Goal: Transaction & Acquisition: Book appointment/travel/reservation

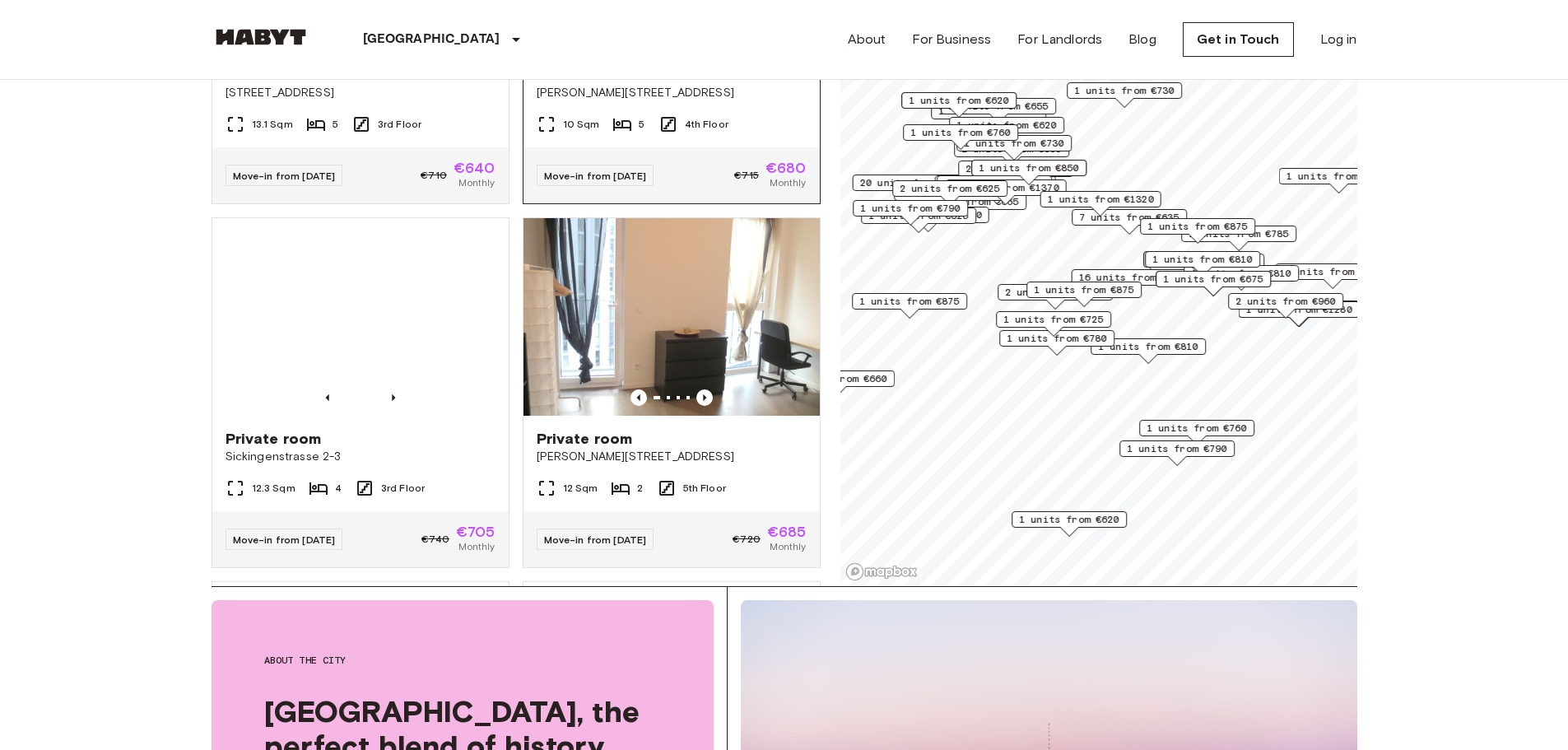
scroll to position [1728, 0]
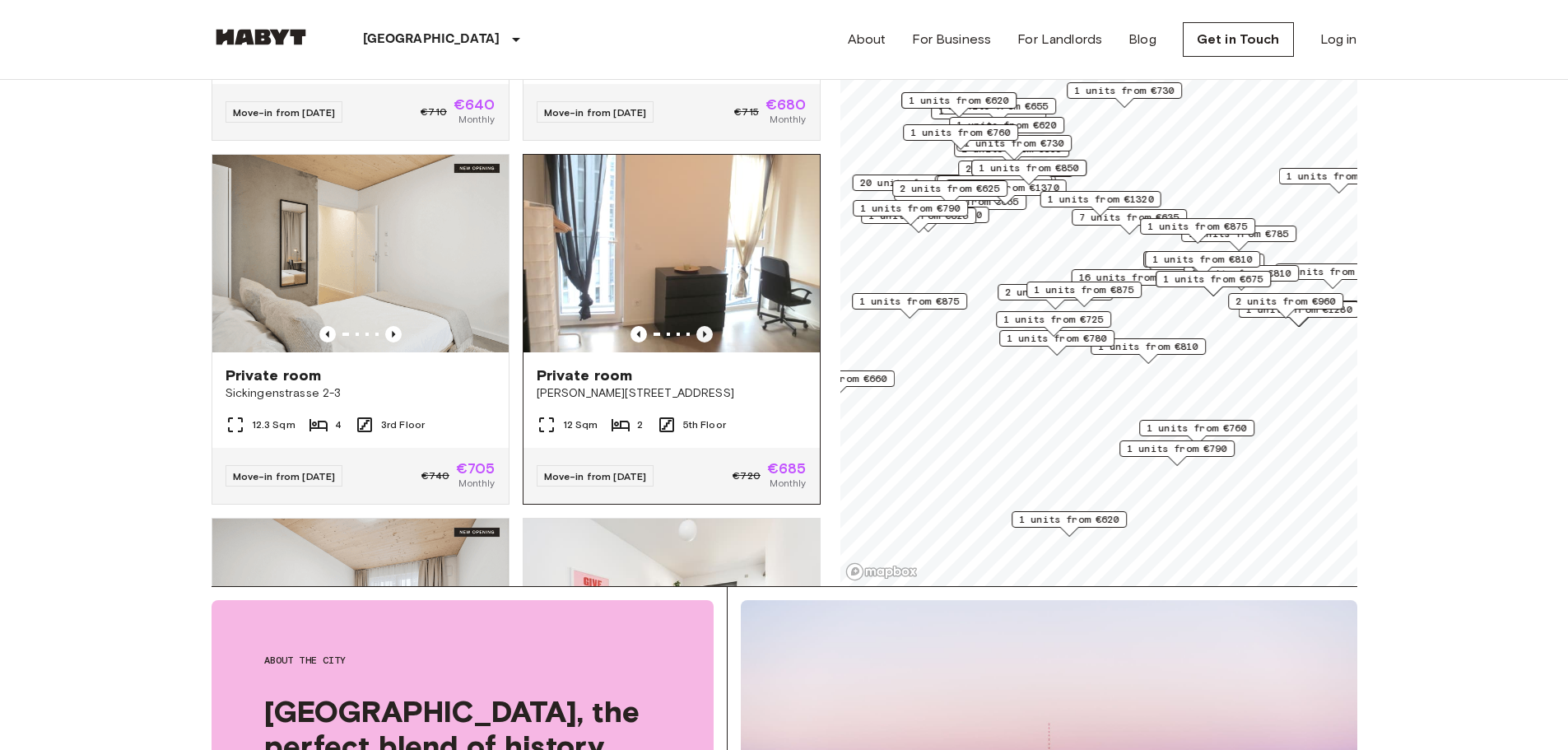
click at [696, 341] on icon "Previous image" at bounding box center [704, 333] width 17 height 17
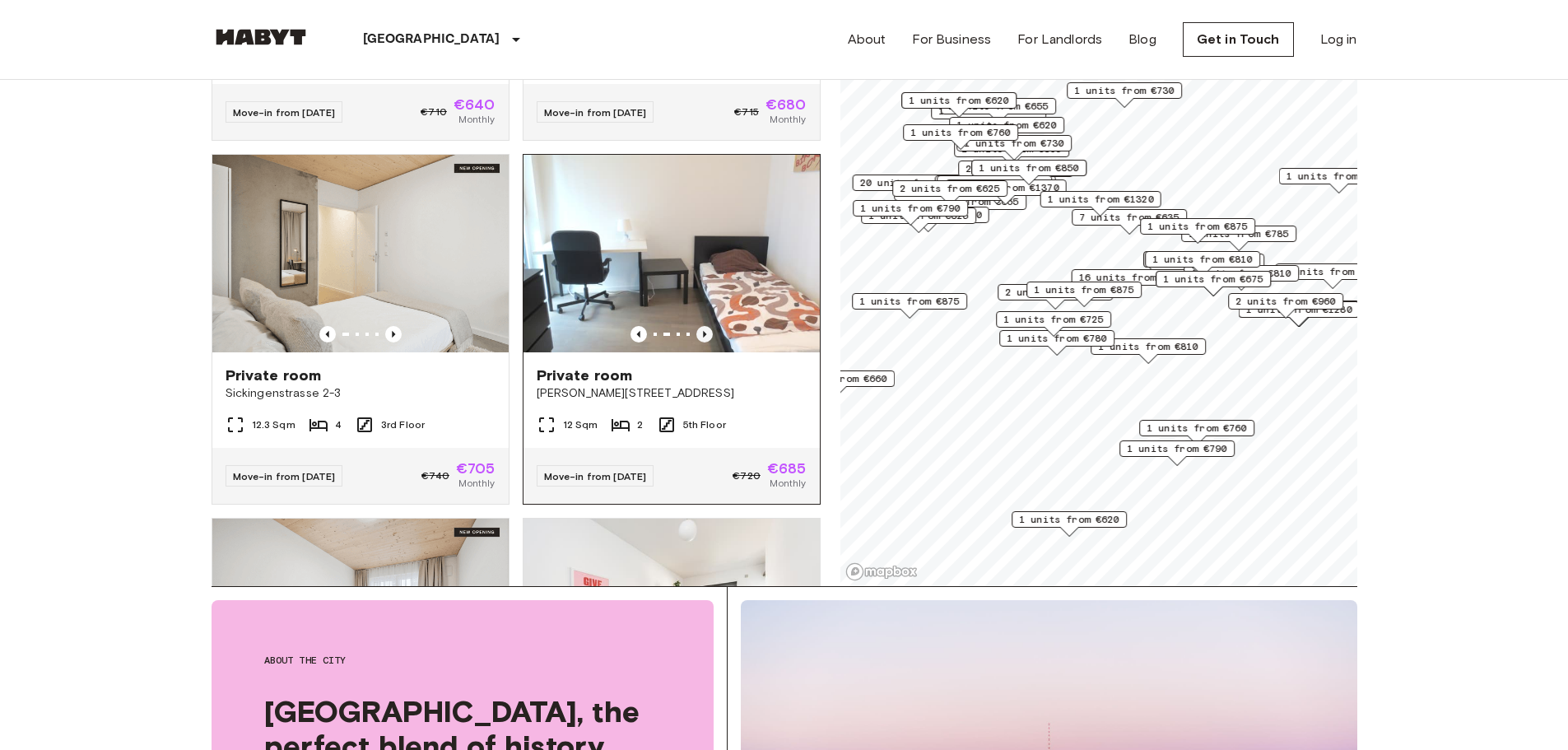
click at [696, 341] on icon "Previous image" at bounding box center [704, 333] width 17 height 17
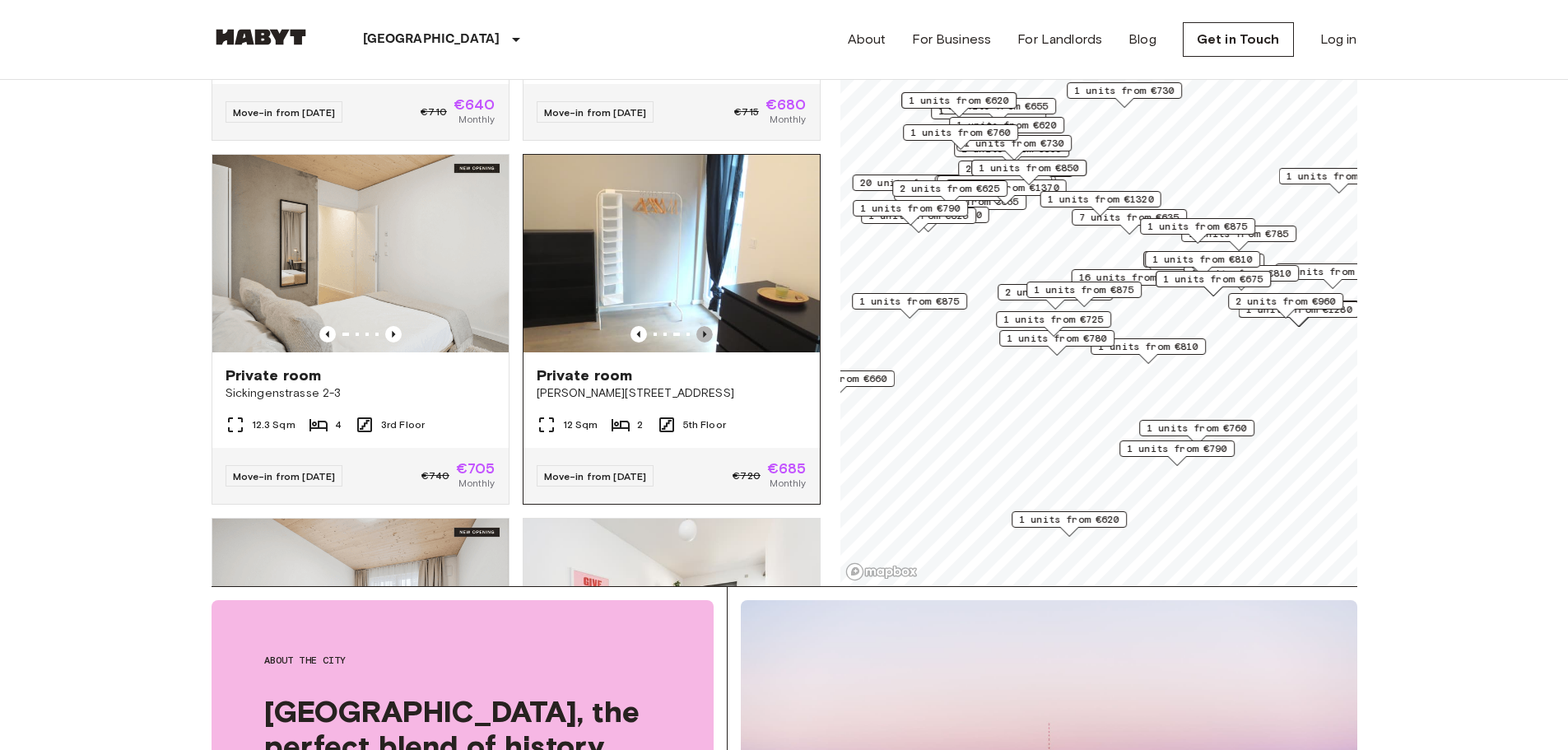
click at [696, 341] on icon "Previous image" at bounding box center [704, 333] width 17 height 17
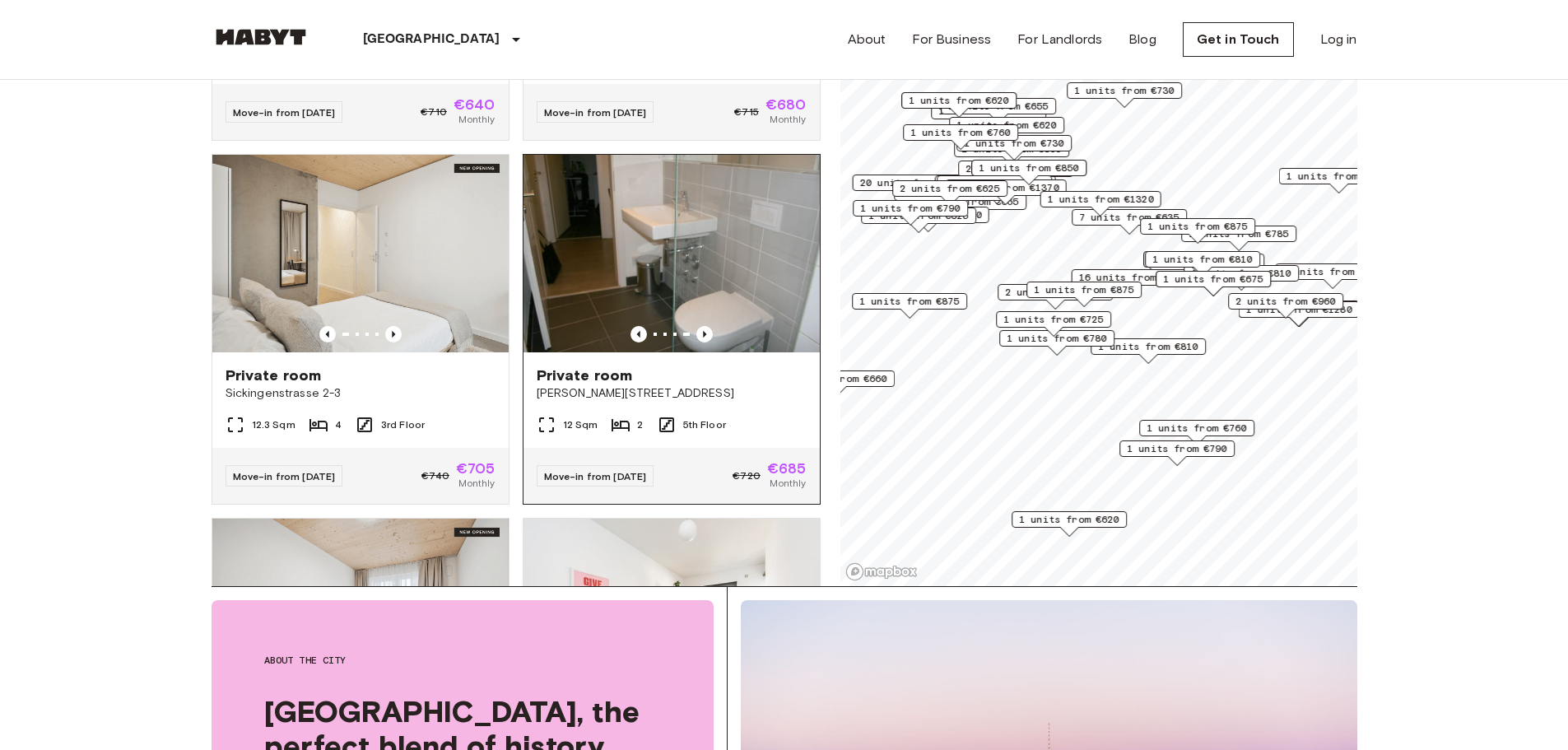
drag, startPoint x: 705, startPoint y: 310, endPoint x: 680, endPoint y: 318, distance: 26.2
click at [696, 341] on icon "Previous image" at bounding box center [704, 333] width 17 height 17
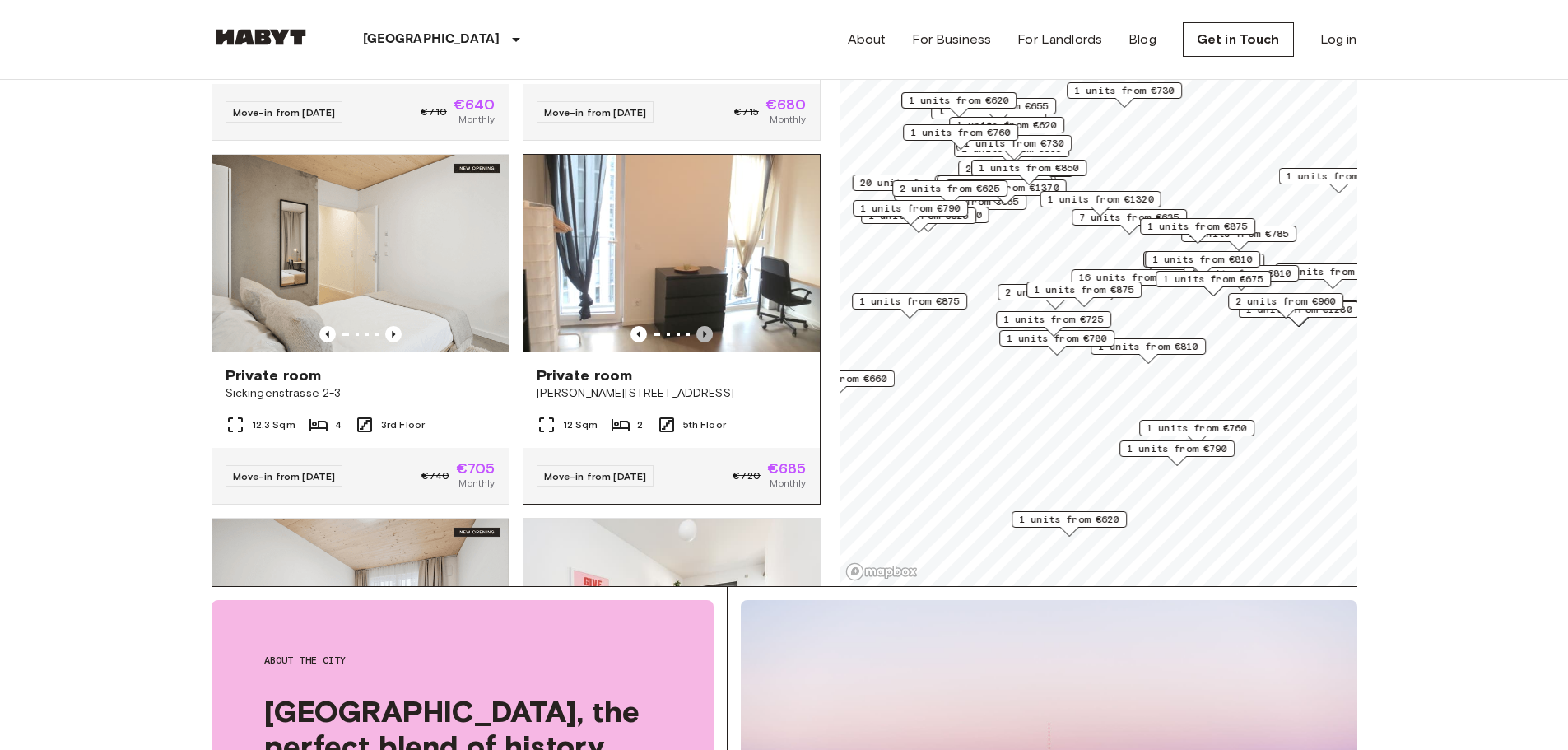
click at [696, 341] on icon "Previous image" at bounding box center [704, 333] width 17 height 17
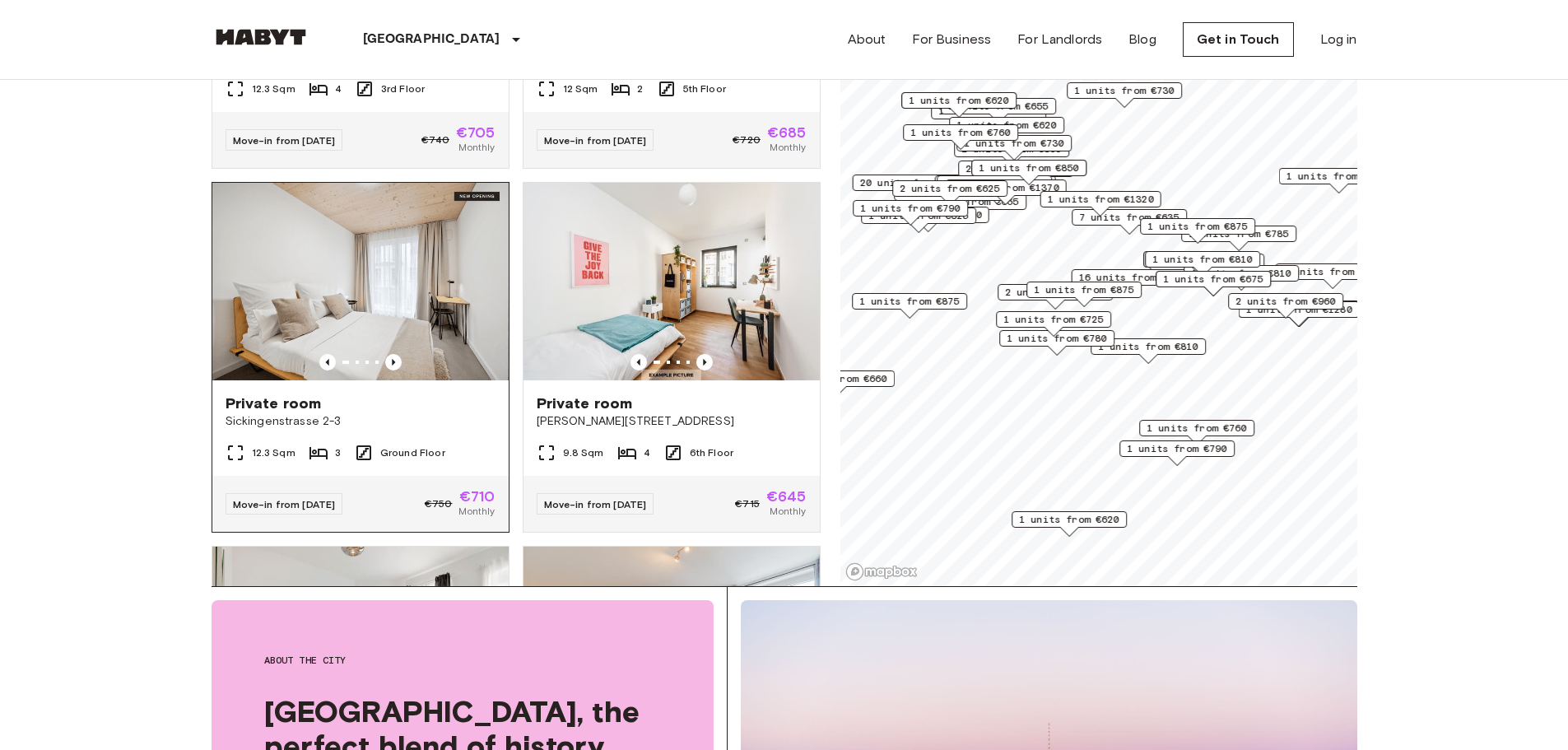
scroll to position [2057, 0]
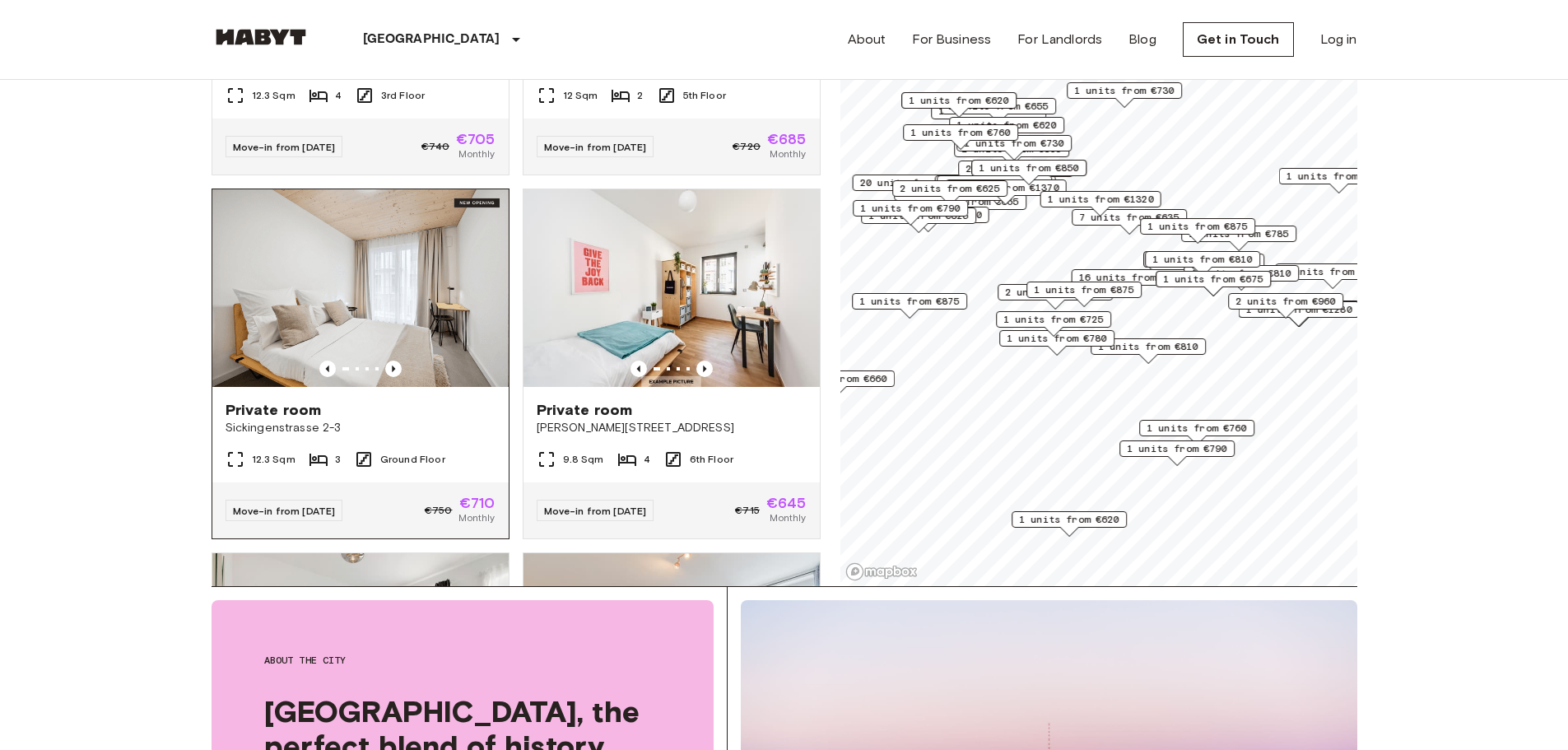
click at [390, 298] on img at bounding box center [360, 287] width 296 height 197
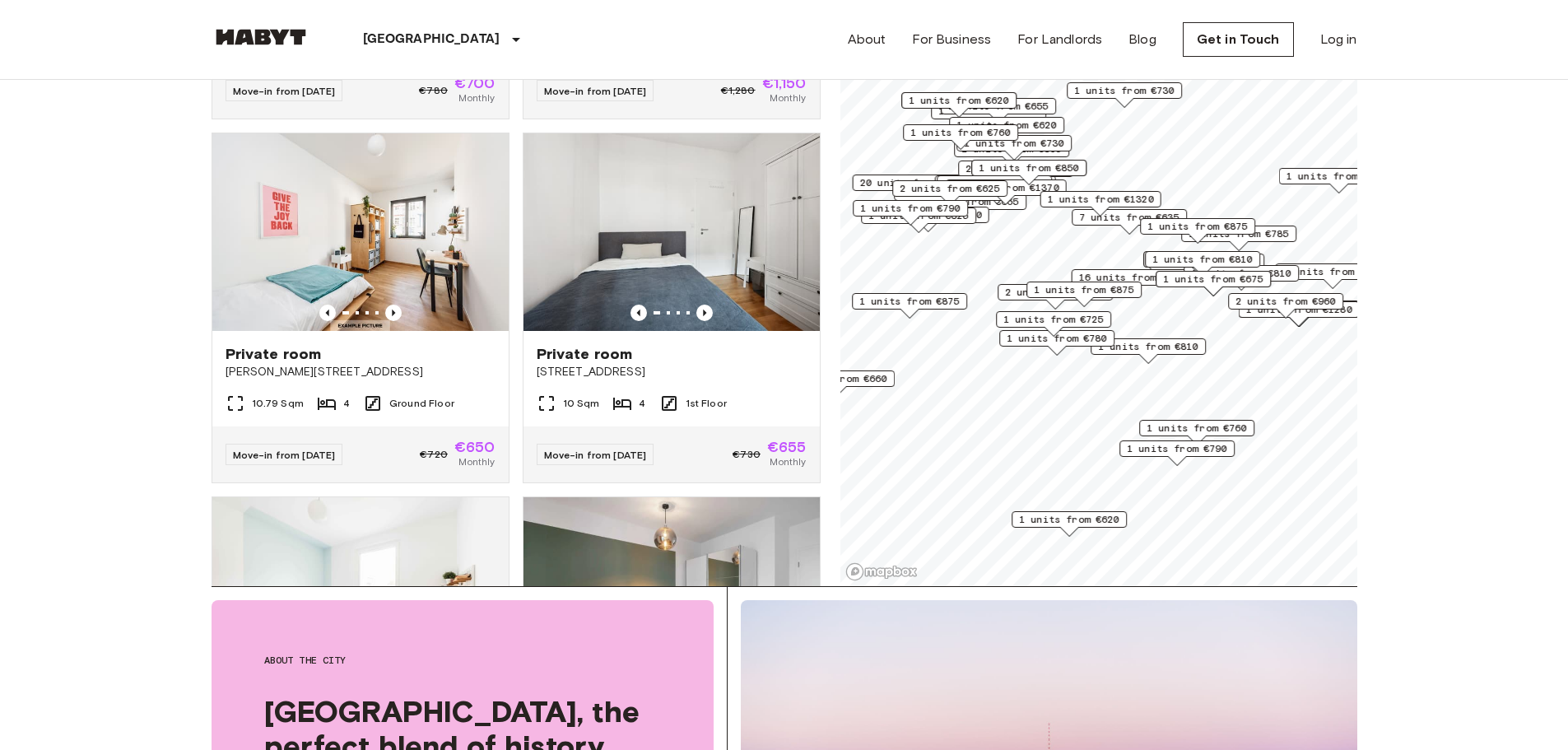
scroll to position [3045, 0]
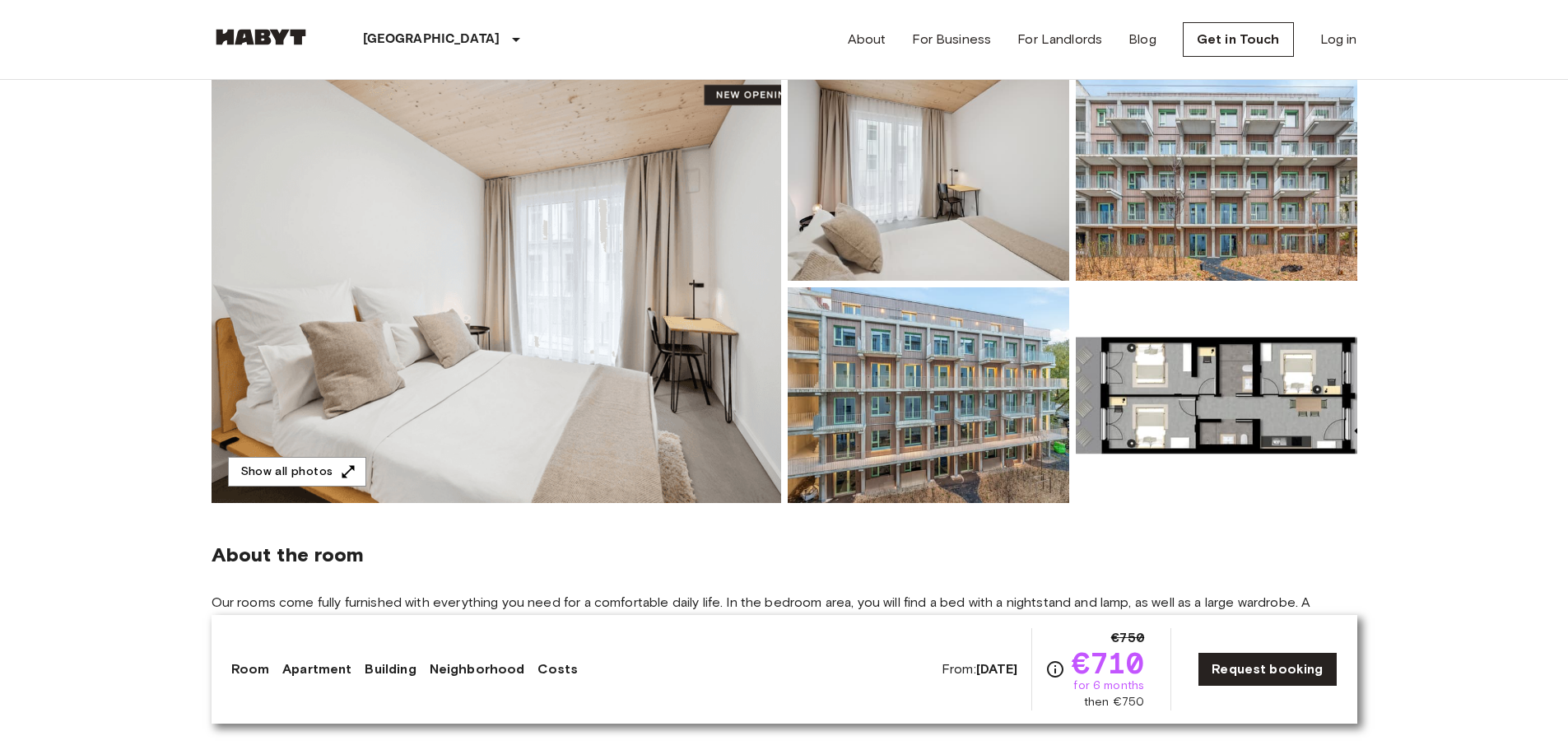
click at [652, 361] on img at bounding box center [496, 284] width 570 height 438
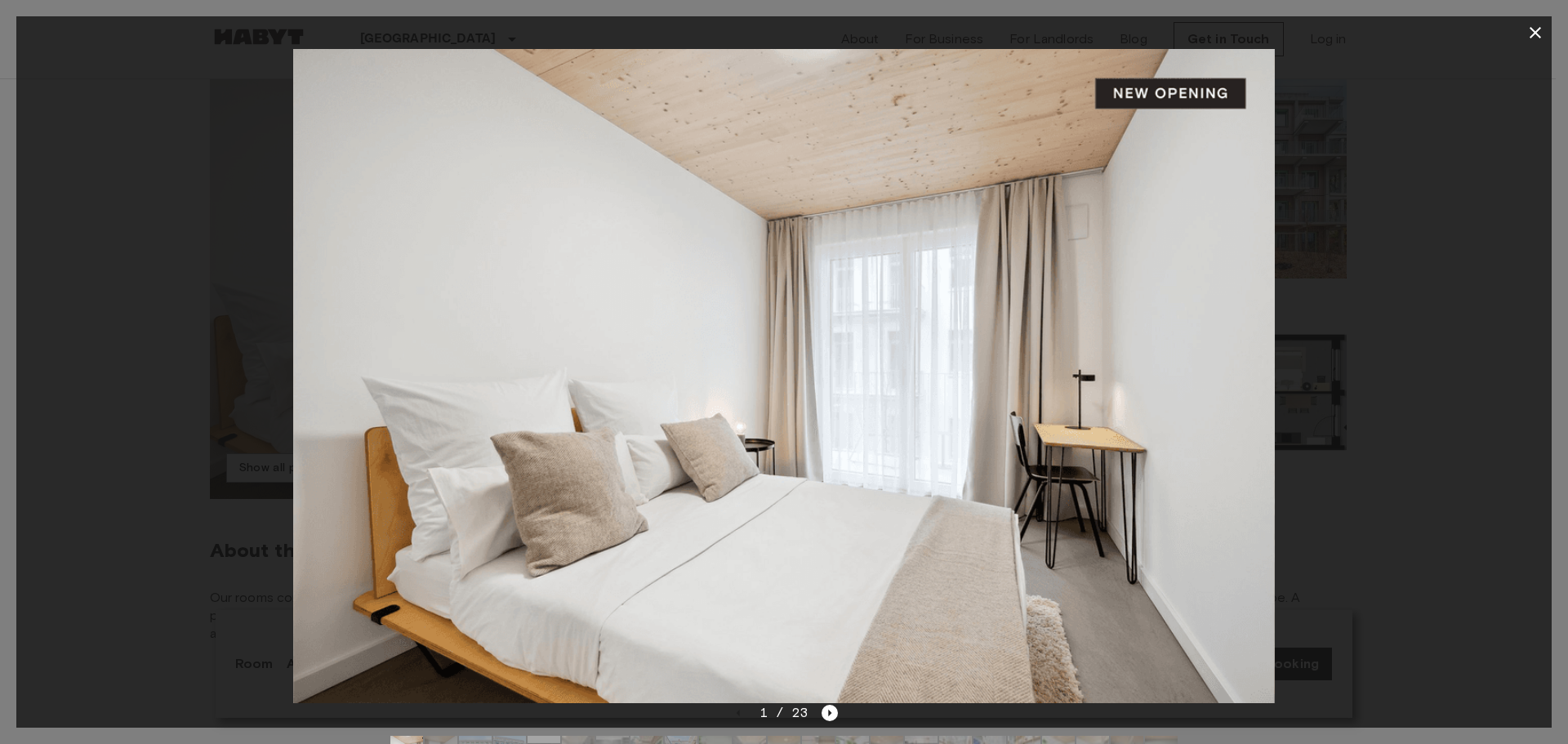
drag, startPoint x: 1501, startPoint y: 368, endPoint x: 1476, endPoint y: 366, distance: 25.1
click at [1500, 368] on div at bounding box center [784, 376] width 1535 height 654
click at [1525, 40] on icon "button" at bounding box center [1535, 32] width 19 height 19
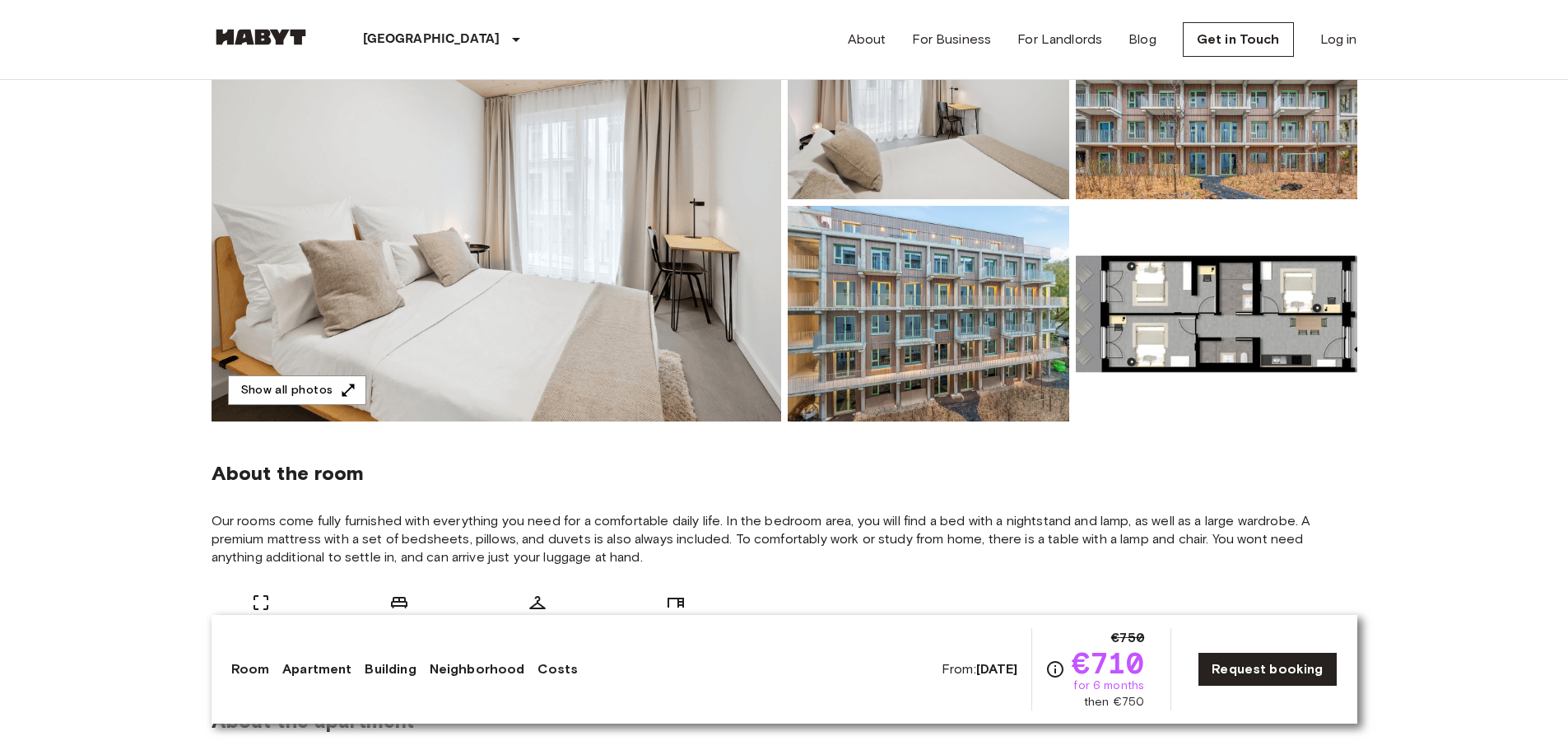
scroll to position [247, 0]
click at [745, 292] on img at bounding box center [496, 201] width 570 height 438
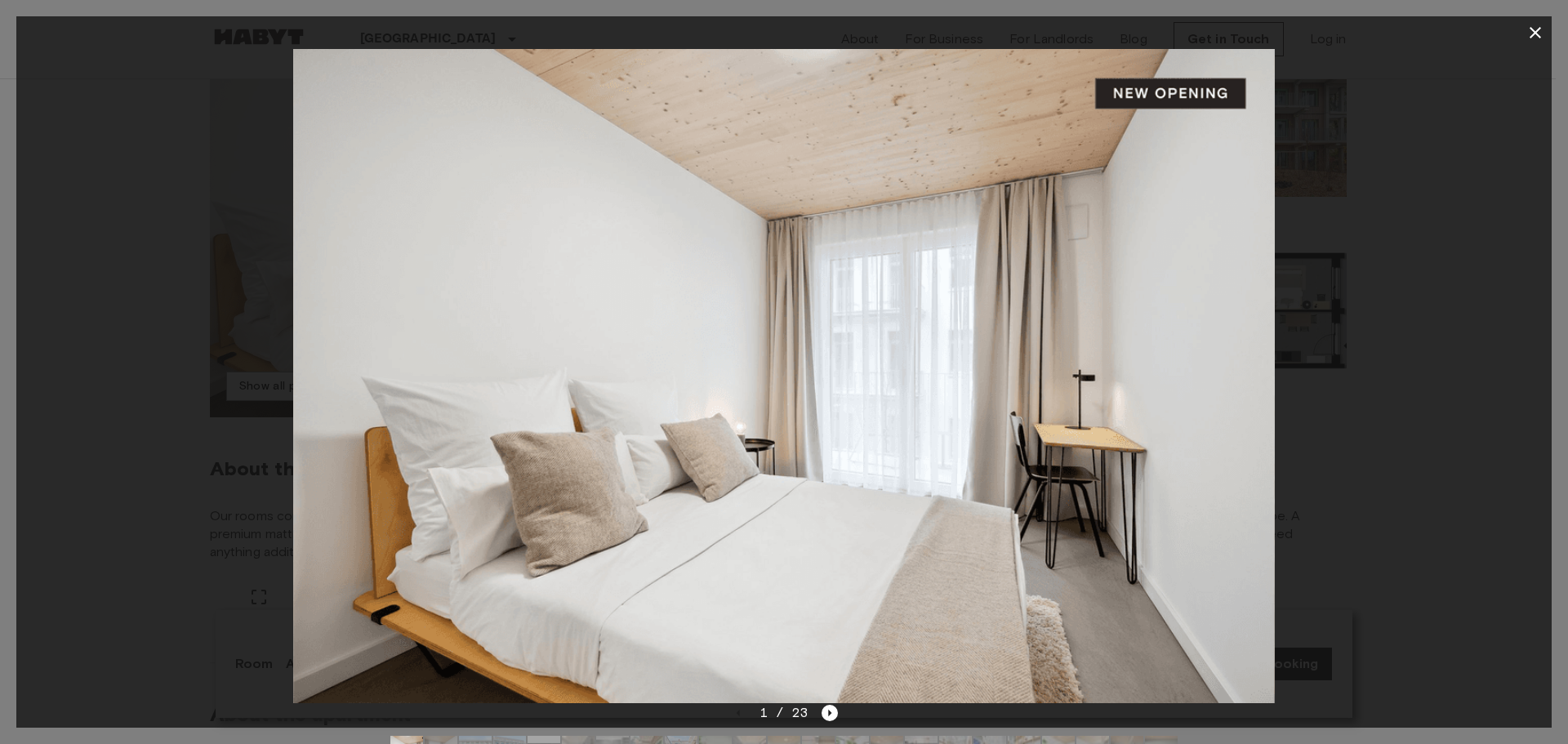
click at [1345, 364] on div at bounding box center [784, 376] width 1535 height 654
drag, startPoint x: 1300, startPoint y: 241, endPoint x: 1348, endPoint y: 189, distance: 70.8
click at [1298, 240] on div at bounding box center [784, 376] width 1535 height 654
click at [1539, 25] on icon "button" at bounding box center [1535, 32] width 19 height 19
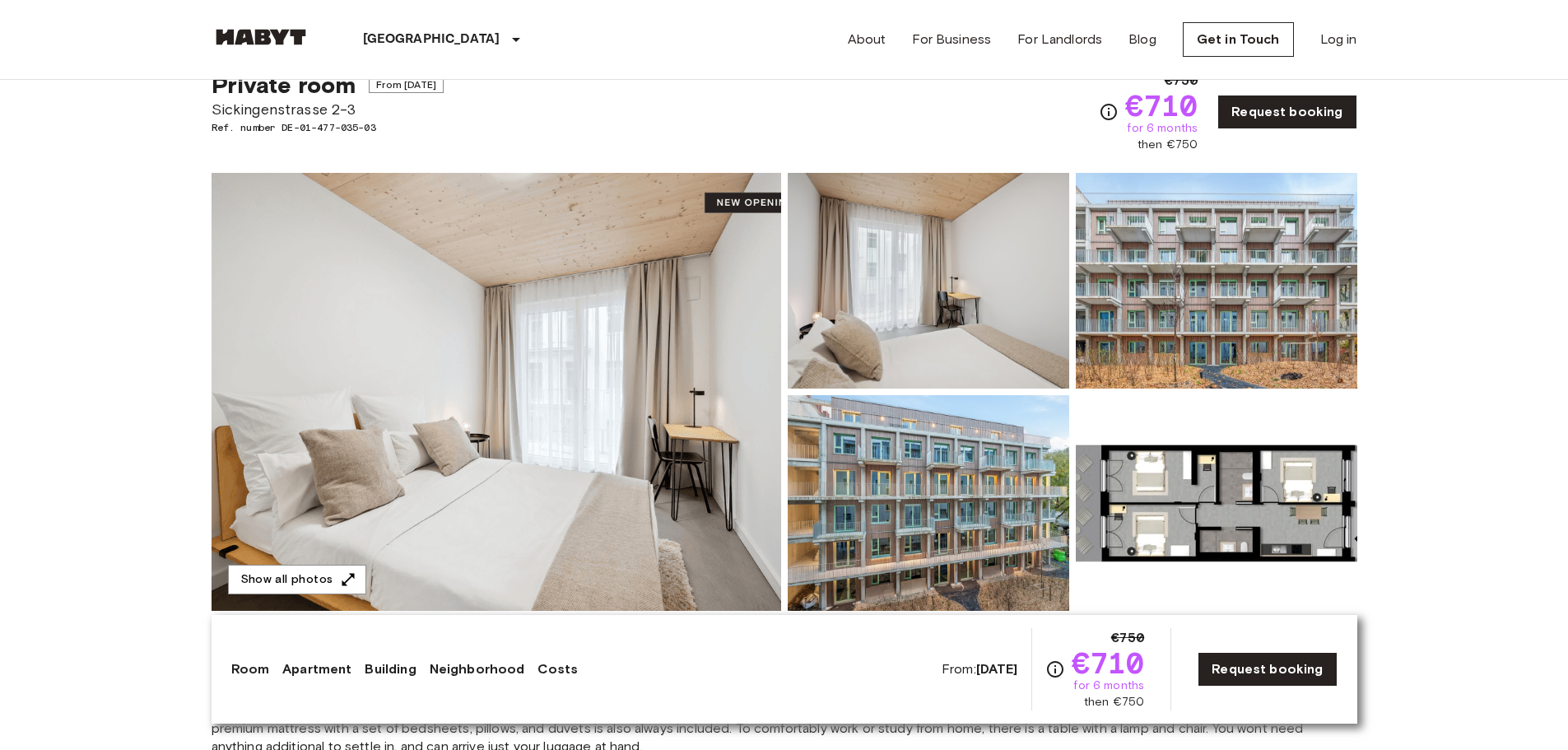
scroll to position [0, 0]
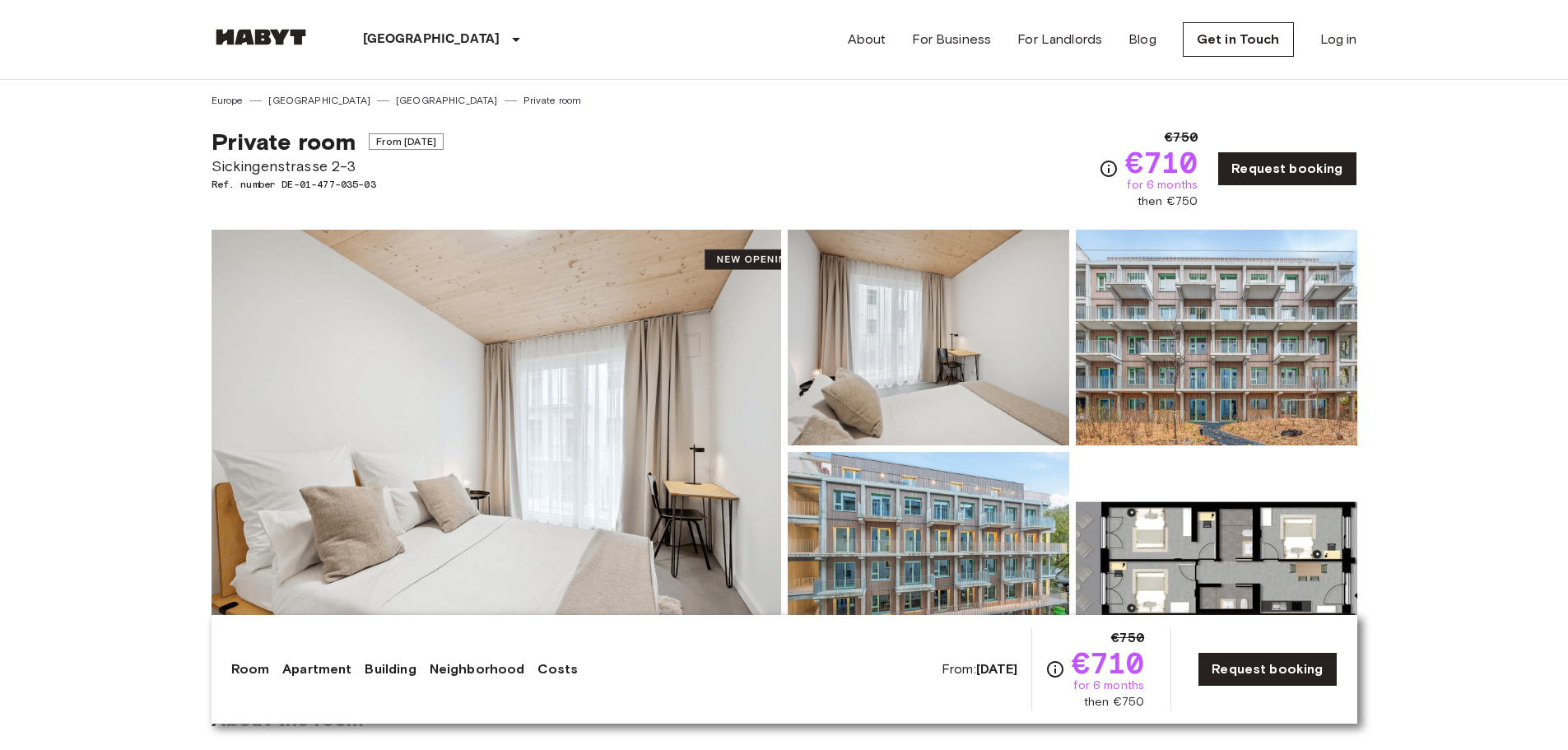
click at [753, 356] on img at bounding box center [496, 448] width 570 height 438
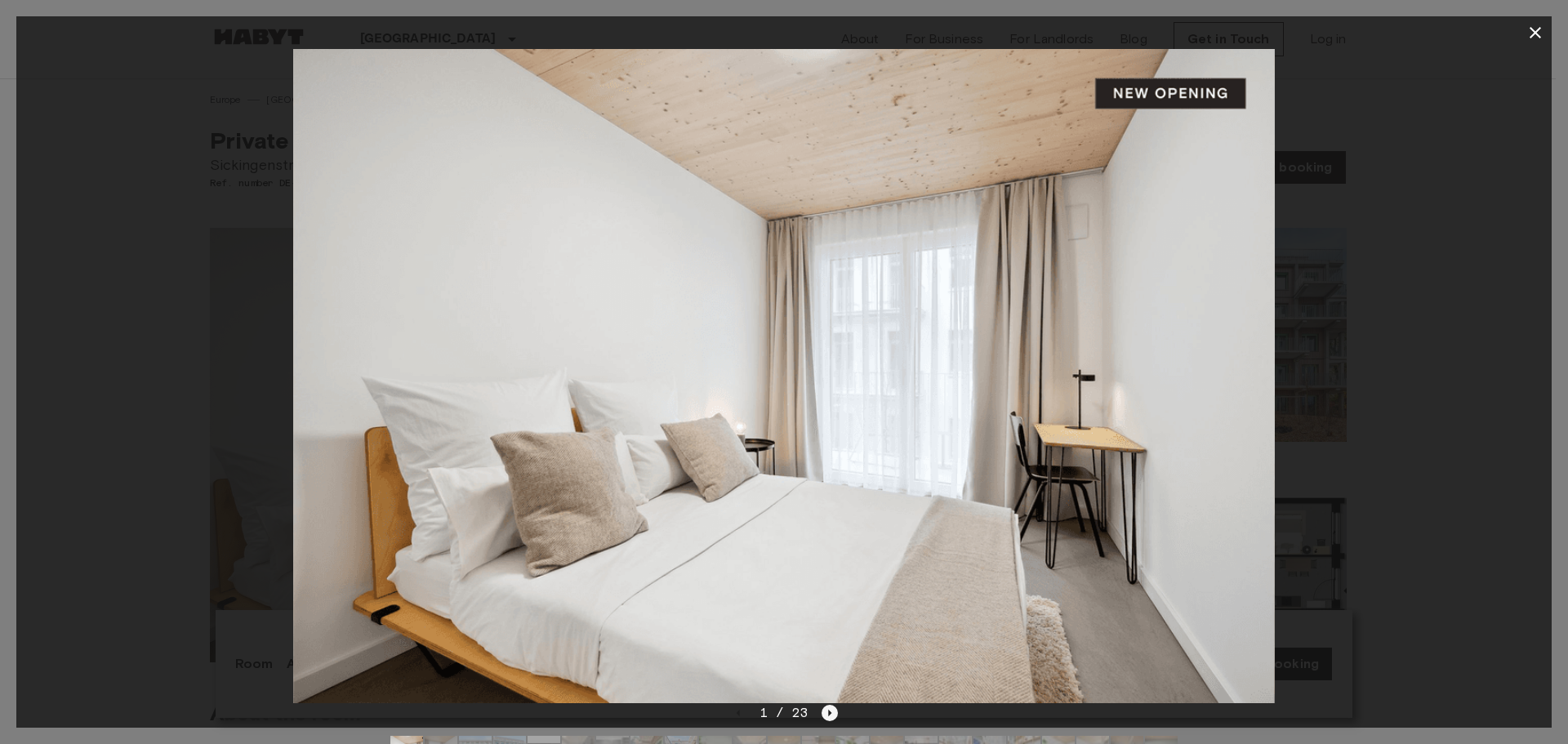
click at [836, 714] on icon "Next image" at bounding box center [829, 712] width 17 height 17
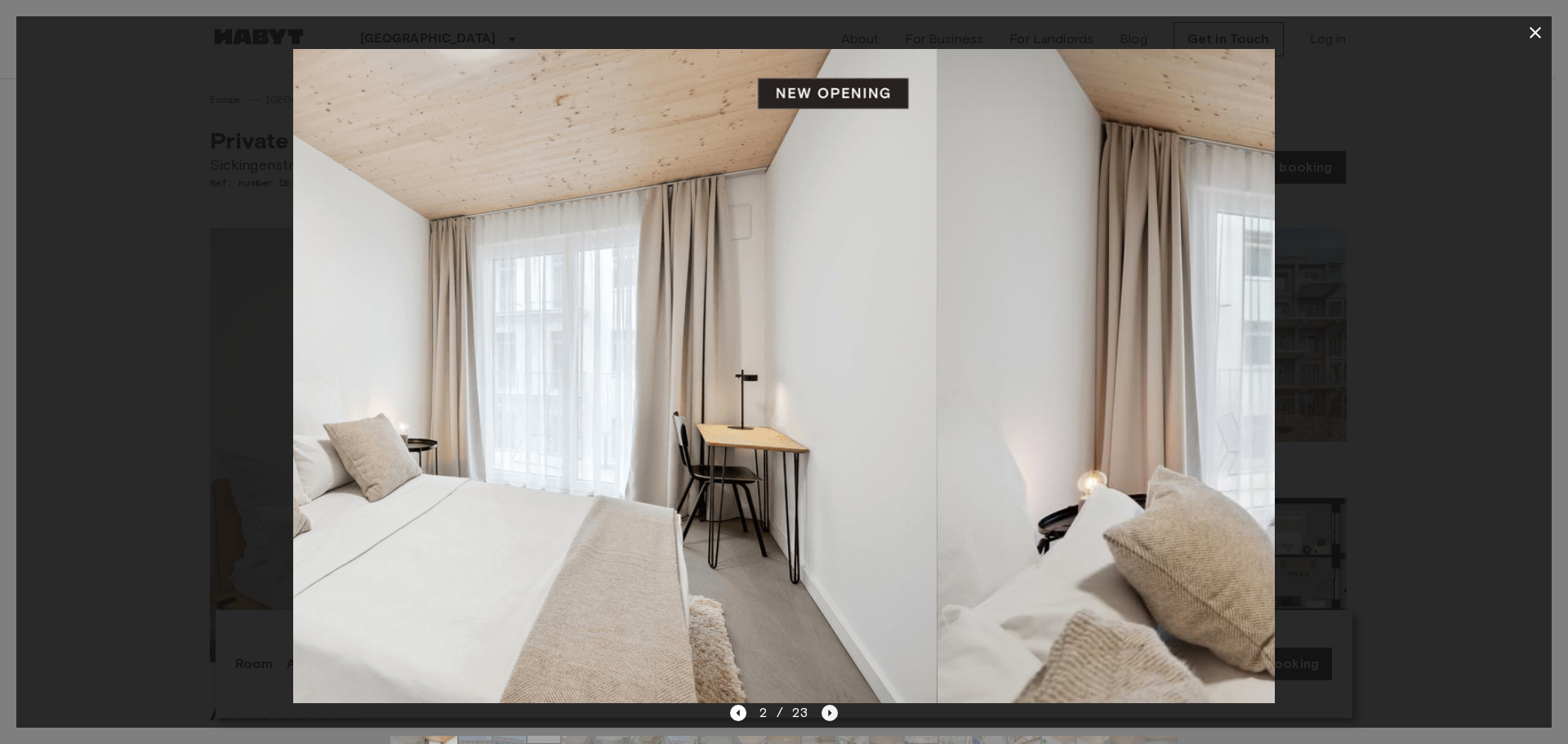
click at [836, 713] on icon "Next image" at bounding box center [829, 712] width 17 height 17
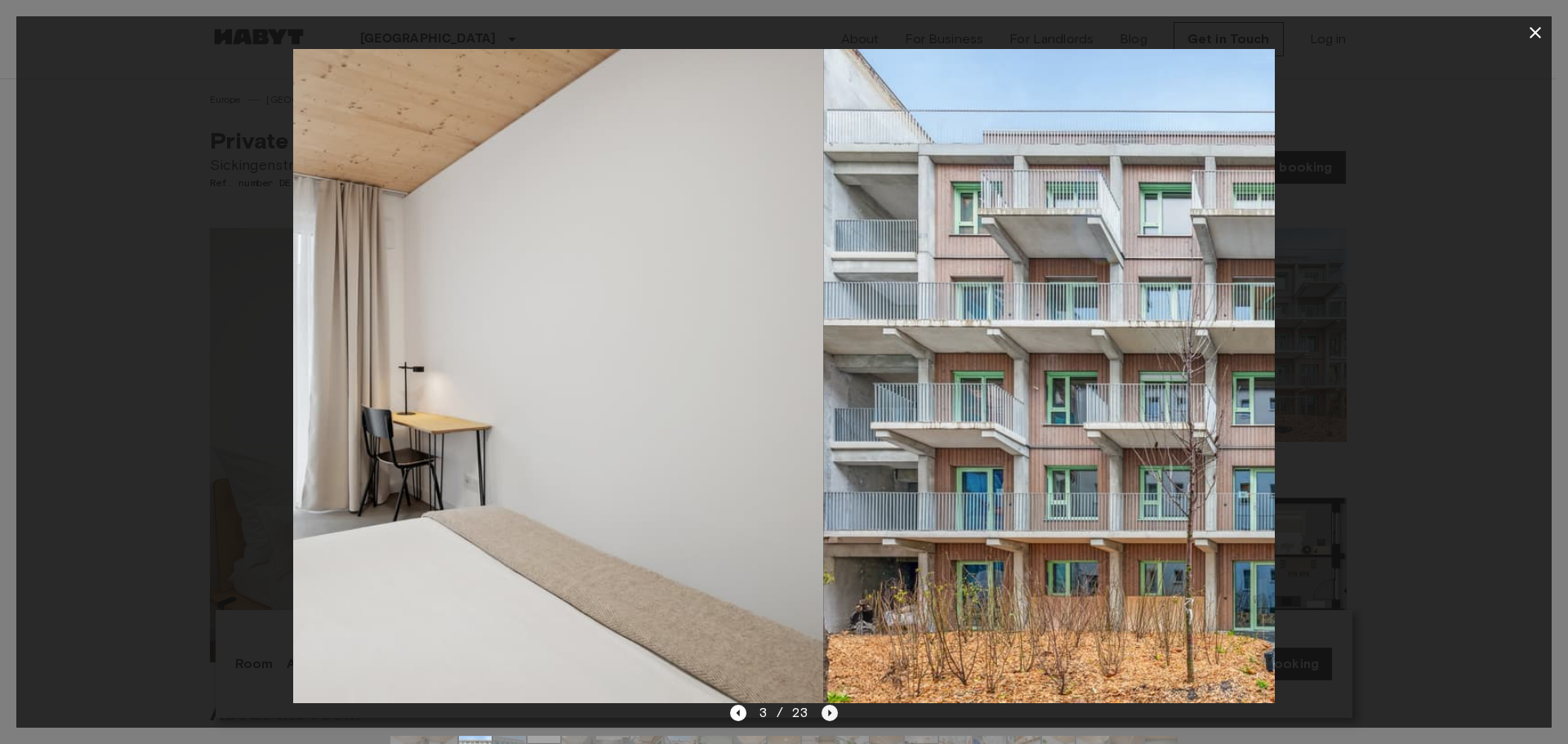
click at [836, 712] on icon "Next image" at bounding box center [829, 712] width 17 height 17
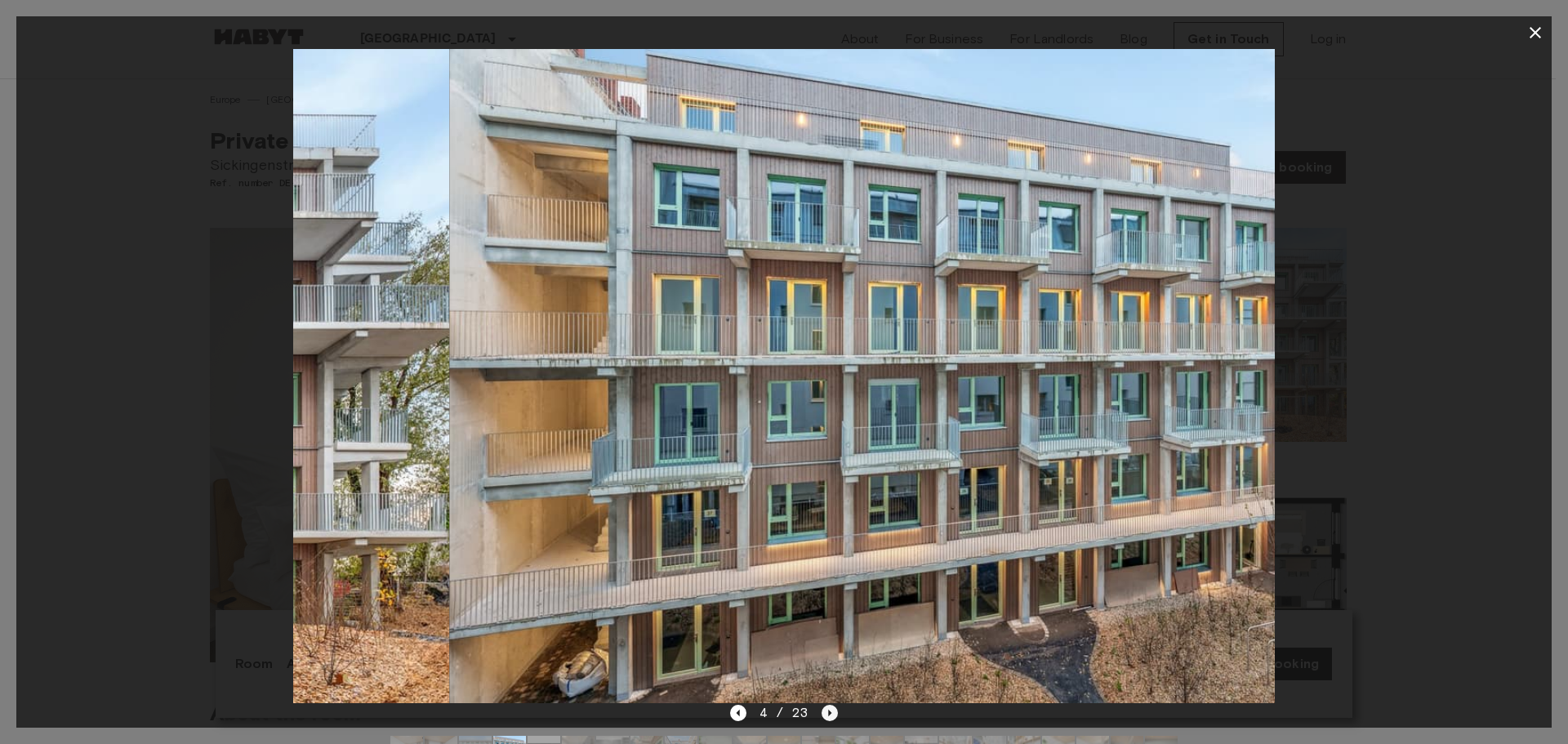
click at [836, 712] on icon "Next image" at bounding box center [829, 712] width 17 height 17
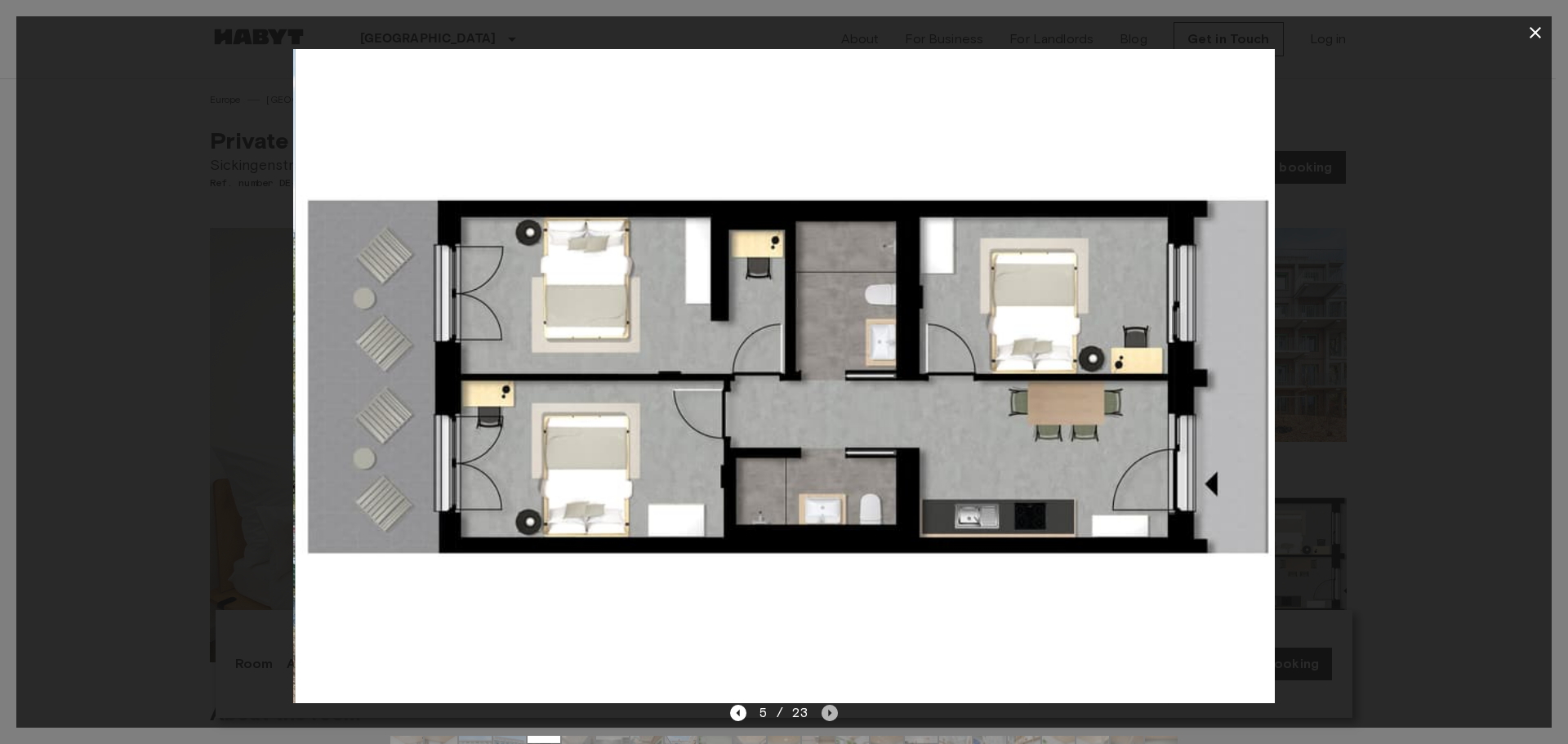
click at [836, 712] on icon "Next image" at bounding box center [829, 712] width 17 height 17
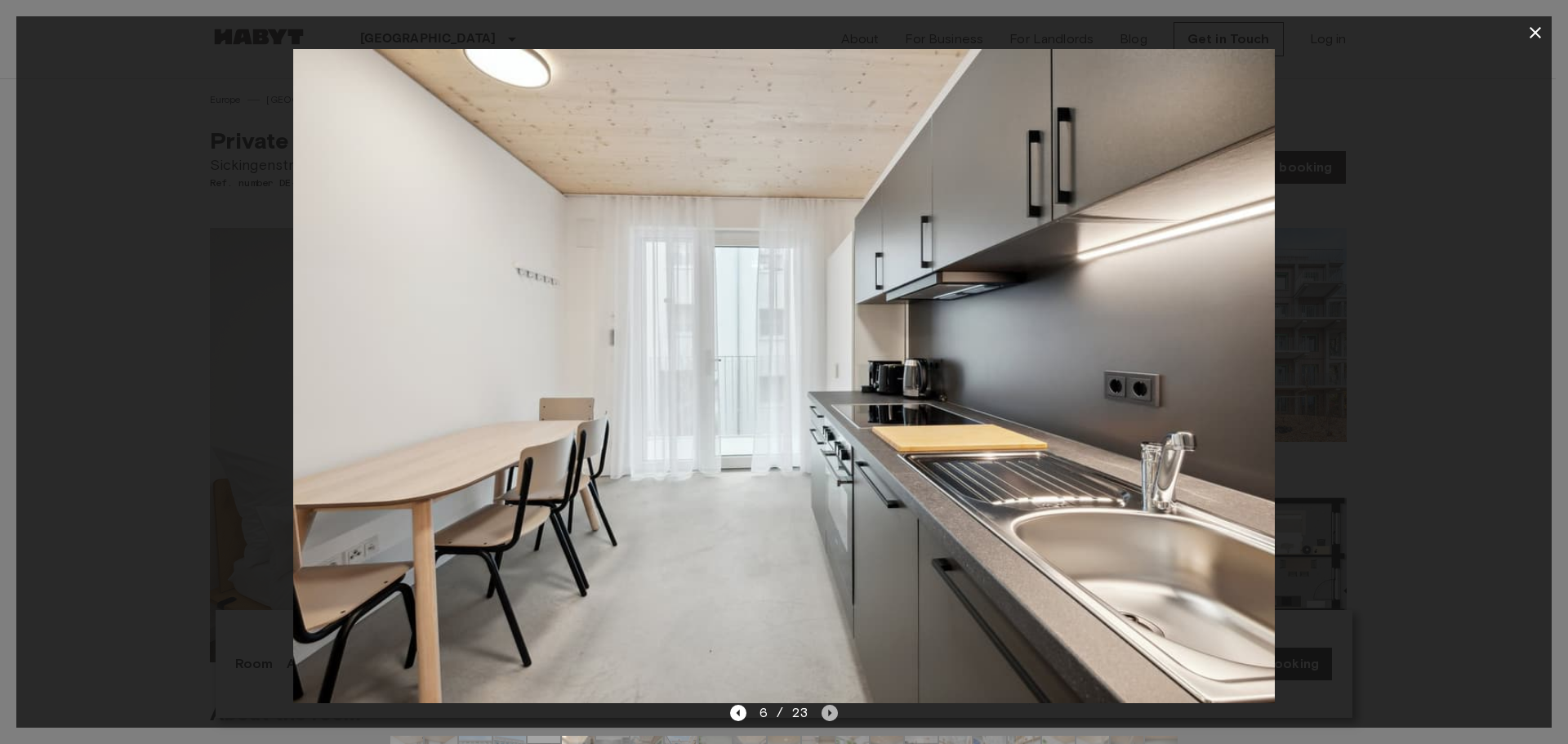
click at [836, 712] on icon "Next image" at bounding box center [829, 712] width 17 height 17
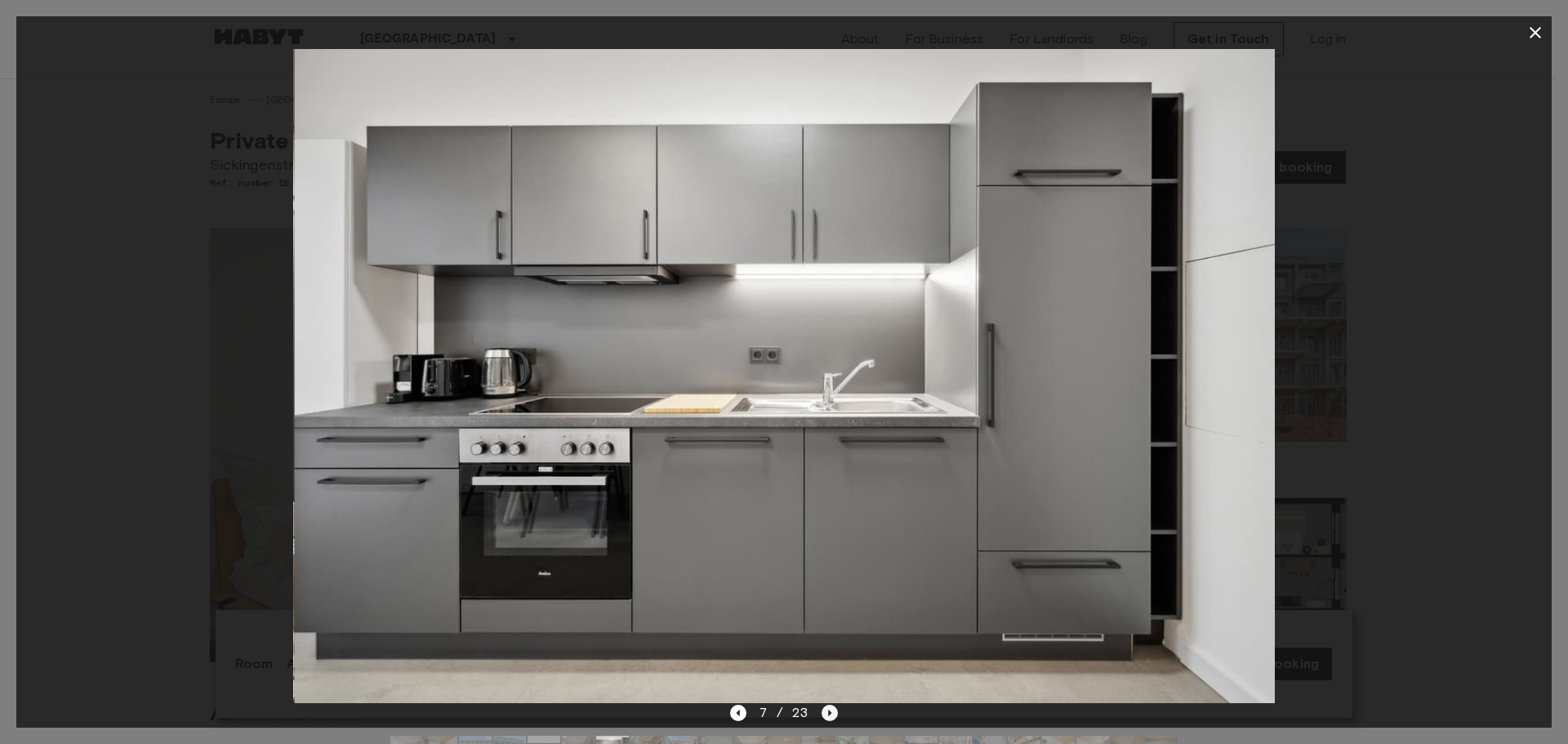
click at [836, 712] on icon "Next image" at bounding box center [829, 712] width 17 height 17
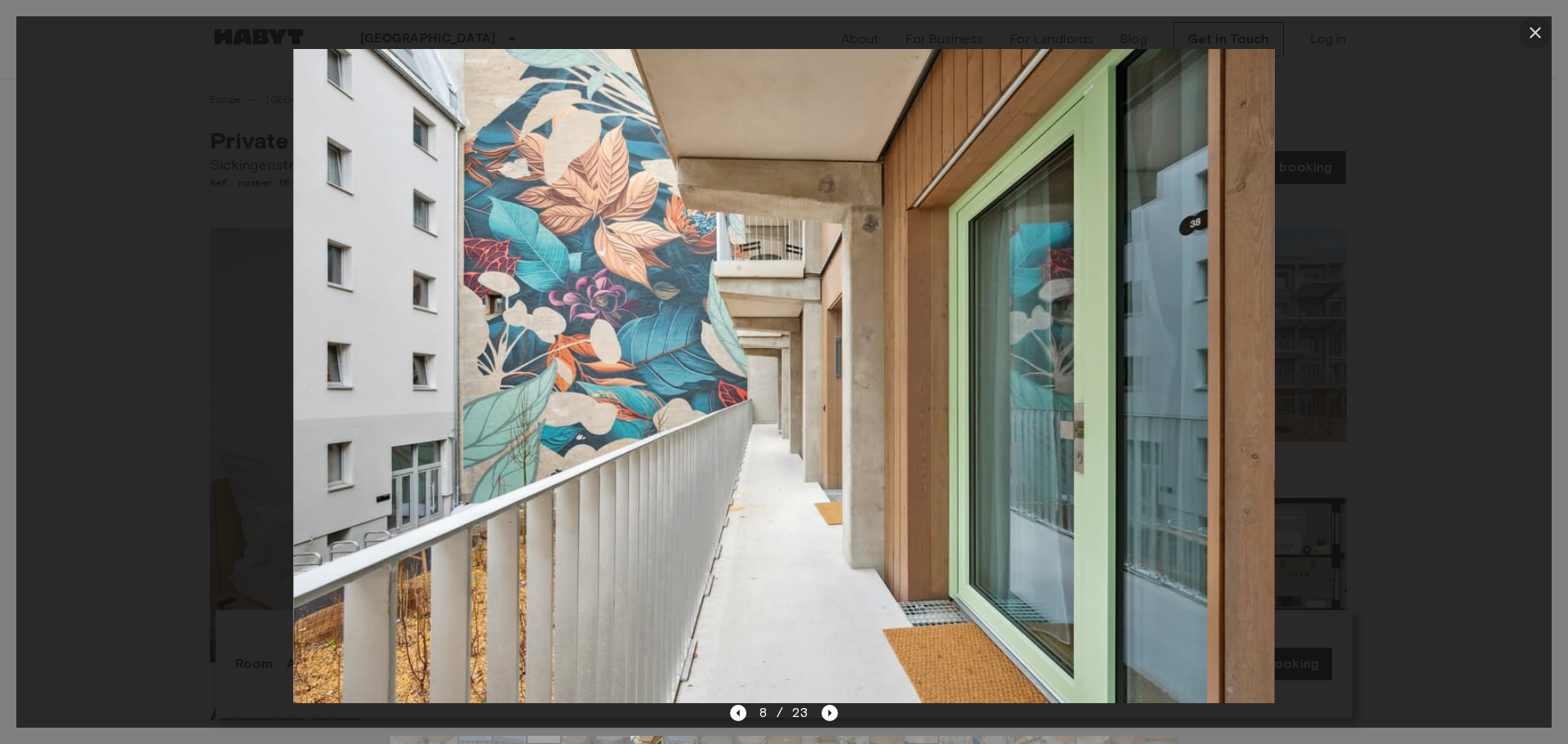
click at [1522, 39] on button "button" at bounding box center [1535, 32] width 32 height 32
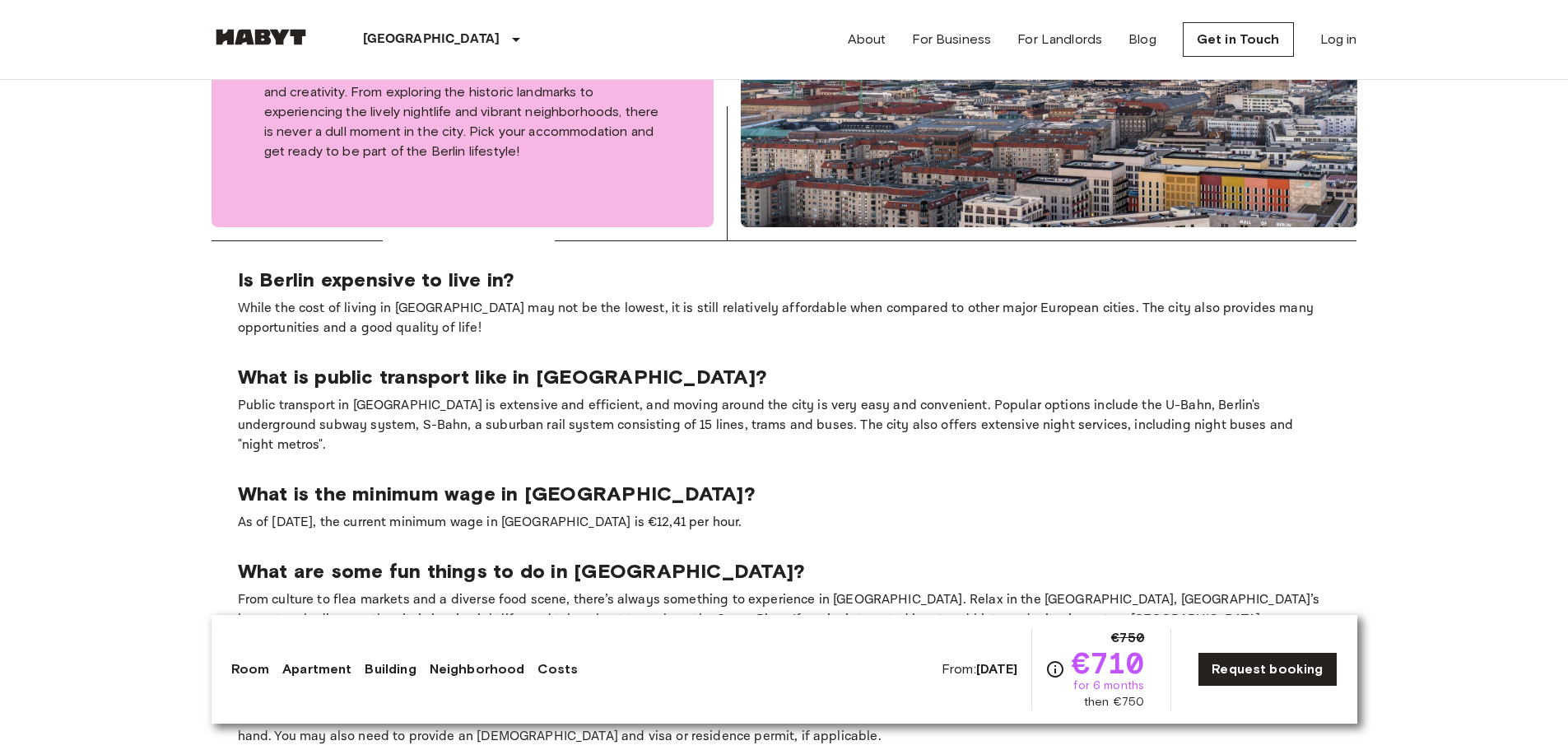
scroll to position [2972, 0]
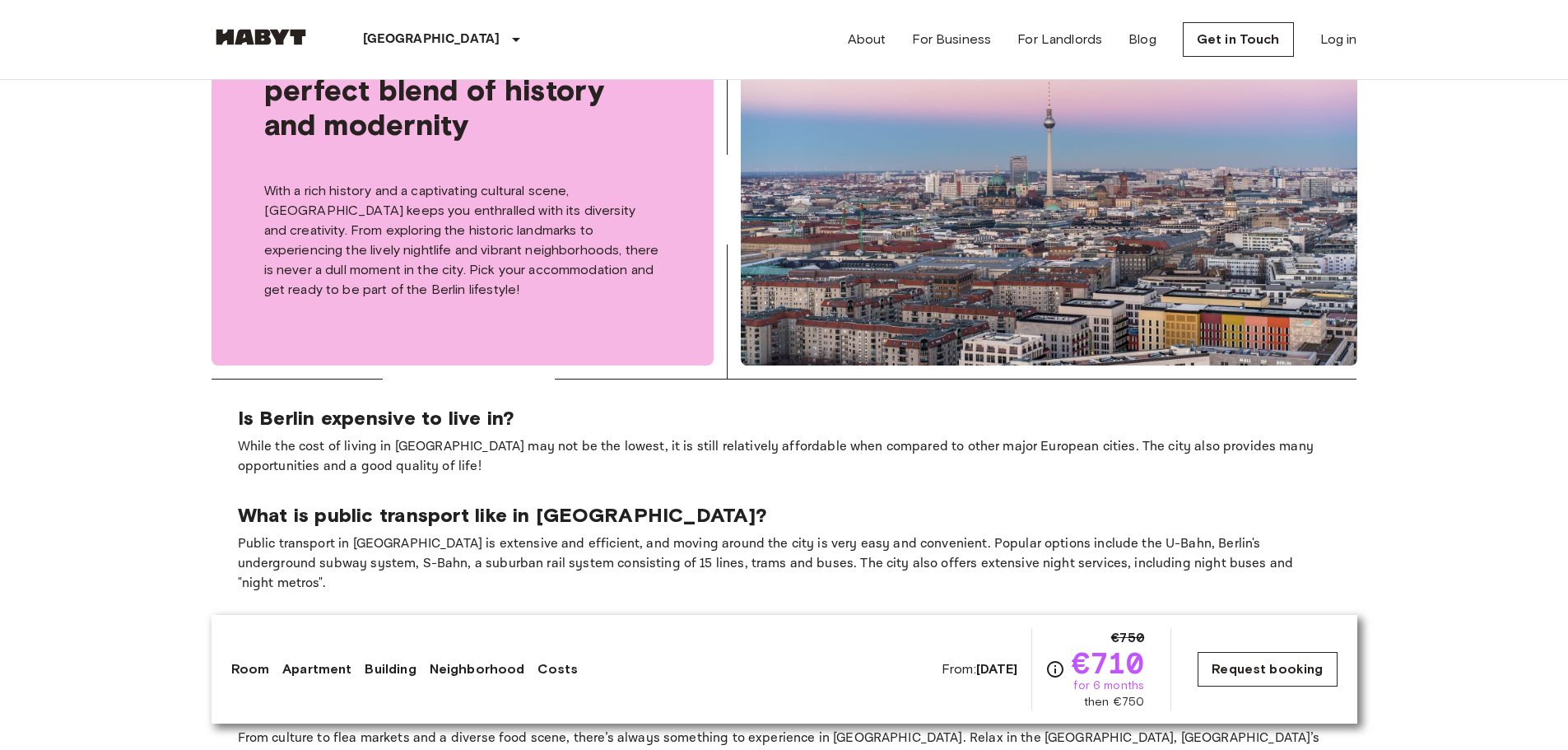
click at [1310, 672] on link "Request booking" at bounding box center [1266, 669] width 139 height 34
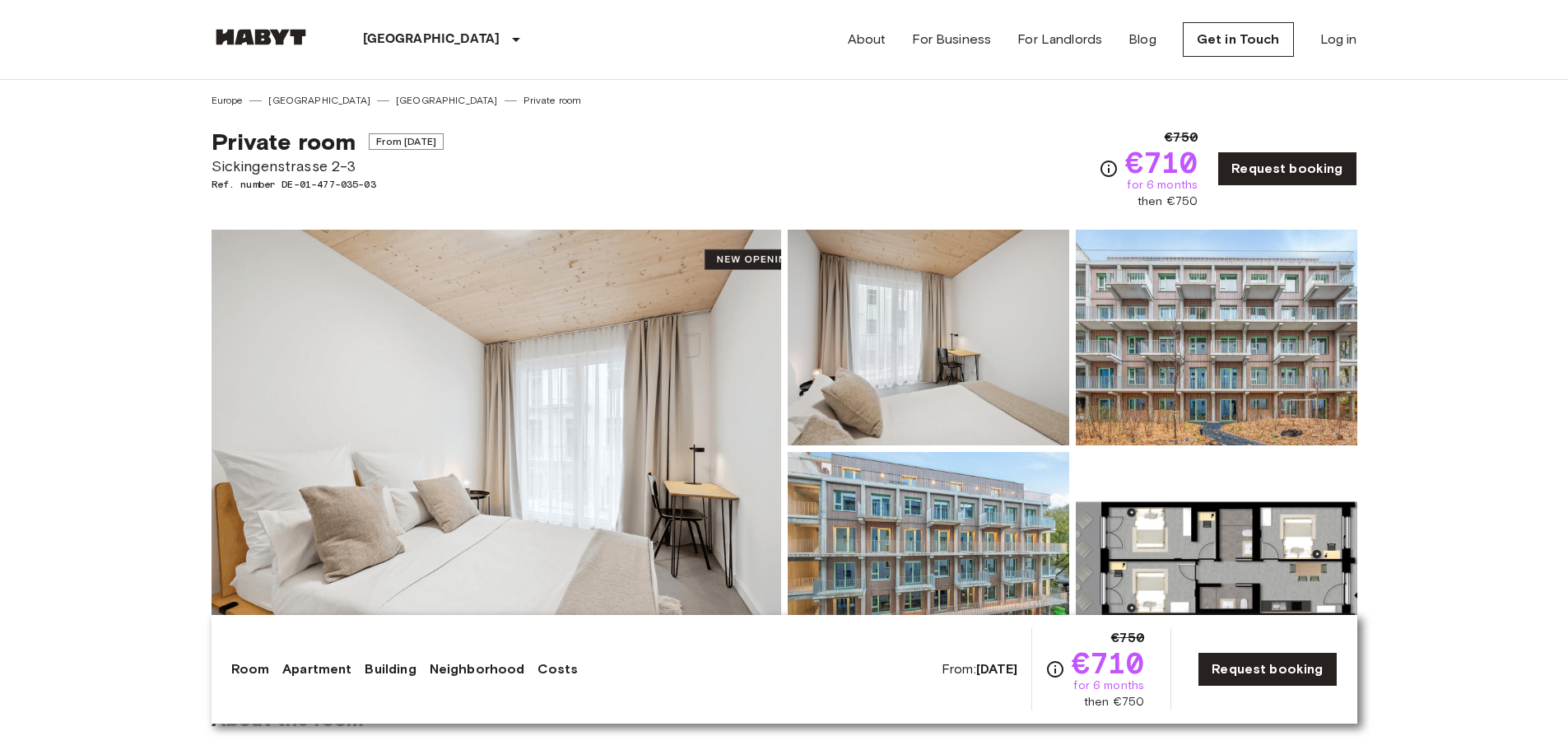
click at [715, 385] on img at bounding box center [496, 448] width 570 height 438
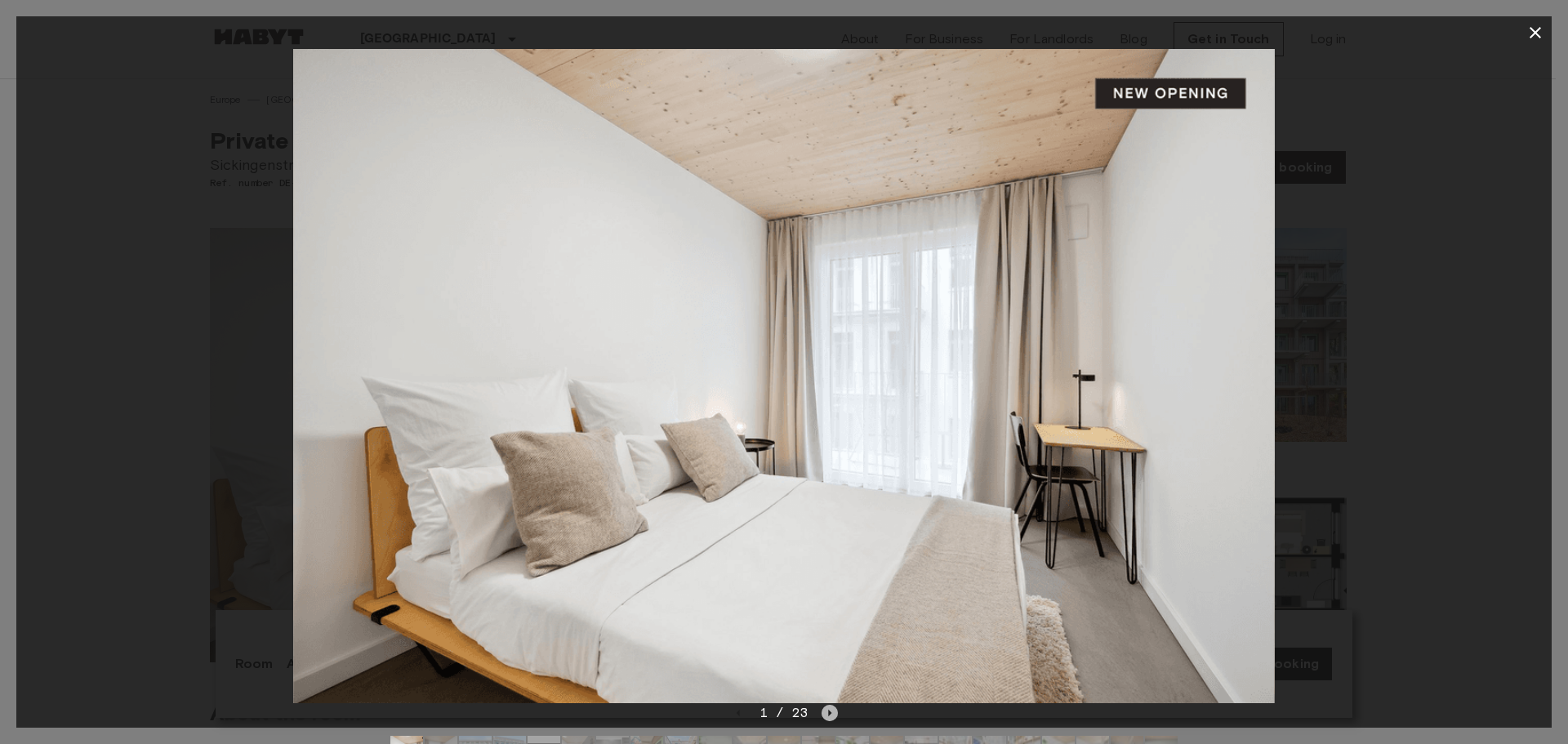
click at [826, 714] on icon "Next image" at bounding box center [829, 712] width 17 height 17
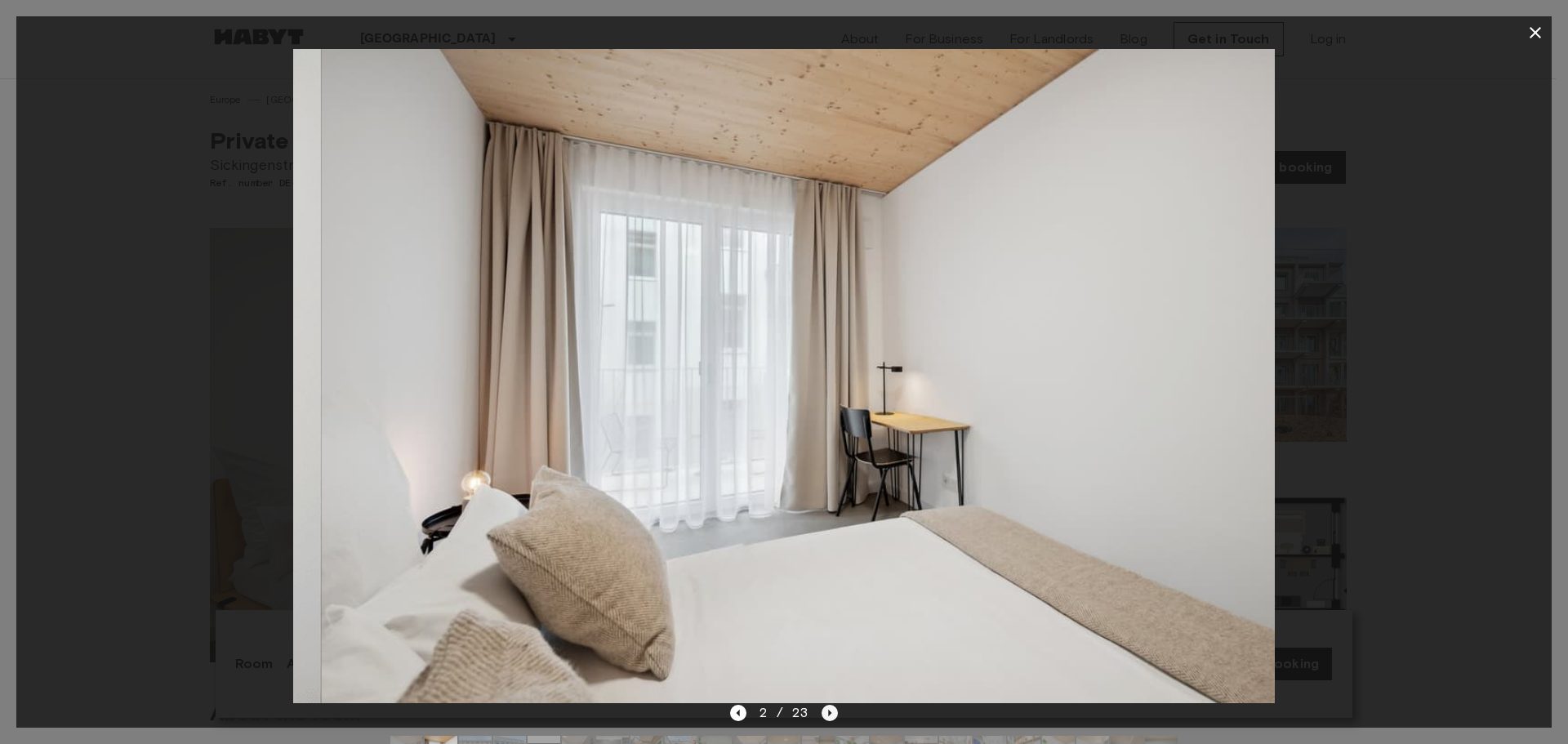
click at [826, 714] on icon "Next image" at bounding box center [829, 712] width 17 height 17
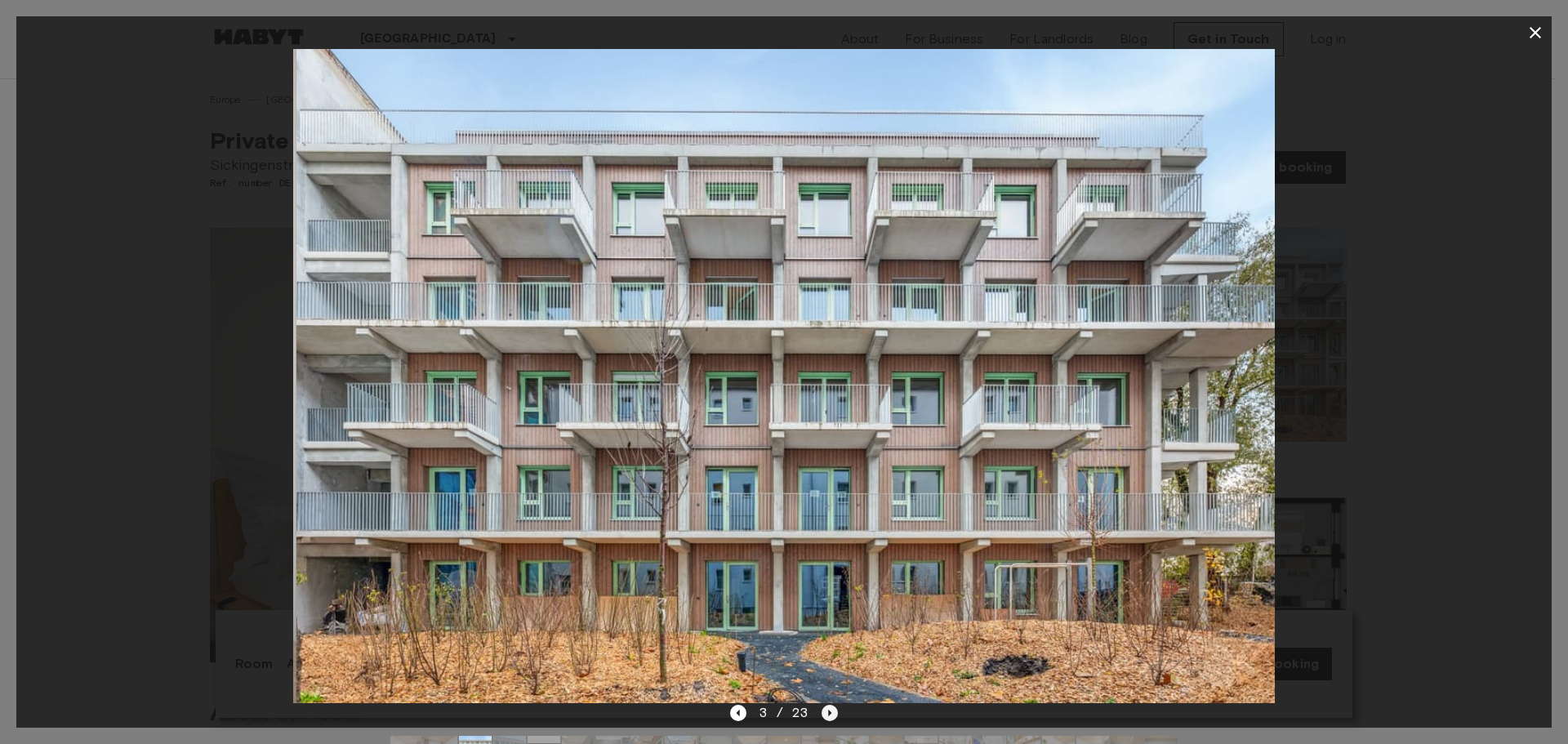
click at [826, 714] on icon "Next image" at bounding box center [829, 712] width 17 height 17
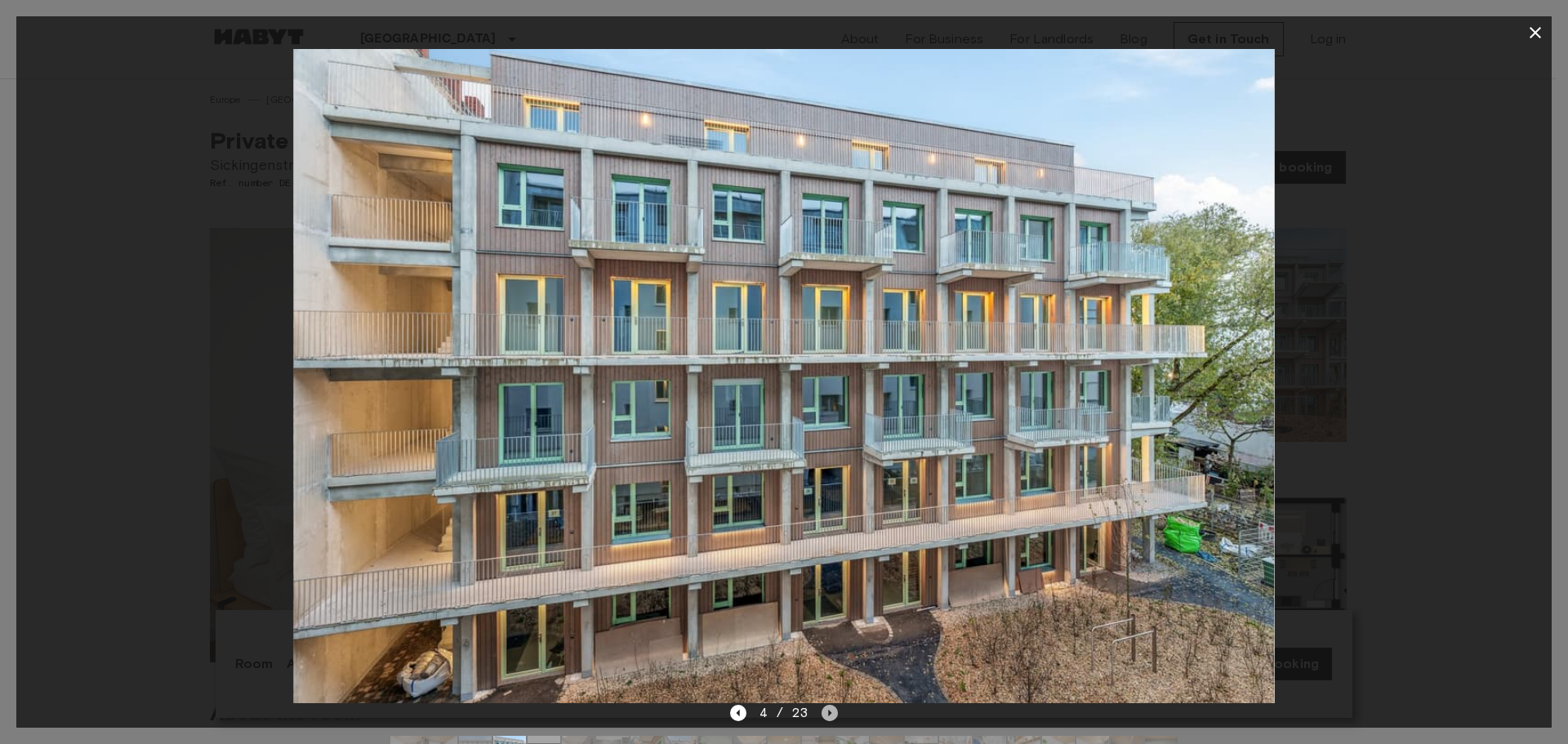
click at [826, 714] on icon "Next image" at bounding box center [829, 712] width 17 height 17
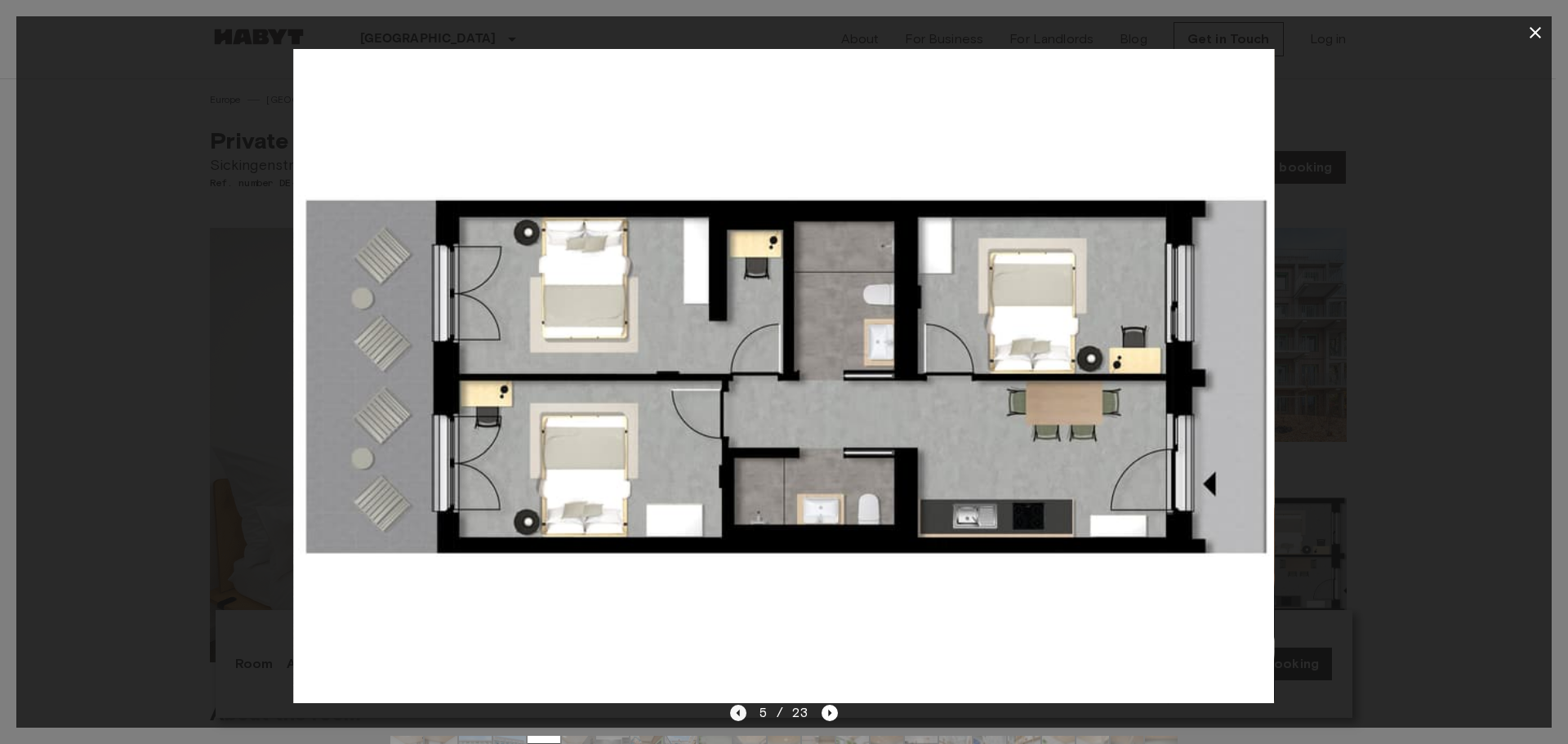
click at [731, 717] on icon "Previous image" at bounding box center [738, 712] width 17 height 17
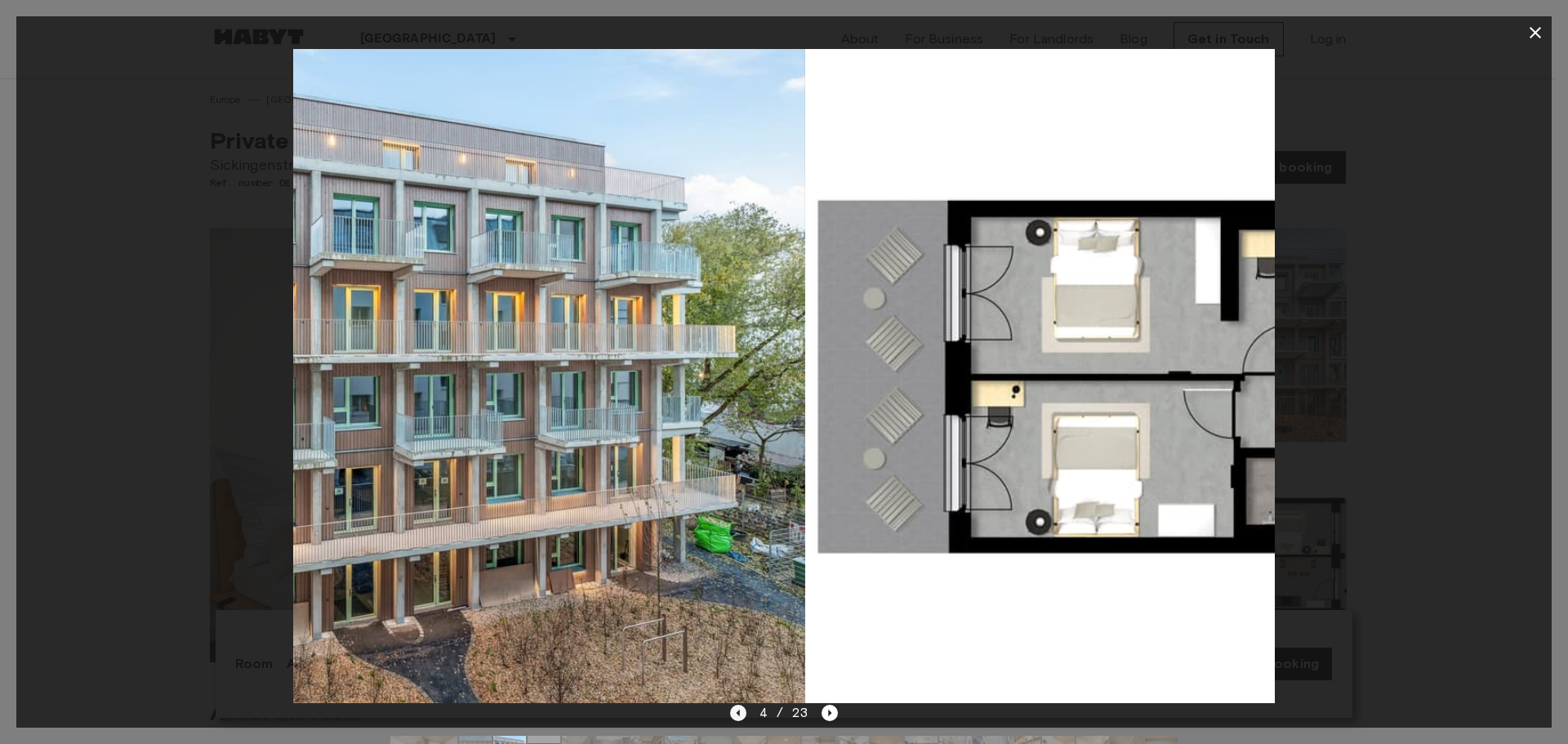
click at [731, 717] on icon "Previous image" at bounding box center [738, 712] width 17 height 17
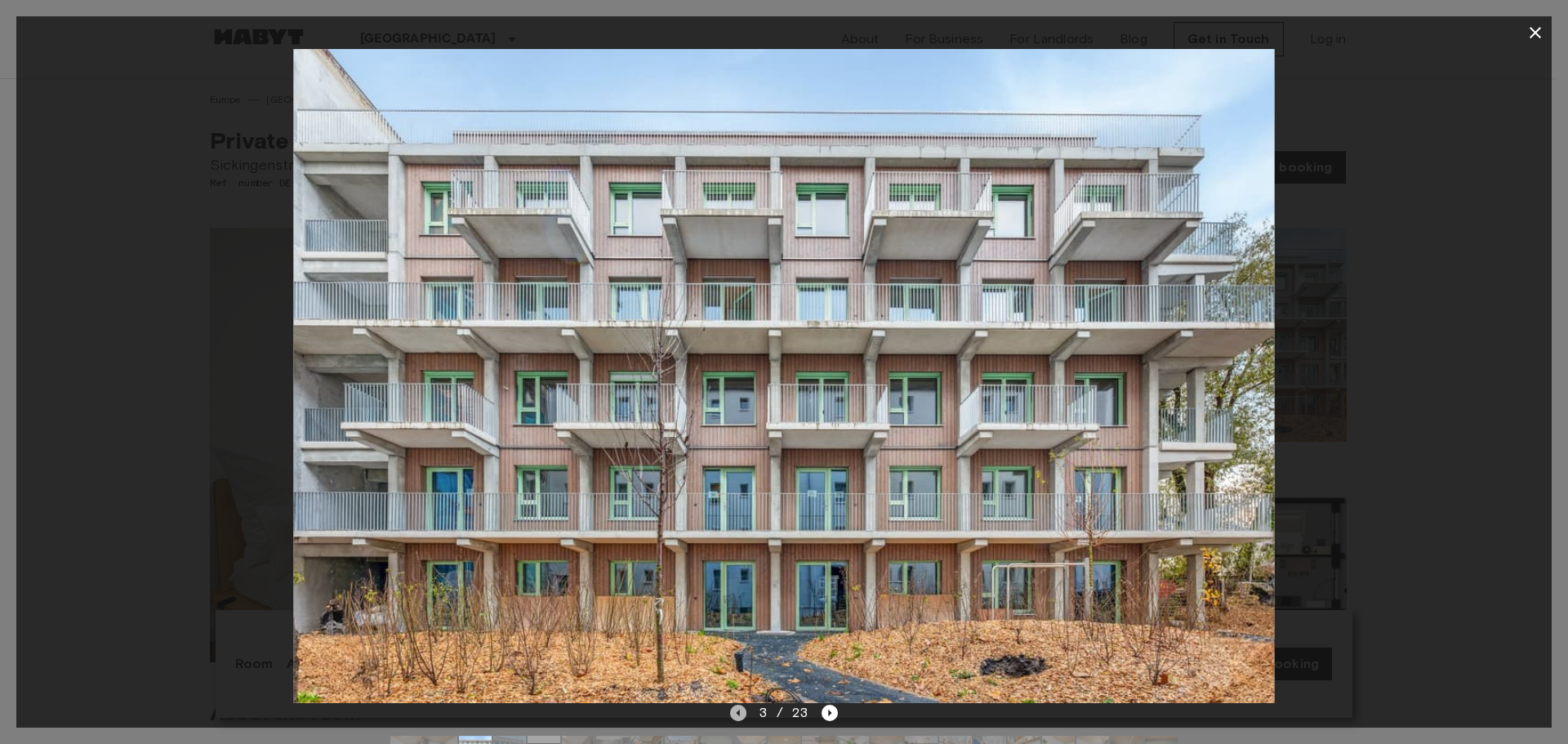
click at [731, 717] on icon "Previous image" at bounding box center [738, 712] width 17 height 17
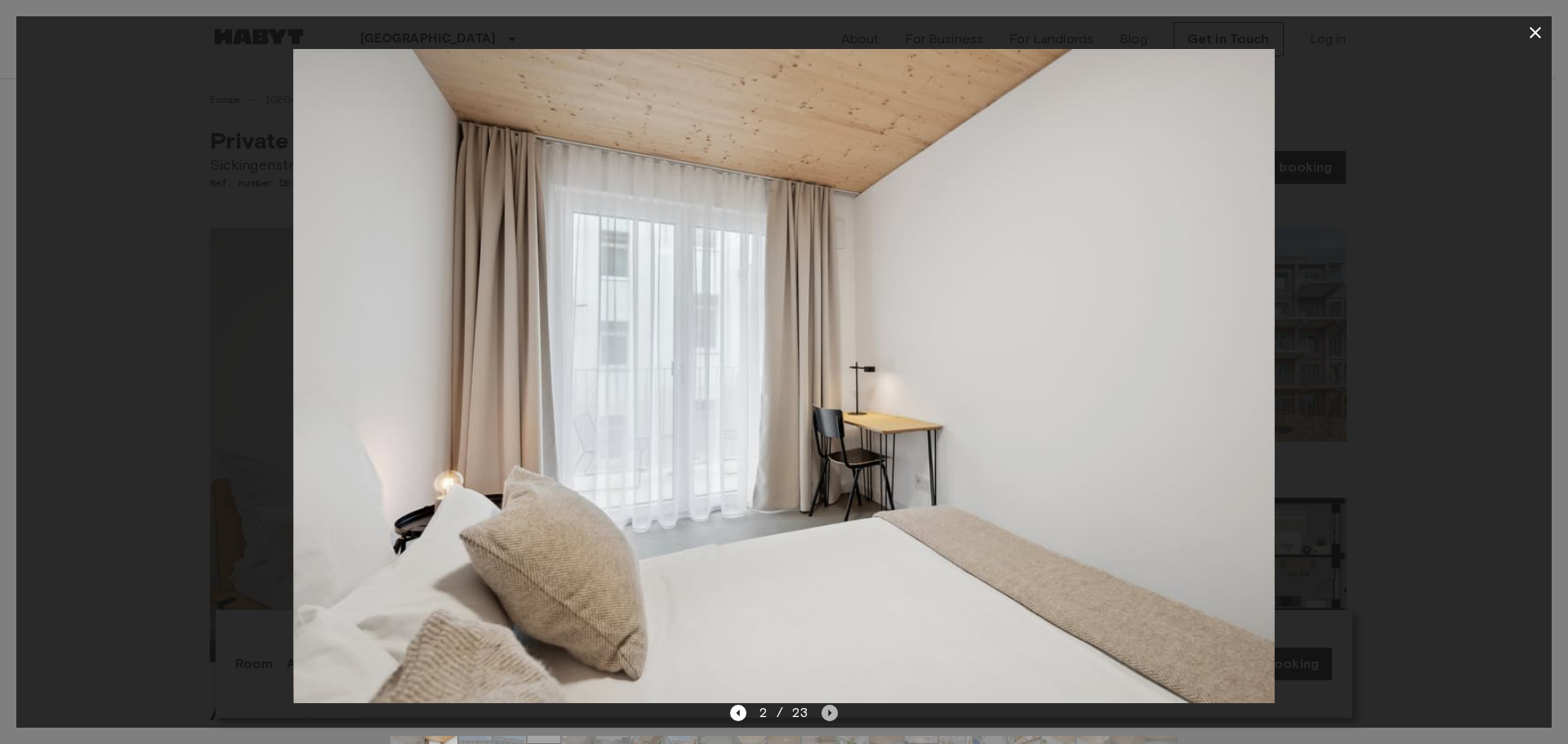
click at [828, 713] on icon "Next image" at bounding box center [830, 712] width 4 height 6
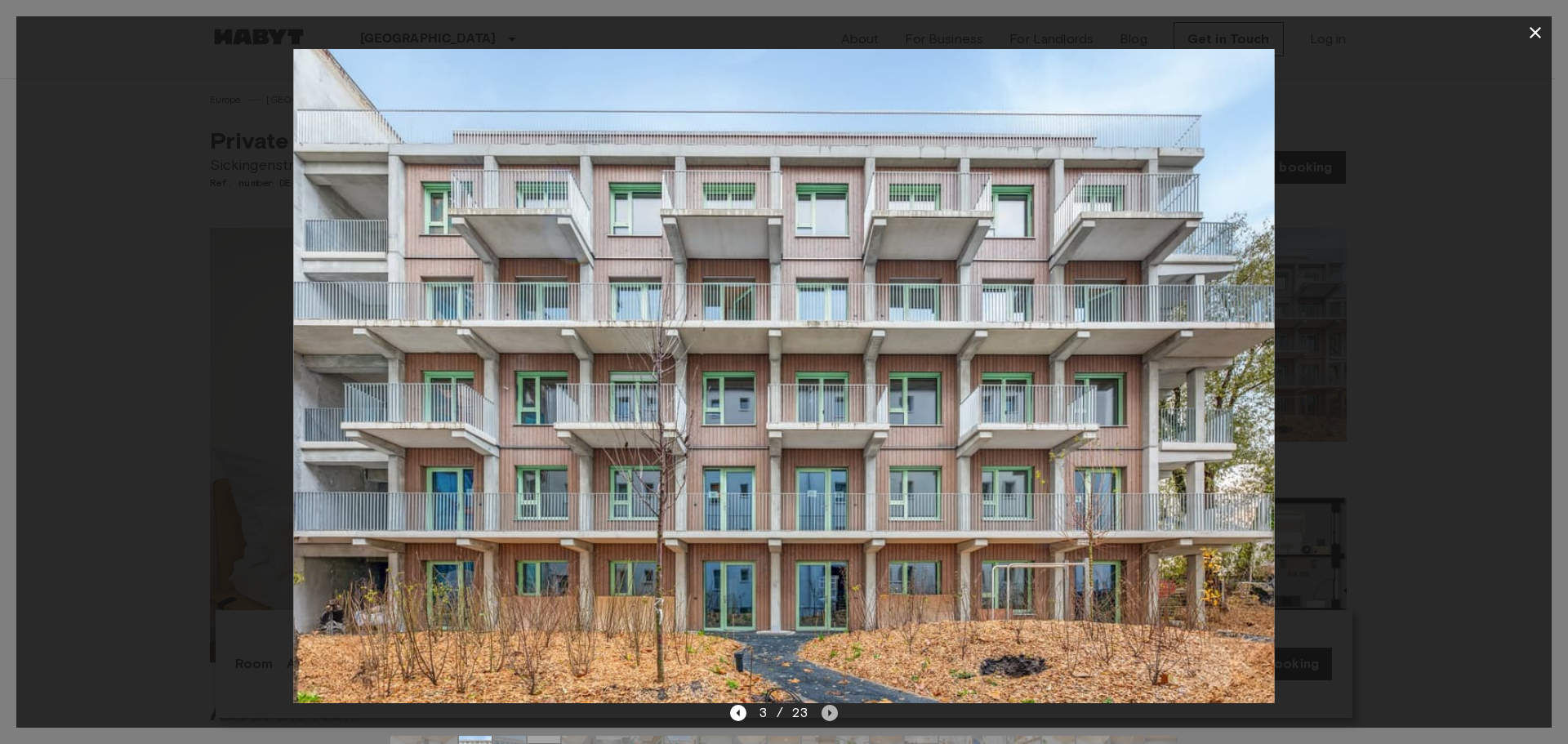
click at [828, 713] on icon "Next image" at bounding box center [830, 712] width 4 height 6
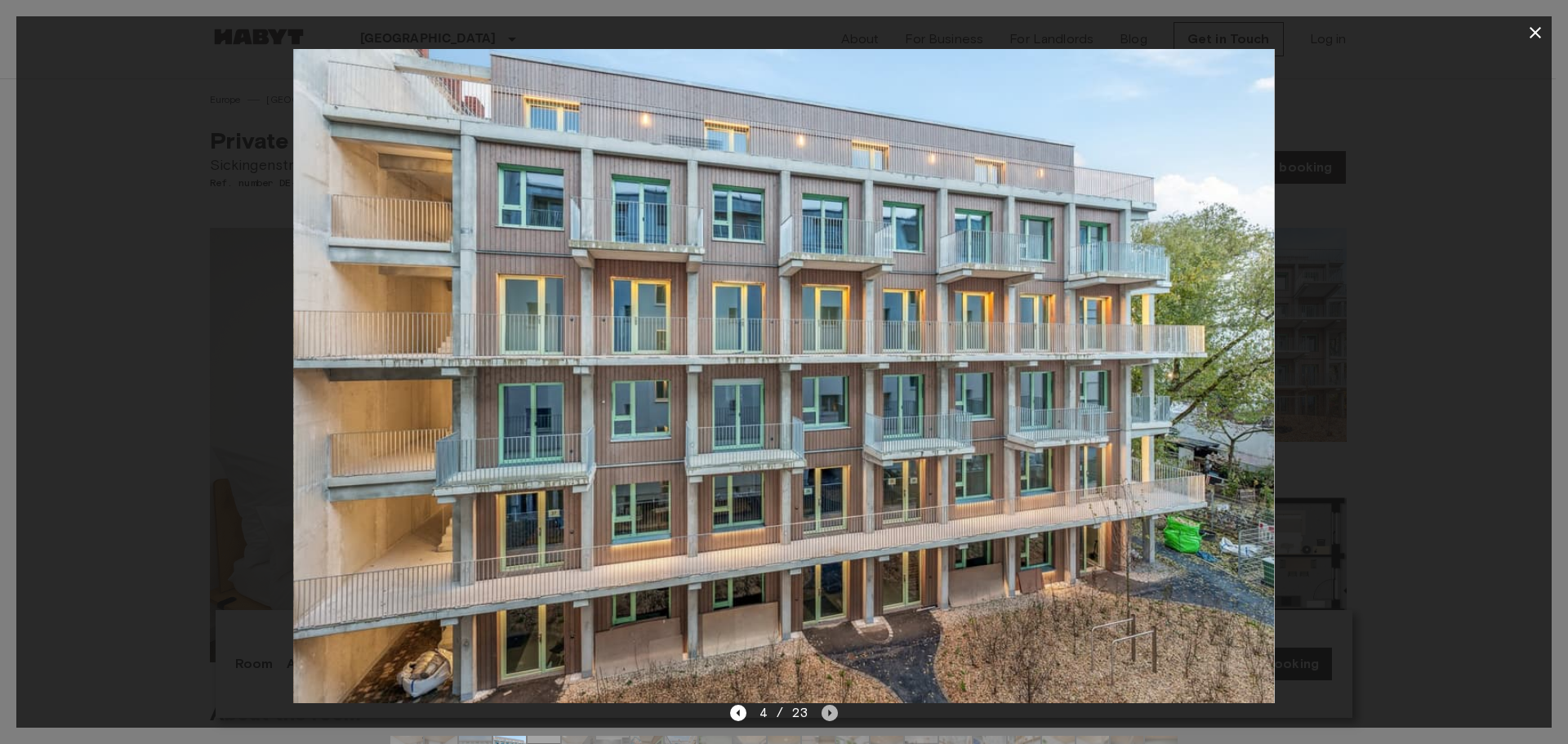
click at [828, 713] on icon "Next image" at bounding box center [830, 712] width 4 height 6
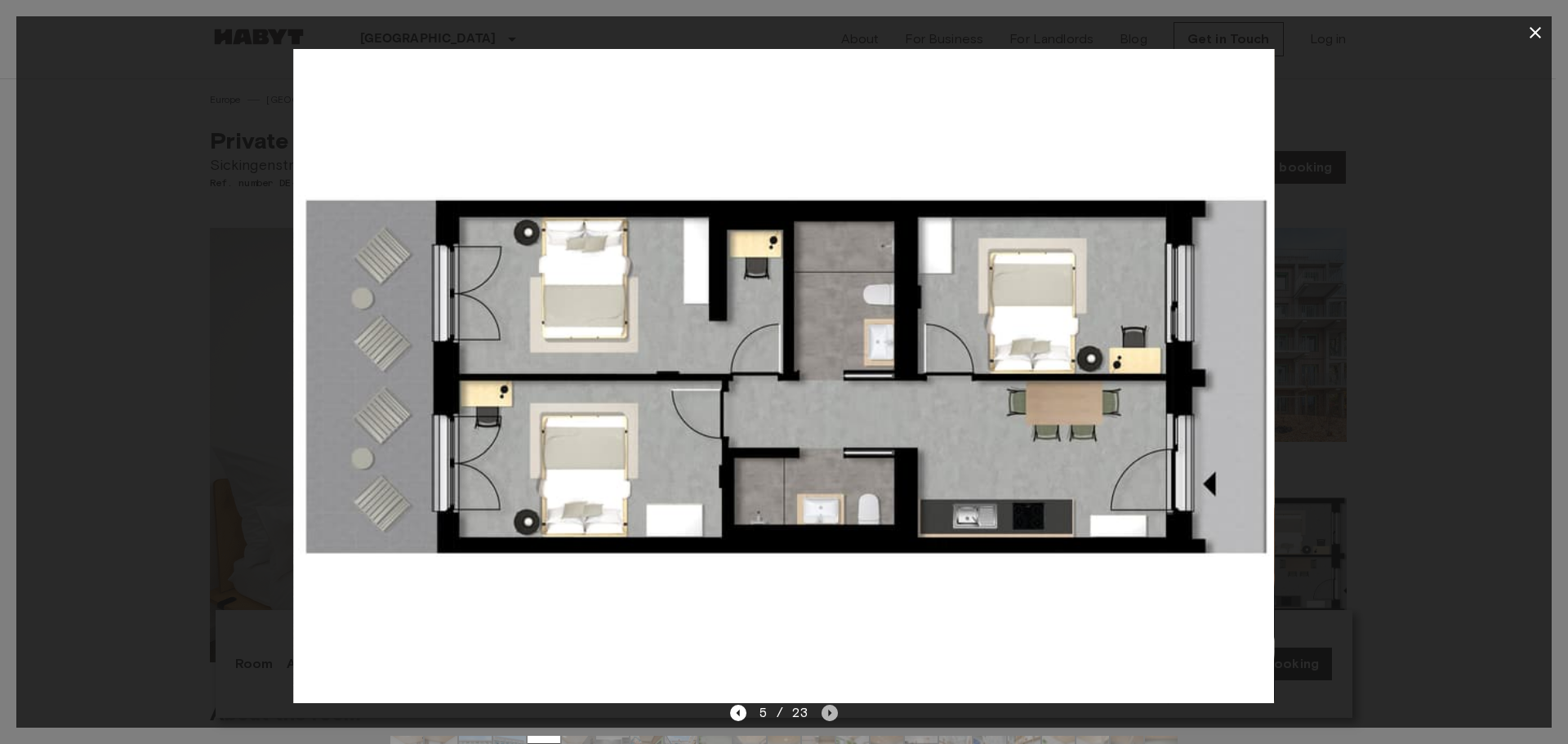
click at [828, 713] on icon "Next image" at bounding box center [830, 712] width 4 height 6
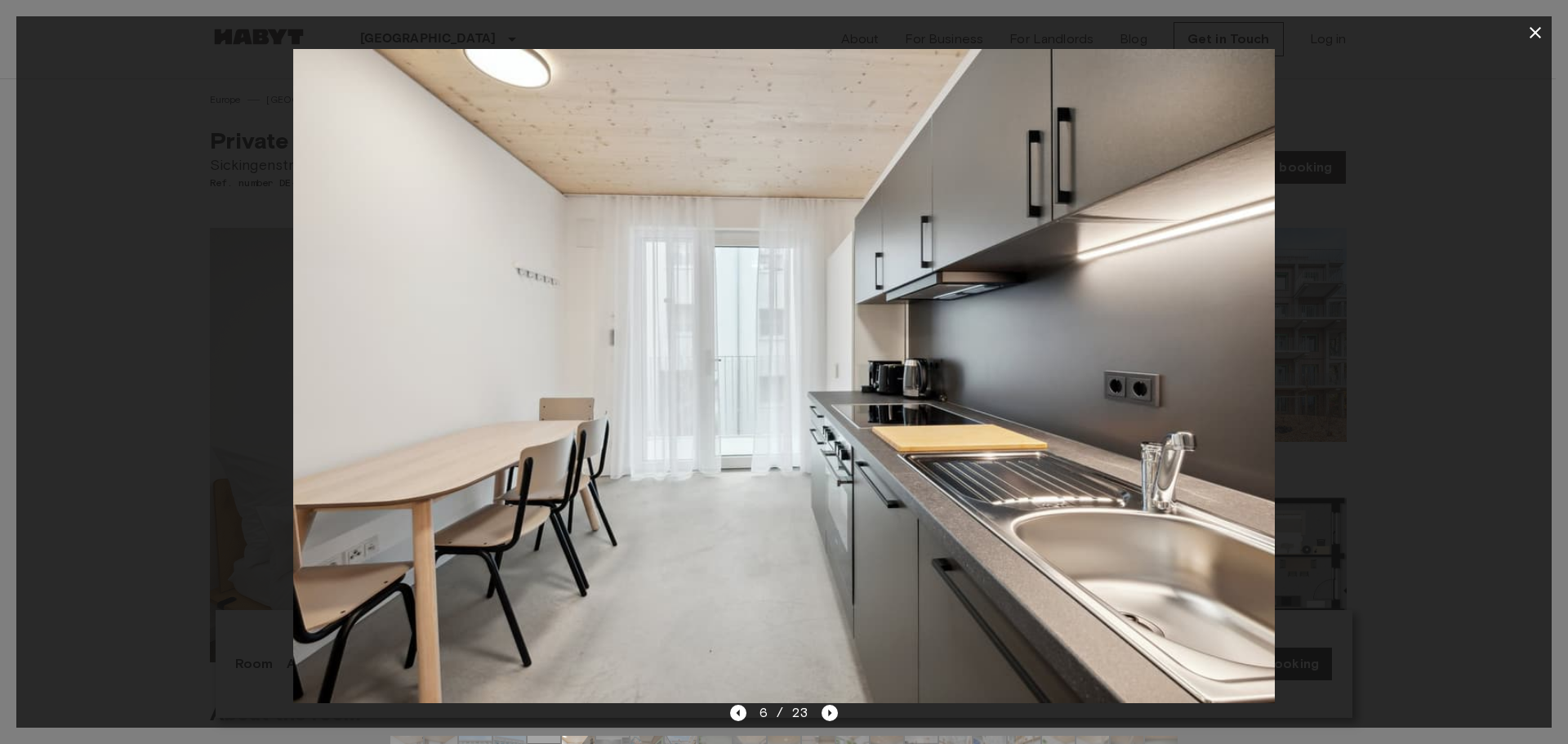
click at [1533, 45] on button "button" at bounding box center [1535, 32] width 32 height 32
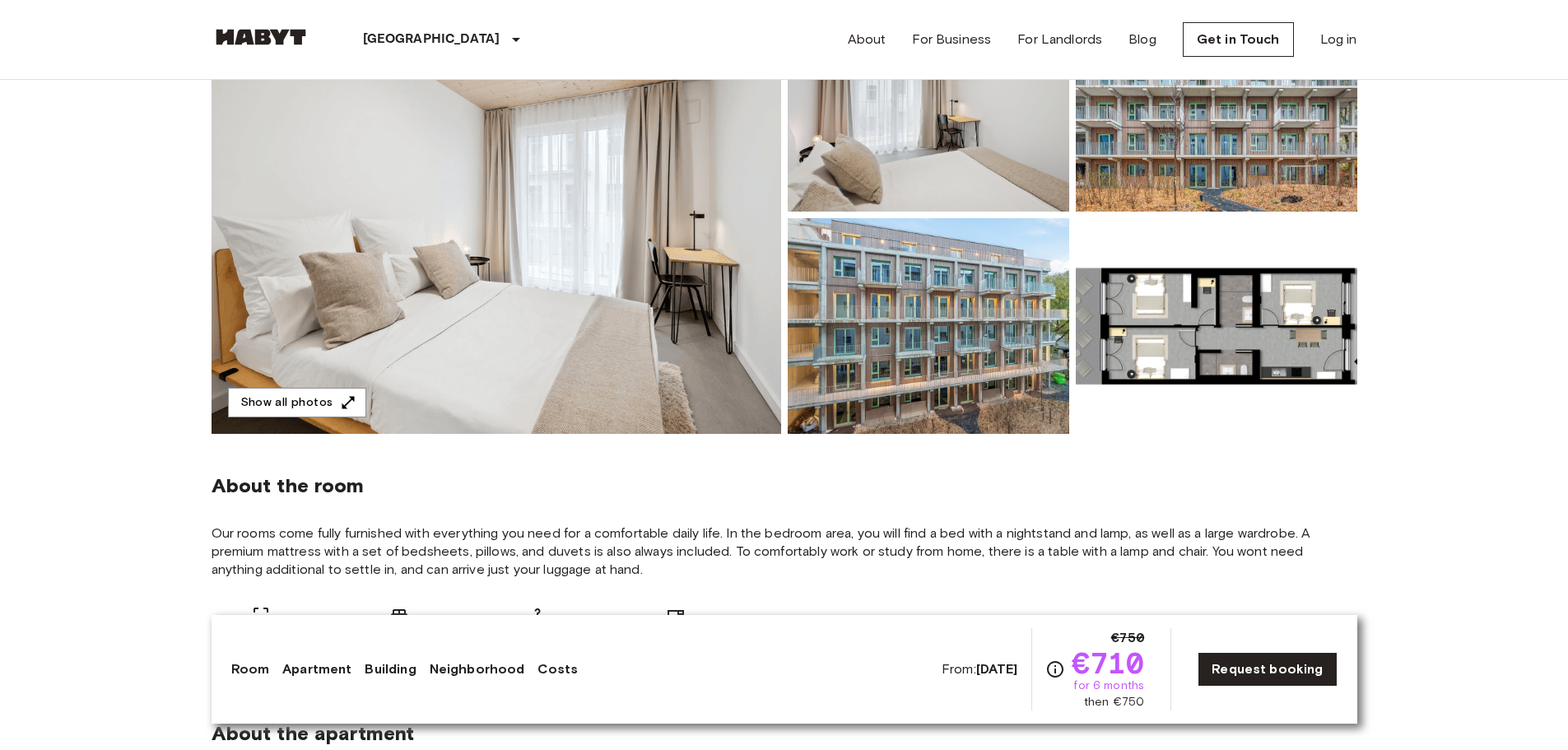
scroll to position [247, 0]
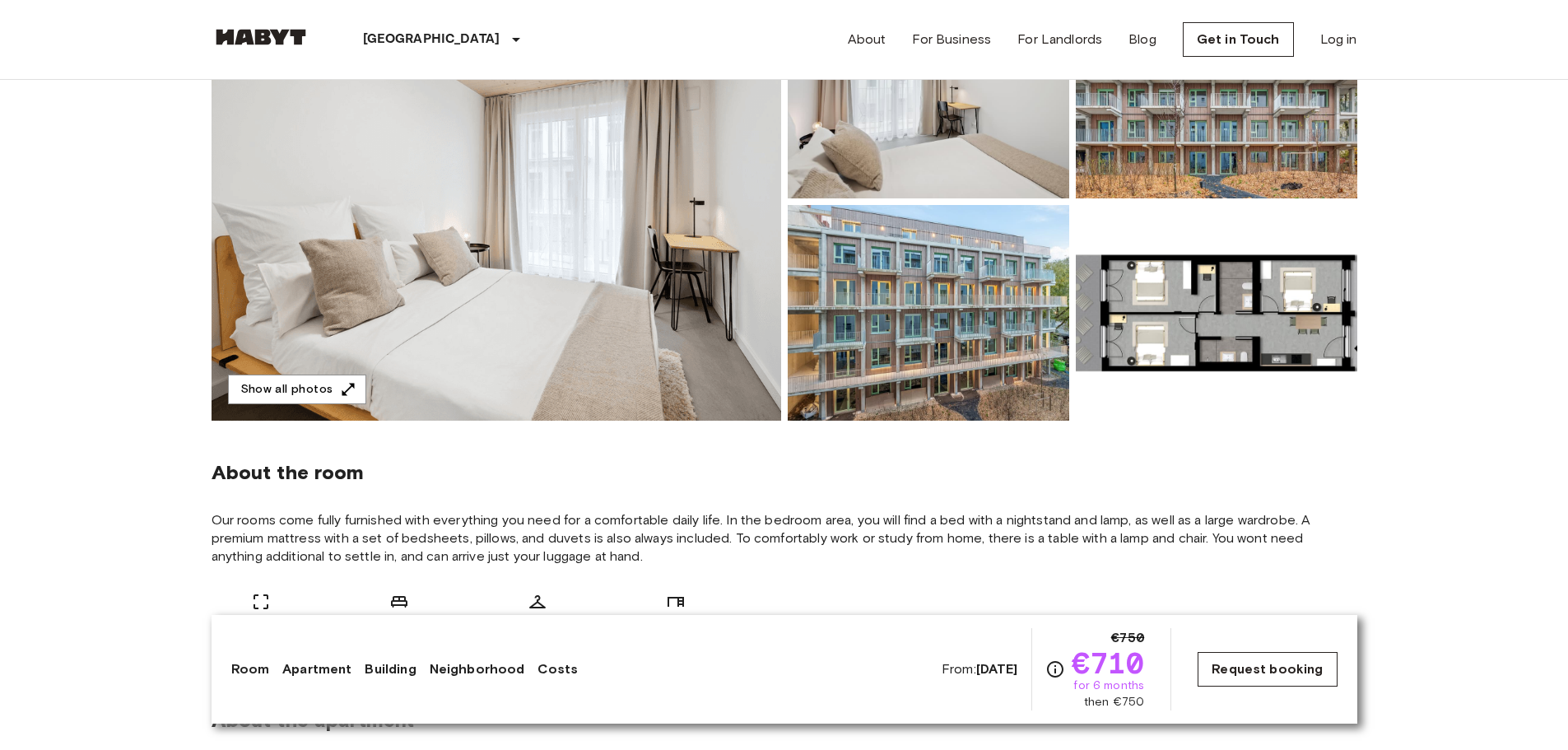
click at [1249, 667] on link "Request booking" at bounding box center [1266, 669] width 139 height 34
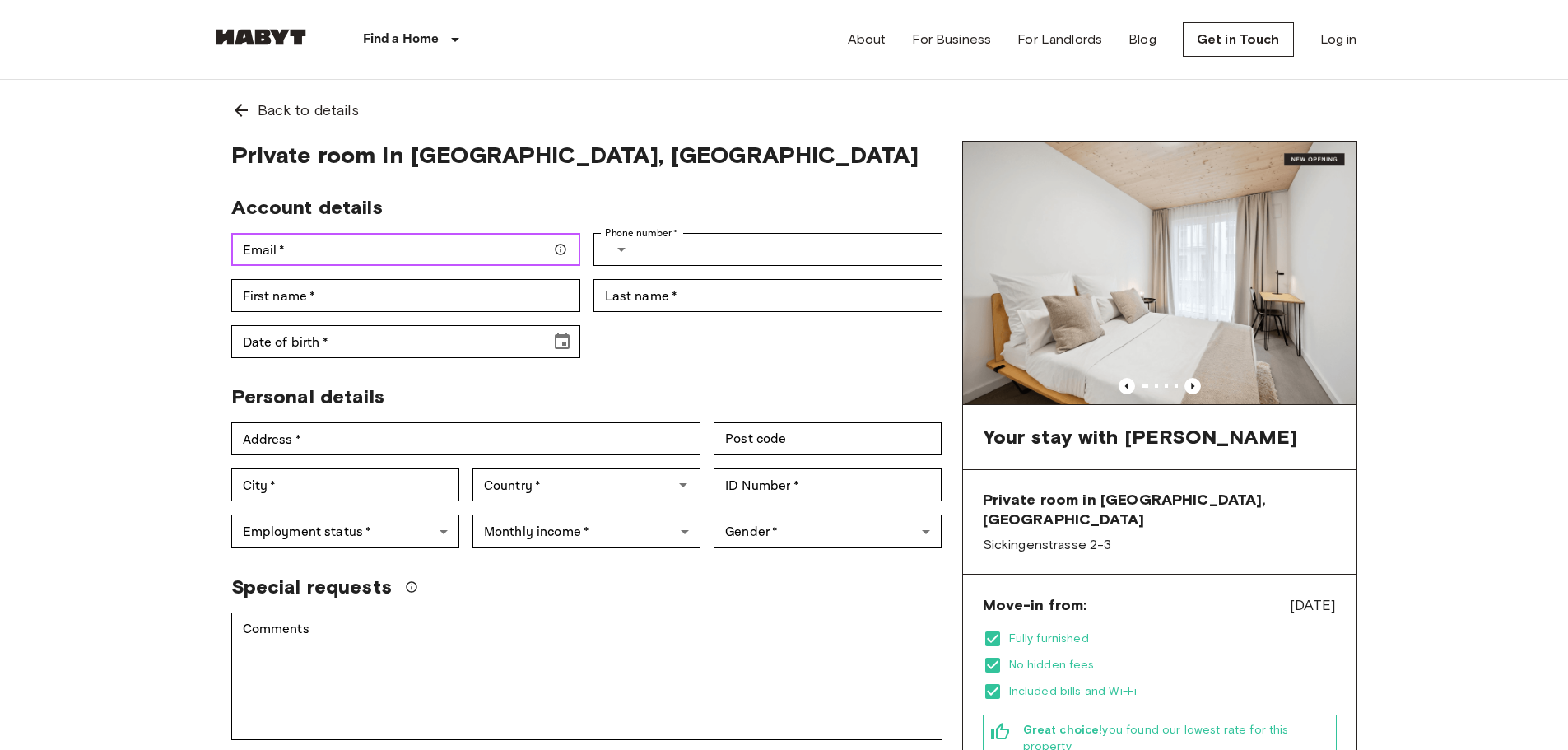
click at [422, 239] on input "Email   *" at bounding box center [405, 249] width 349 height 33
type input "**********"
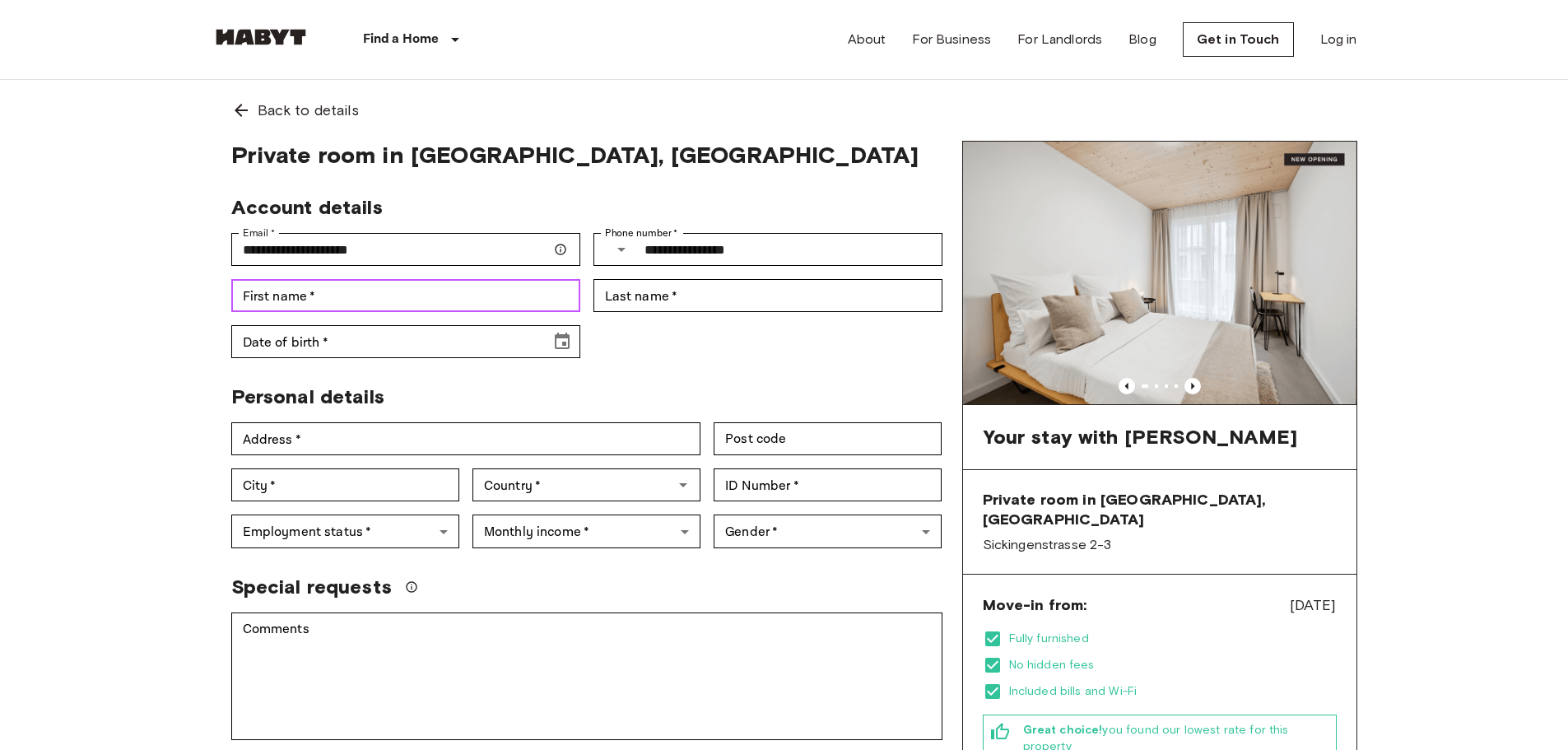
type input "****"
type input "*****"
type input "**********"
type input "*****"
type input "******"
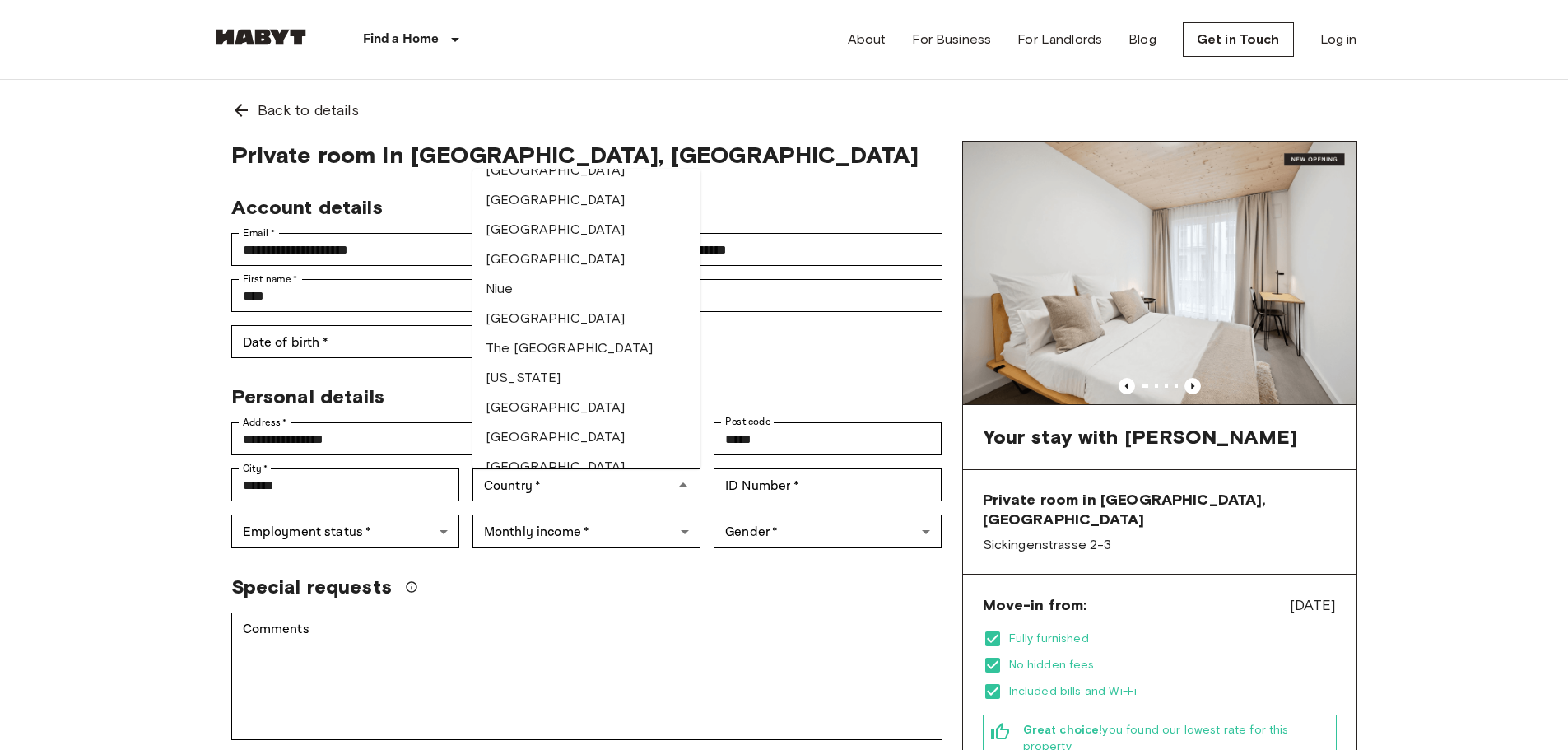
scroll to position [4938, 0]
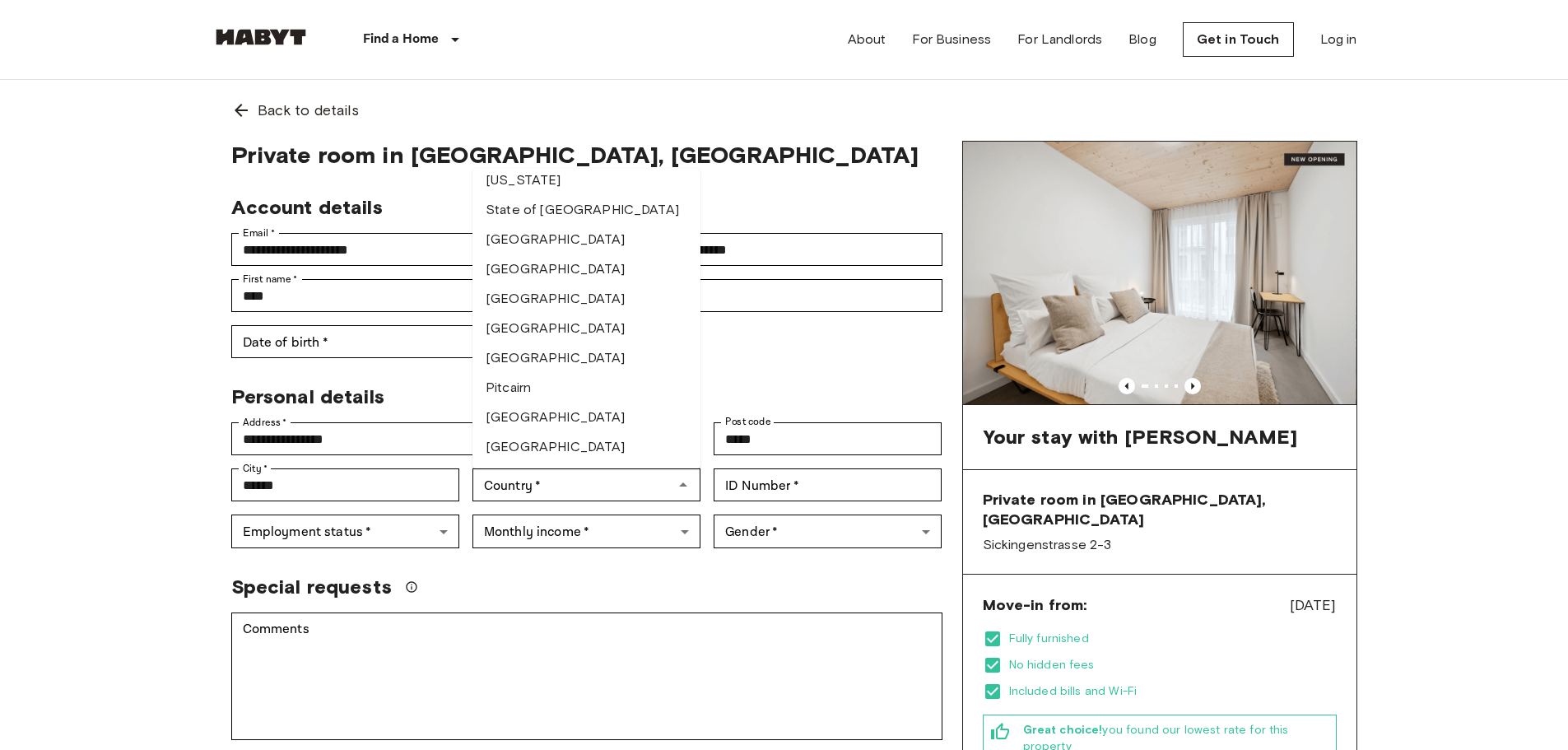
drag, startPoint x: 836, startPoint y: 338, endPoint x: 819, endPoint y: 329, distance: 19.2
click at [836, 339] on div "**********" at bounding box center [580, 270] width 724 height 176
drag, startPoint x: 751, startPoint y: 243, endPoint x: 730, endPoint y: 222, distance: 29.7
click at [751, 243] on input "**********" at bounding box center [793, 249] width 296 height 33
click at [687, 225] on li "Panama" at bounding box center [586, 239] width 228 height 29
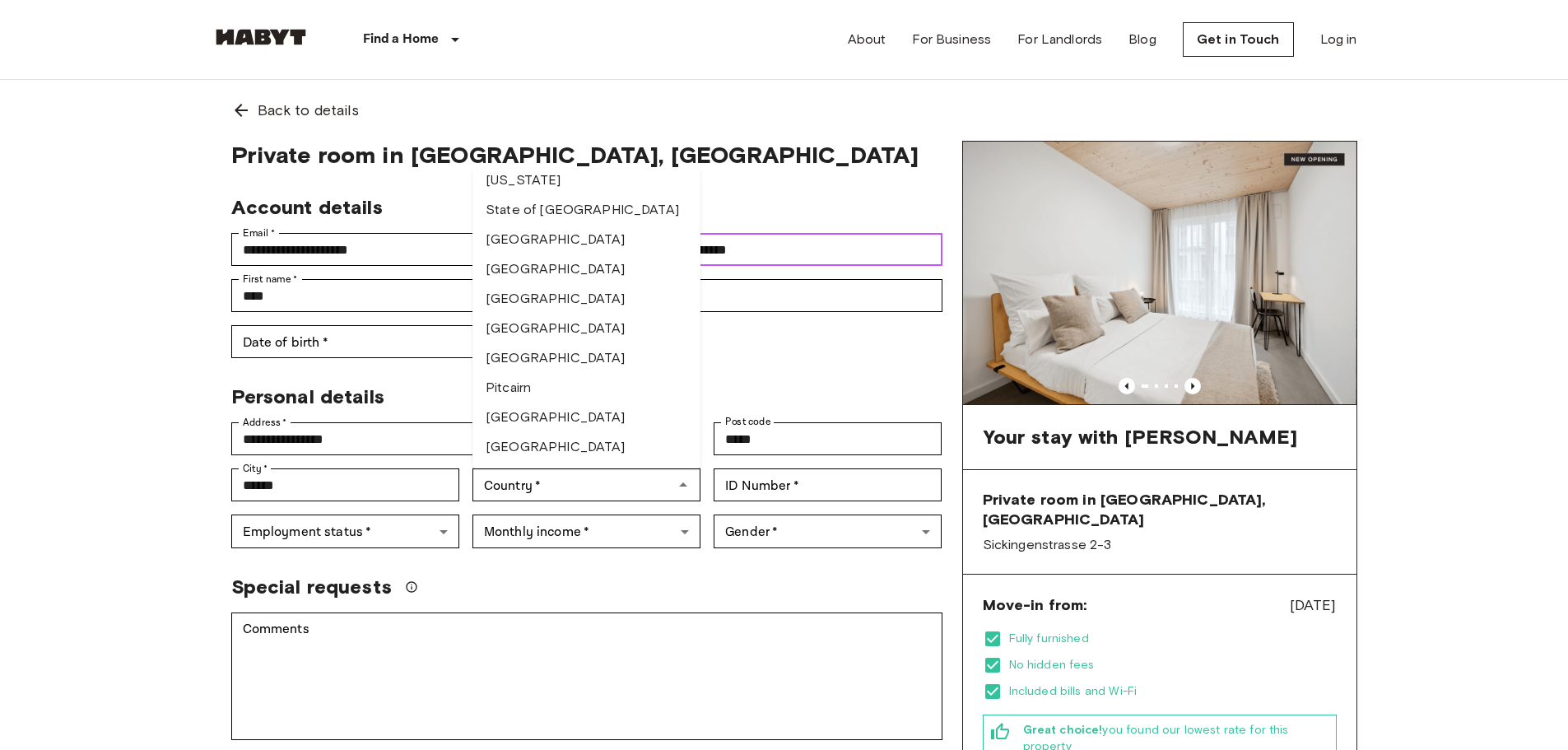
type input "******"
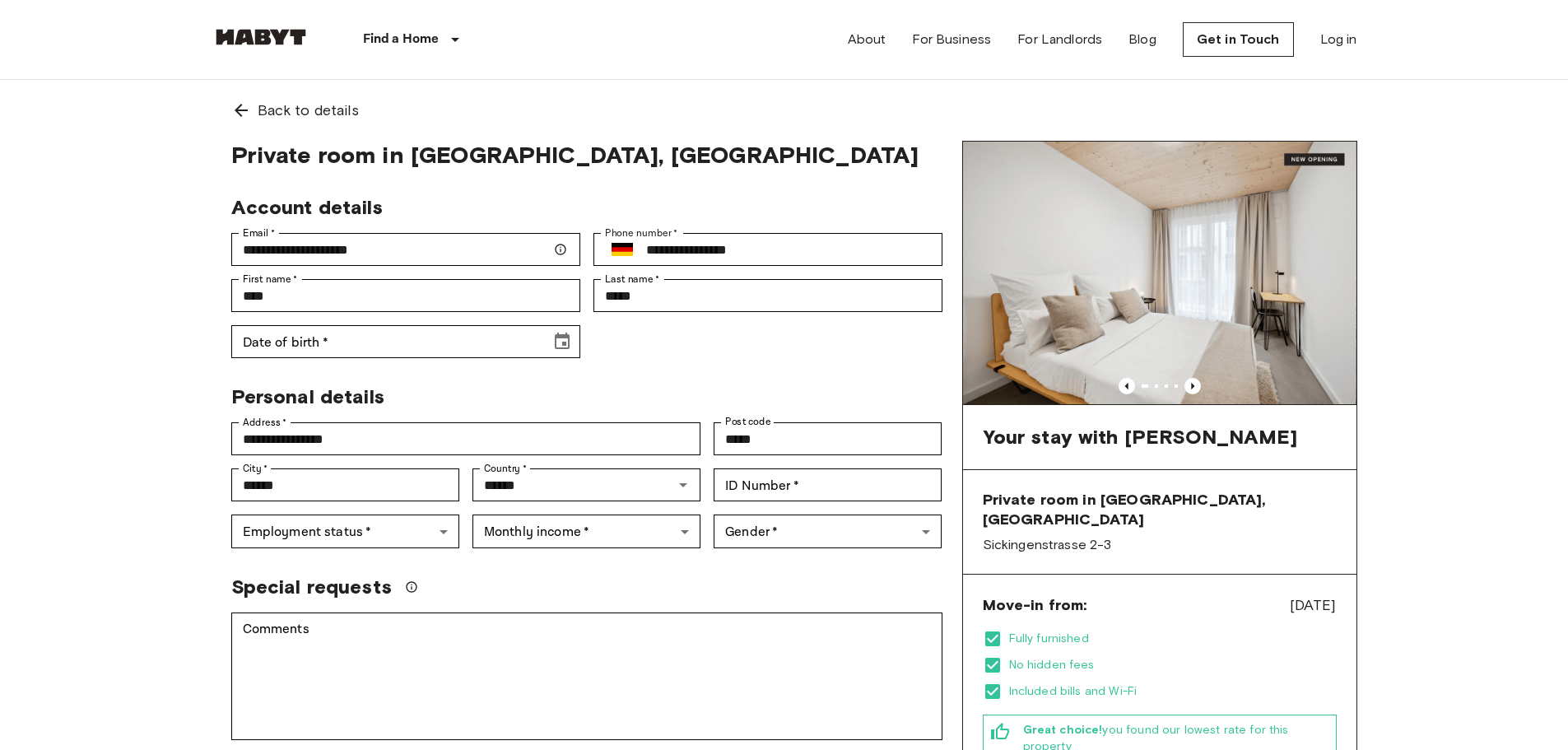
click at [654, 331] on div "**********" at bounding box center [580, 270] width 724 height 176
click at [676, 490] on icon "Open" at bounding box center [683, 485] width 19 height 19
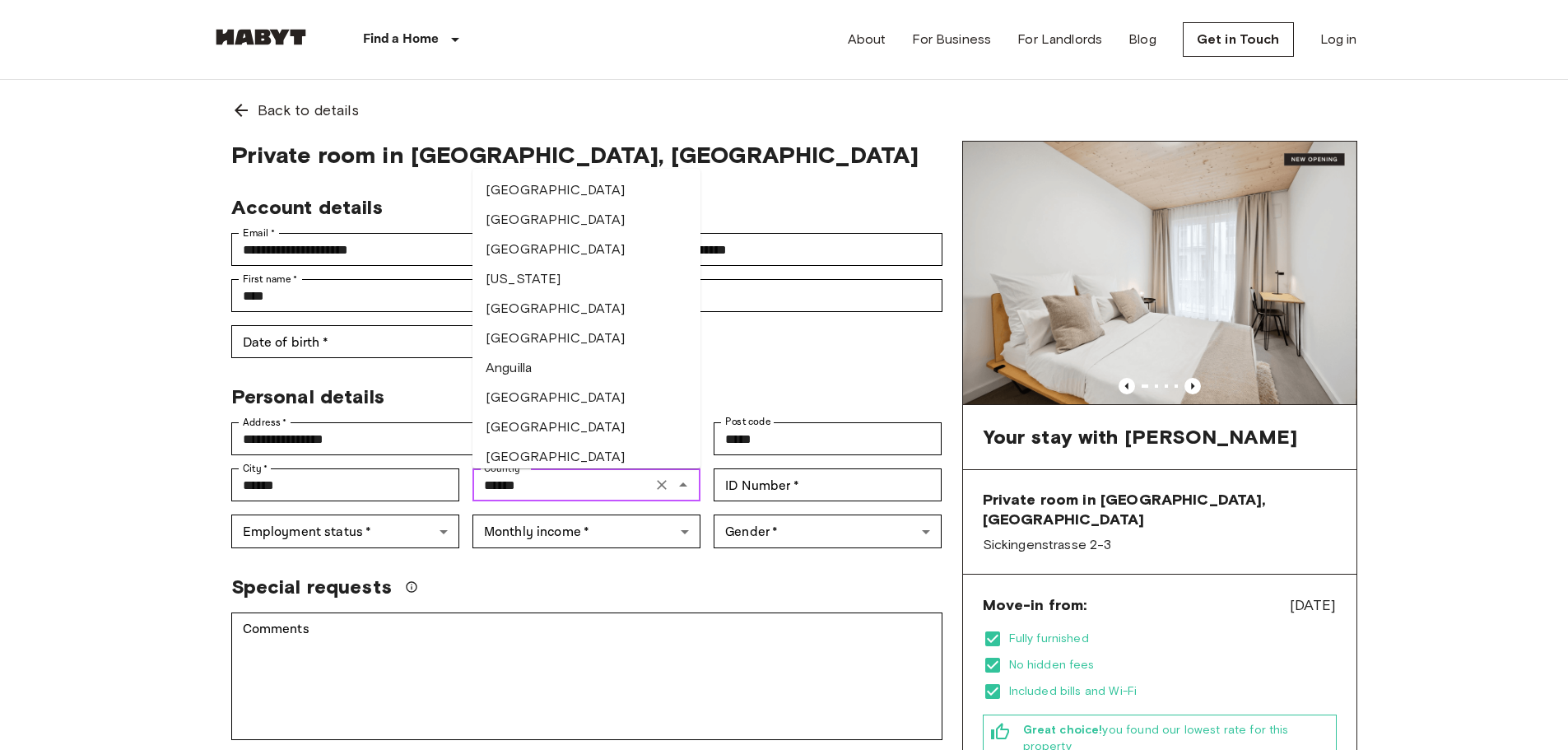
scroll to position [4665, 0]
click at [661, 487] on icon "Clear" at bounding box center [662, 485] width 17 height 17
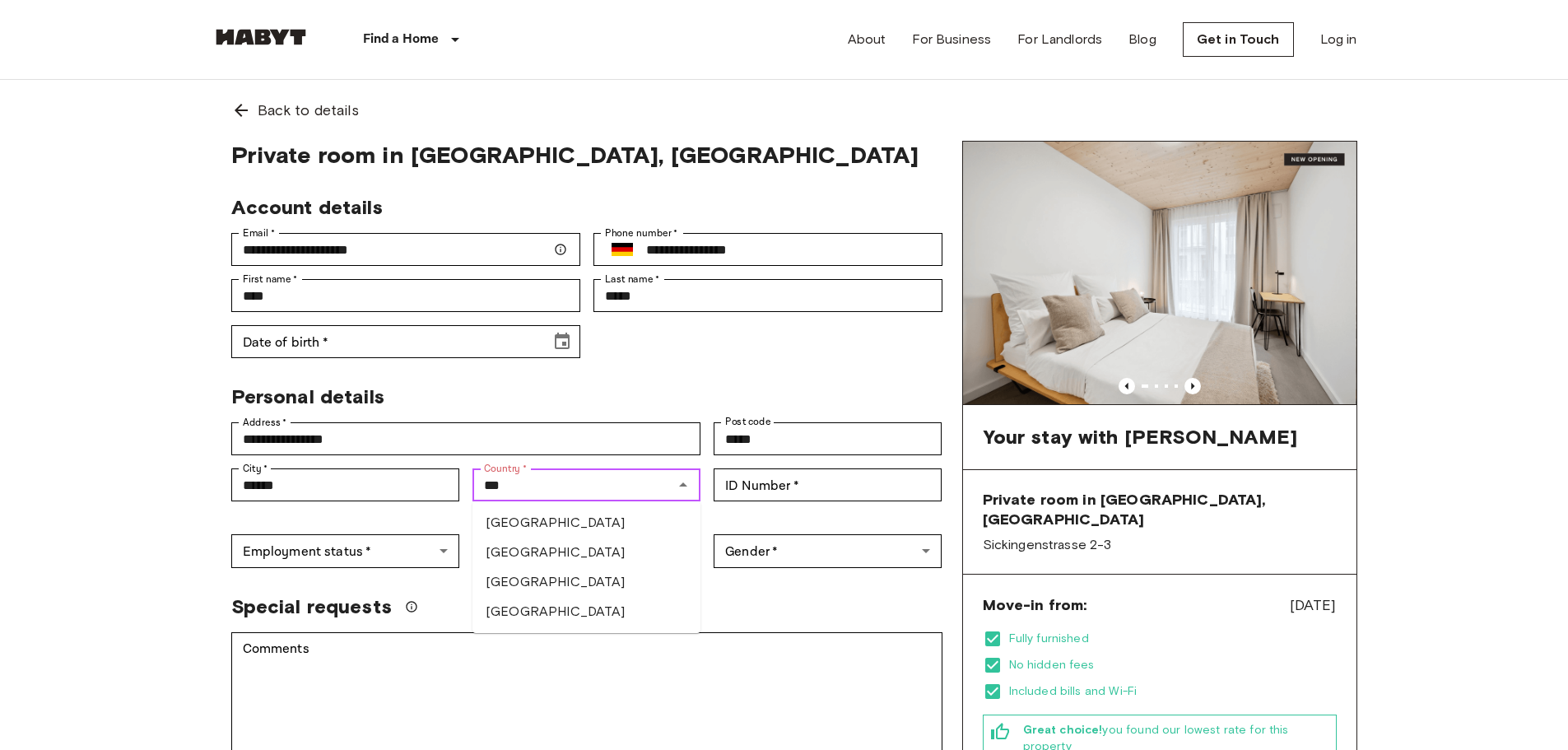
type input "*******"
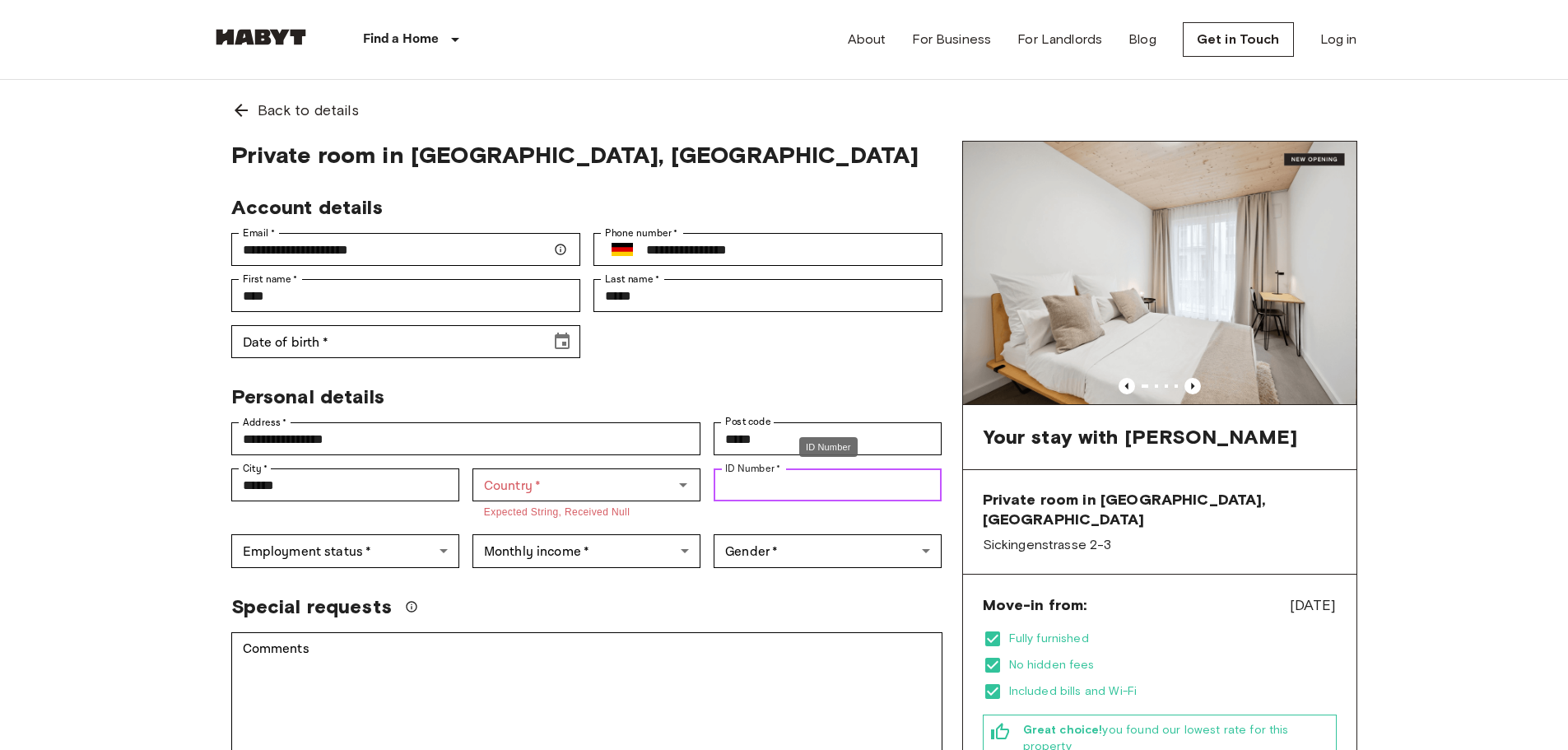
click at [767, 486] on input "ID Number   *" at bounding box center [828, 484] width 228 height 33
type input "********"
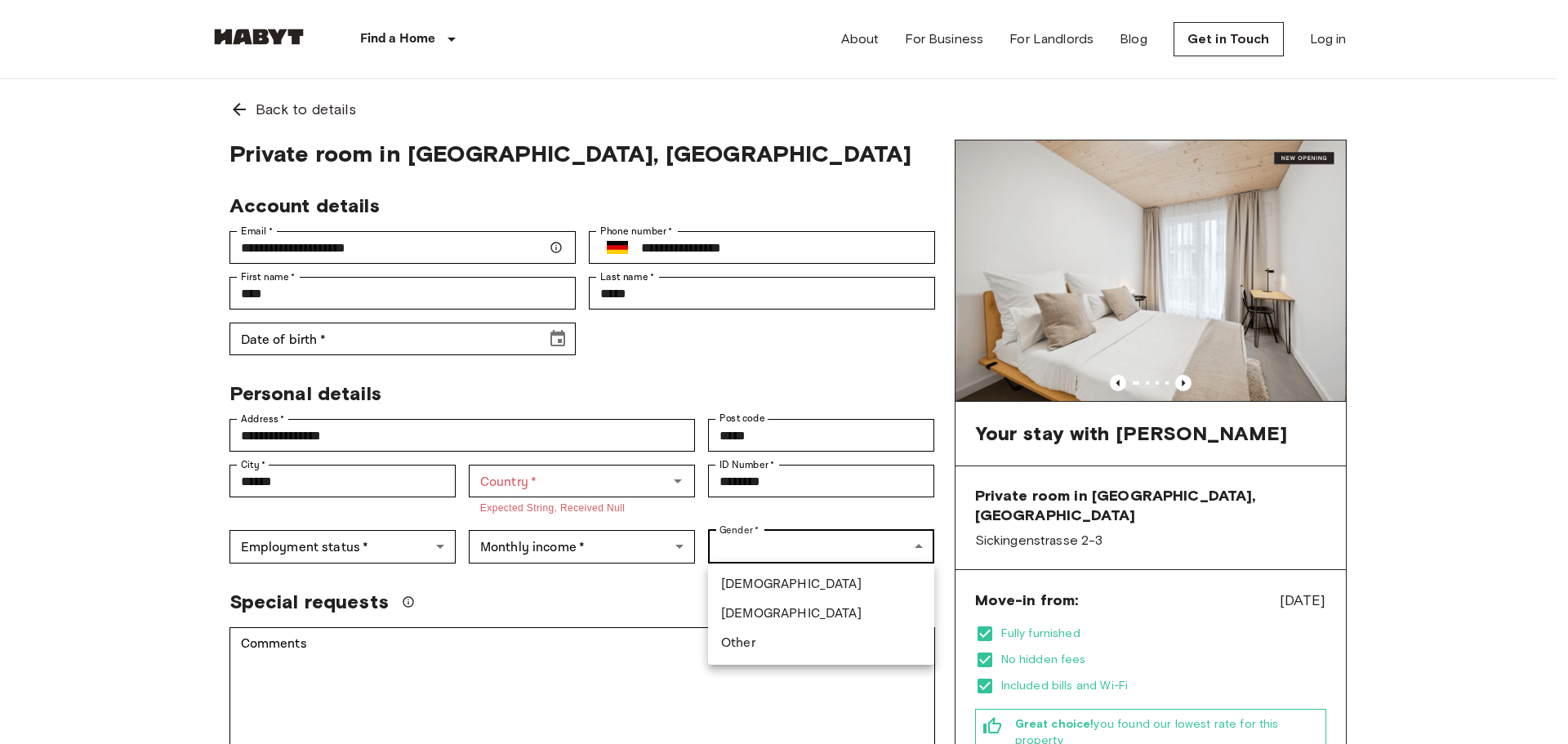
click at [770, 578] on li "Male" at bounding box center [821, 583] width 226 height 29
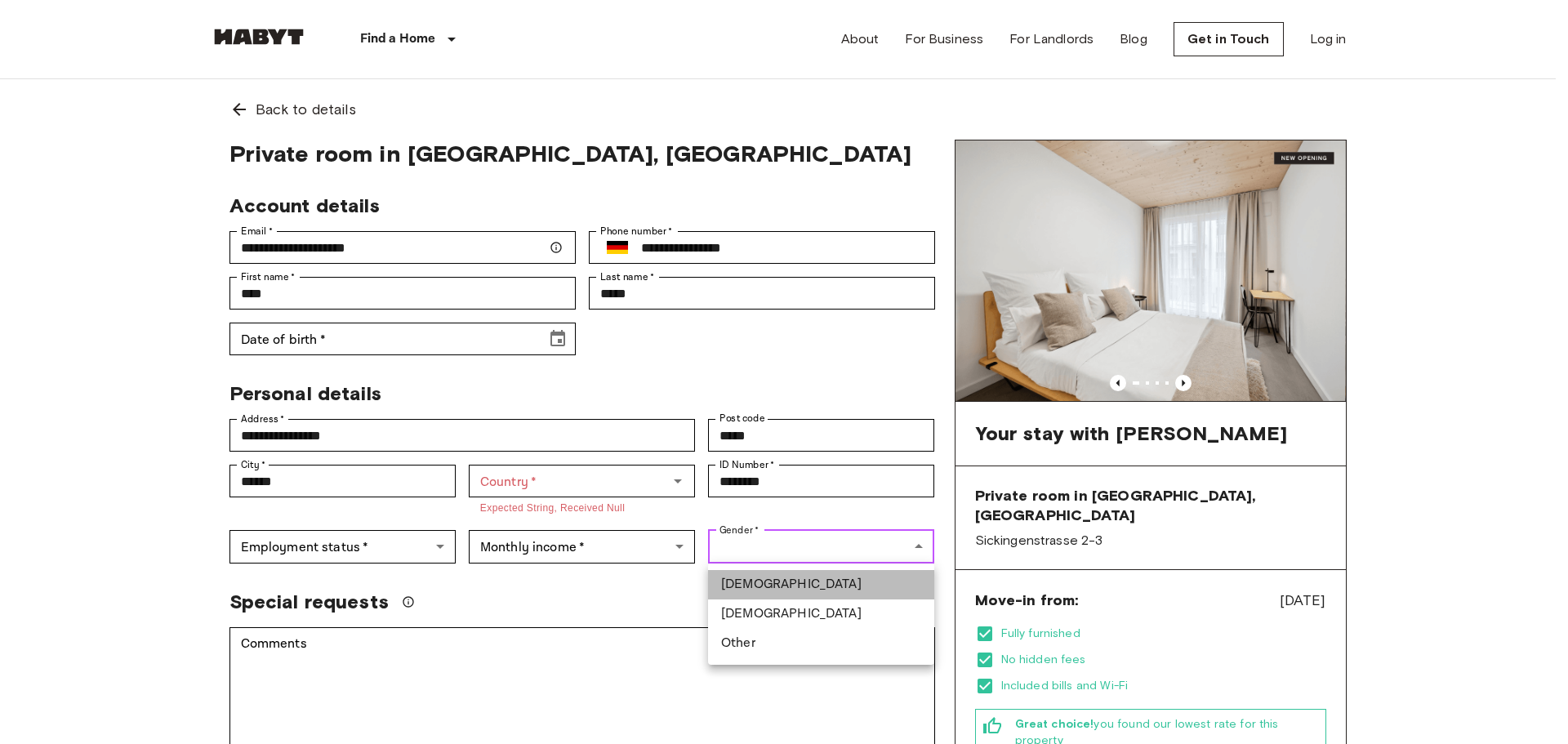
type input "****"
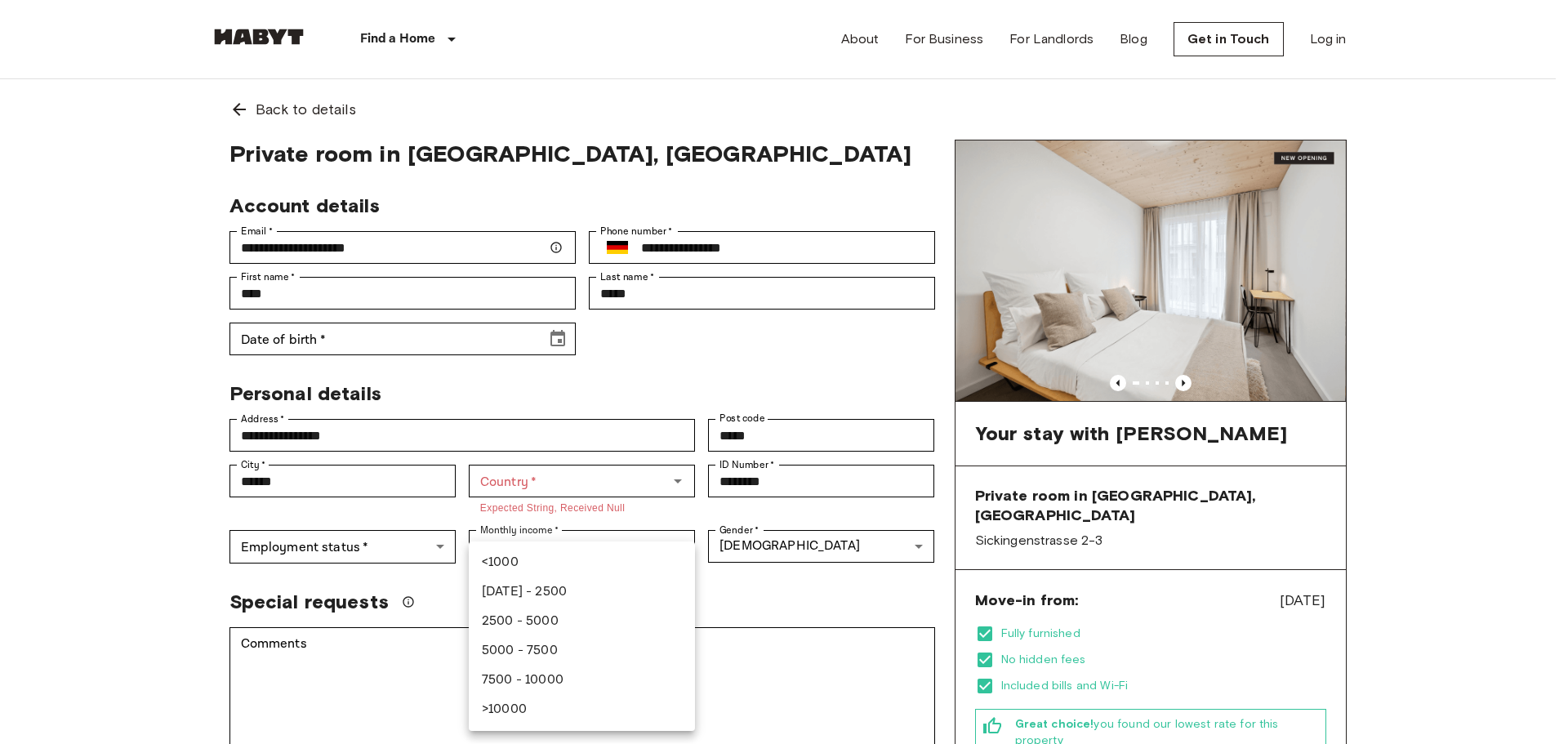
click at [570, 664] on li "5000 - 7500" at bounding box center [582, 650] width 226 height 29
type input "****"
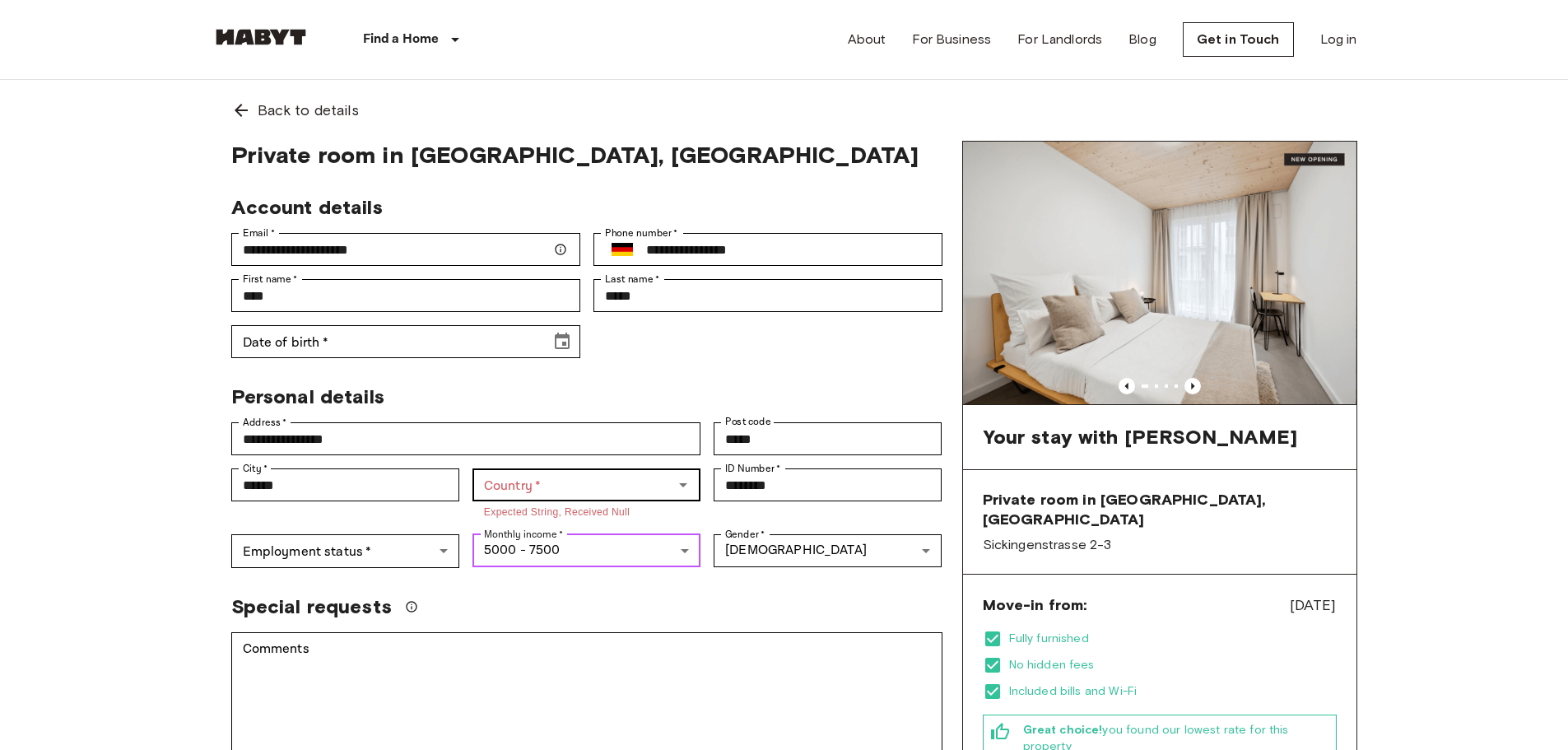
click at [539, 501] on div "Country   * Country   * Expected string, received null" at bounding box center [586, 494] width 228 height 53
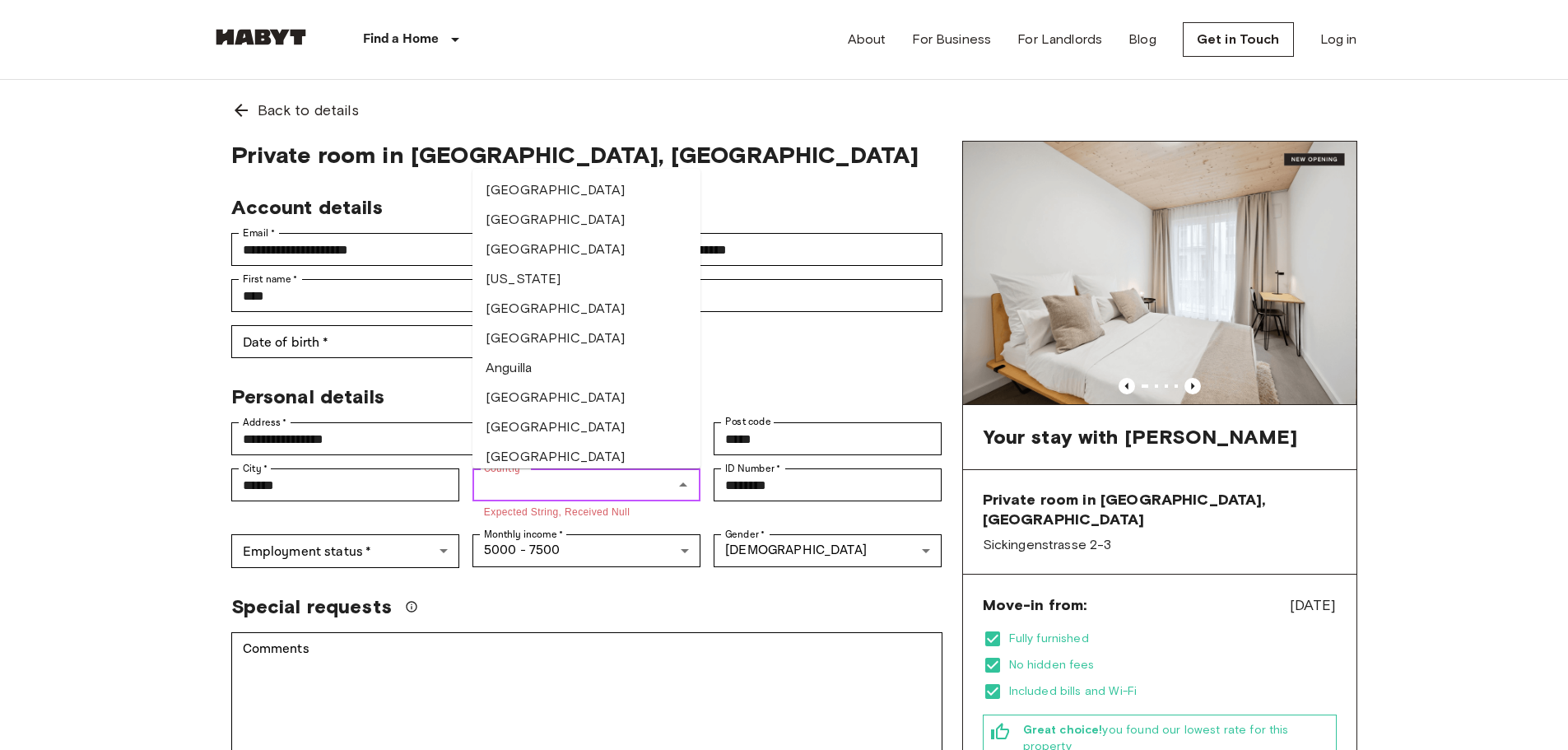
click at [539, 484] on input "Country   *" at bounding box center [573, 485] width 191 height 23
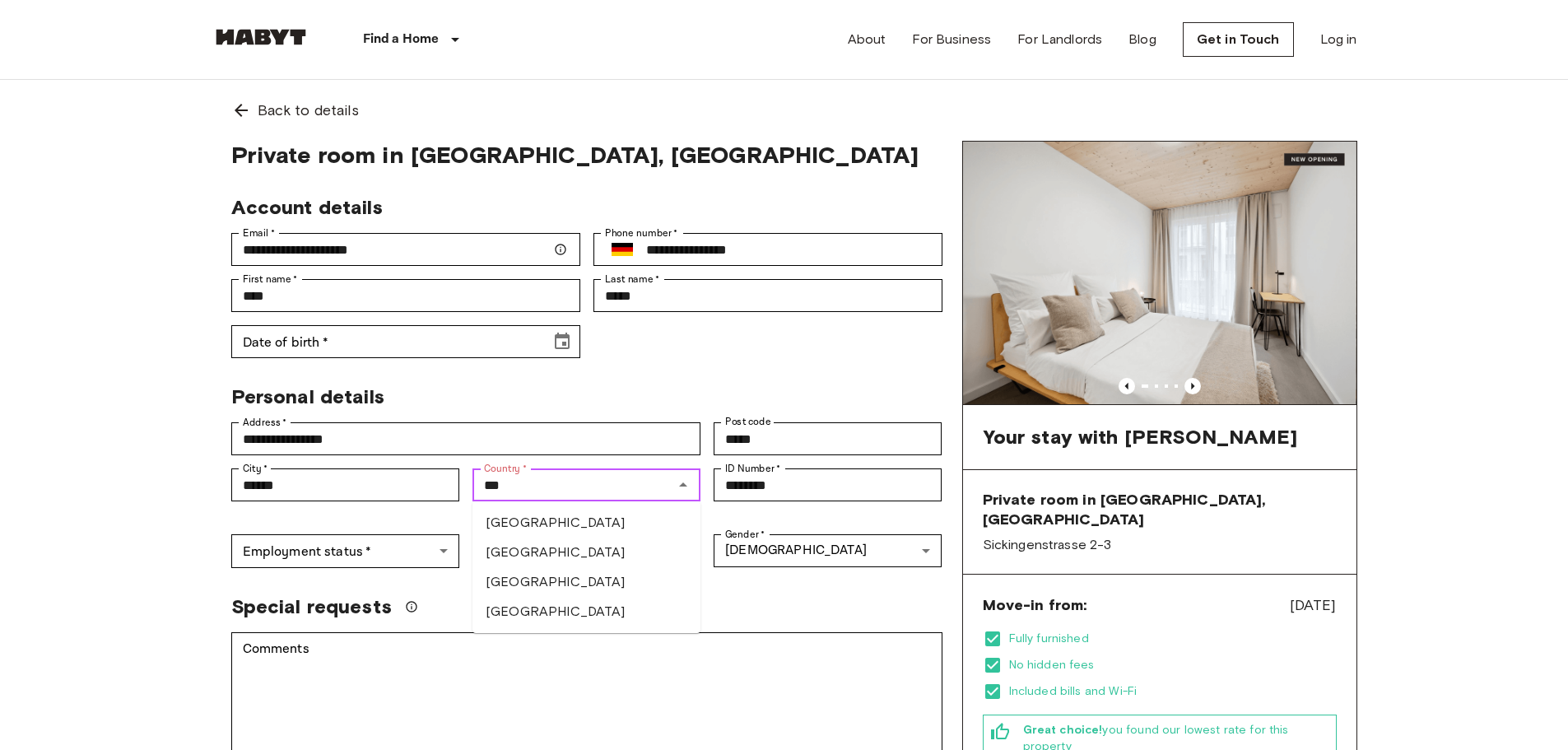
click at [503, 557] on li "[GEOGRAPHIC_DATA]" at bounding box center [586, 552] width 228 height 29
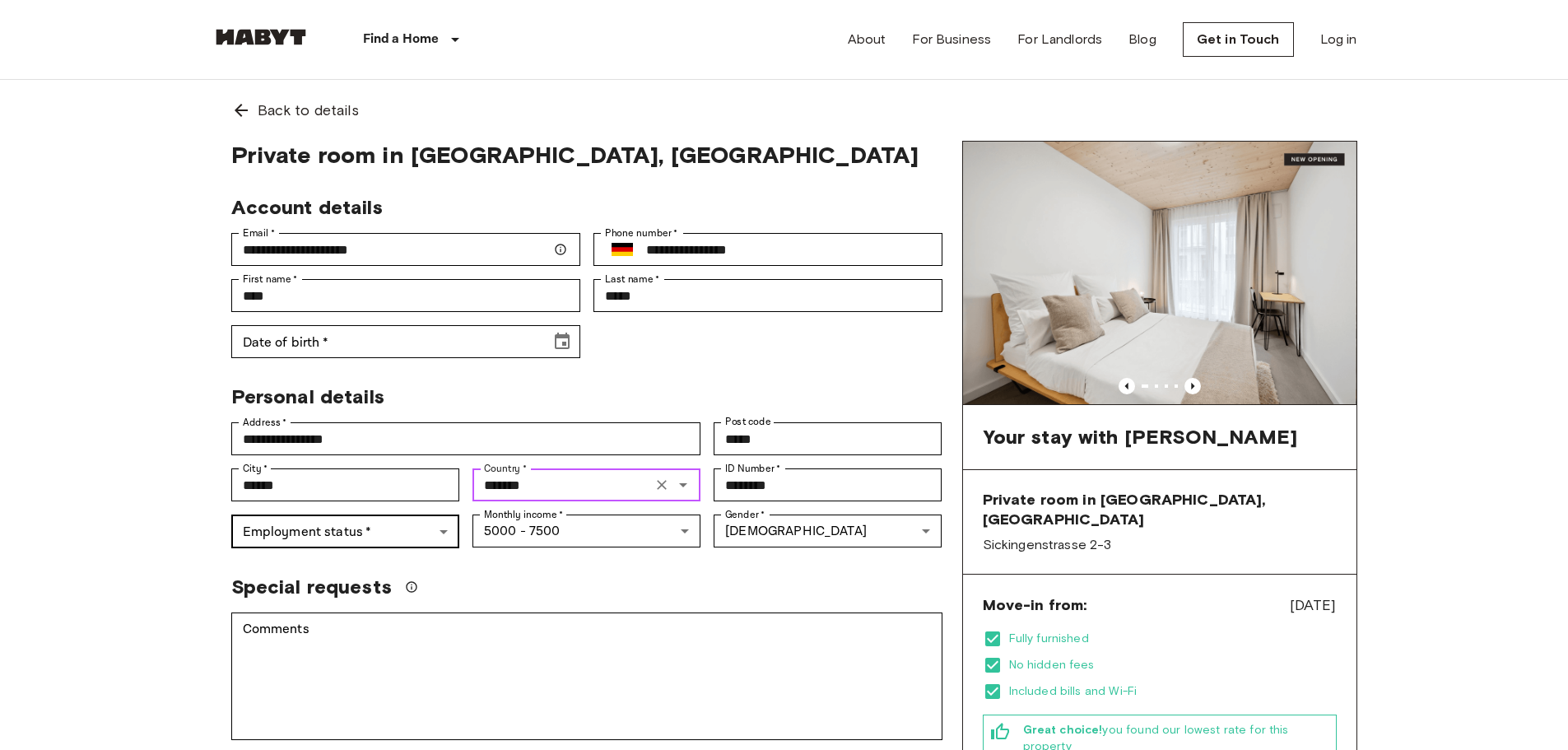
type input "*******"
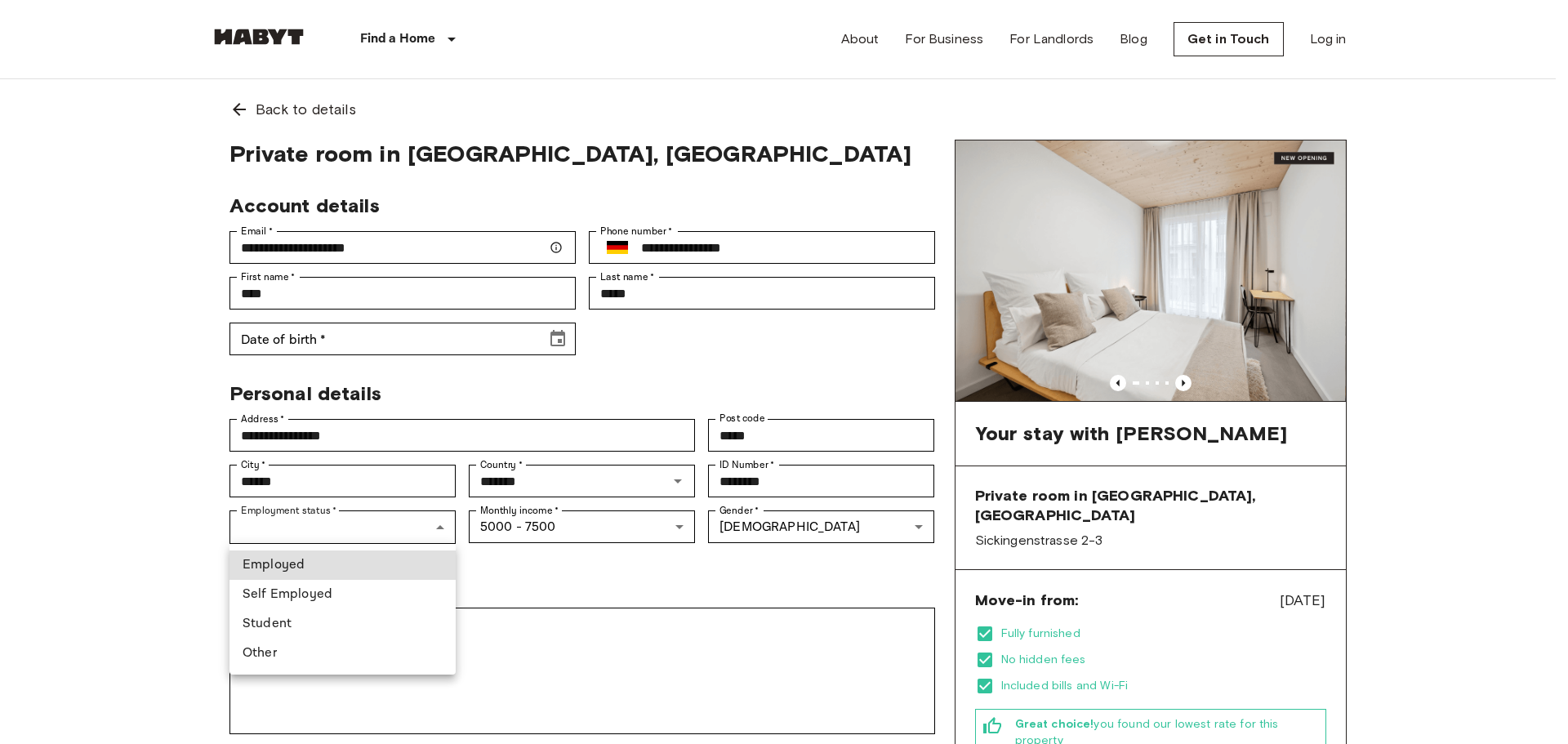
click at [320, 621] on li "Student" at bounding box center [342, 623] width 226 height 29
type input "*******"
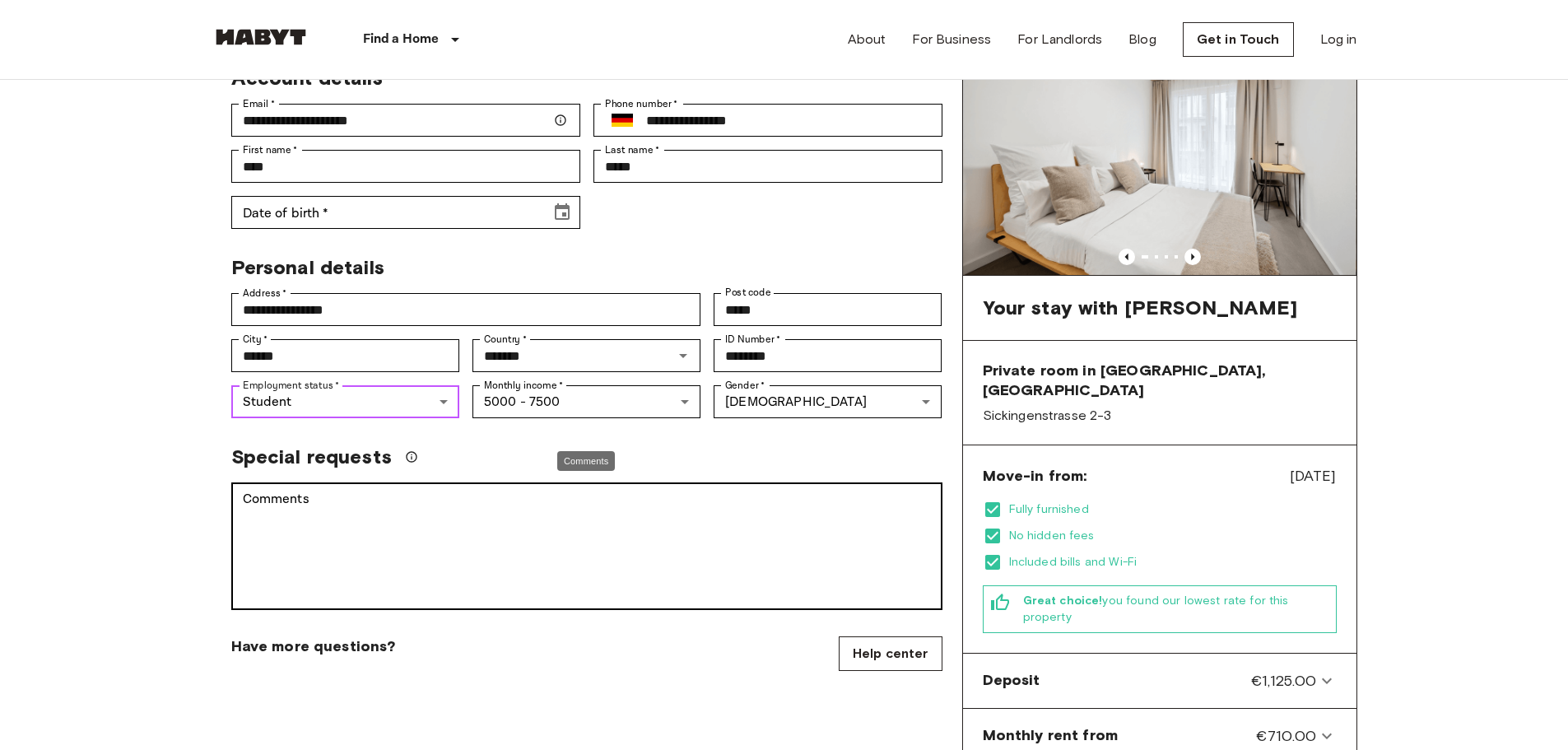
scroll to position [165, 0]
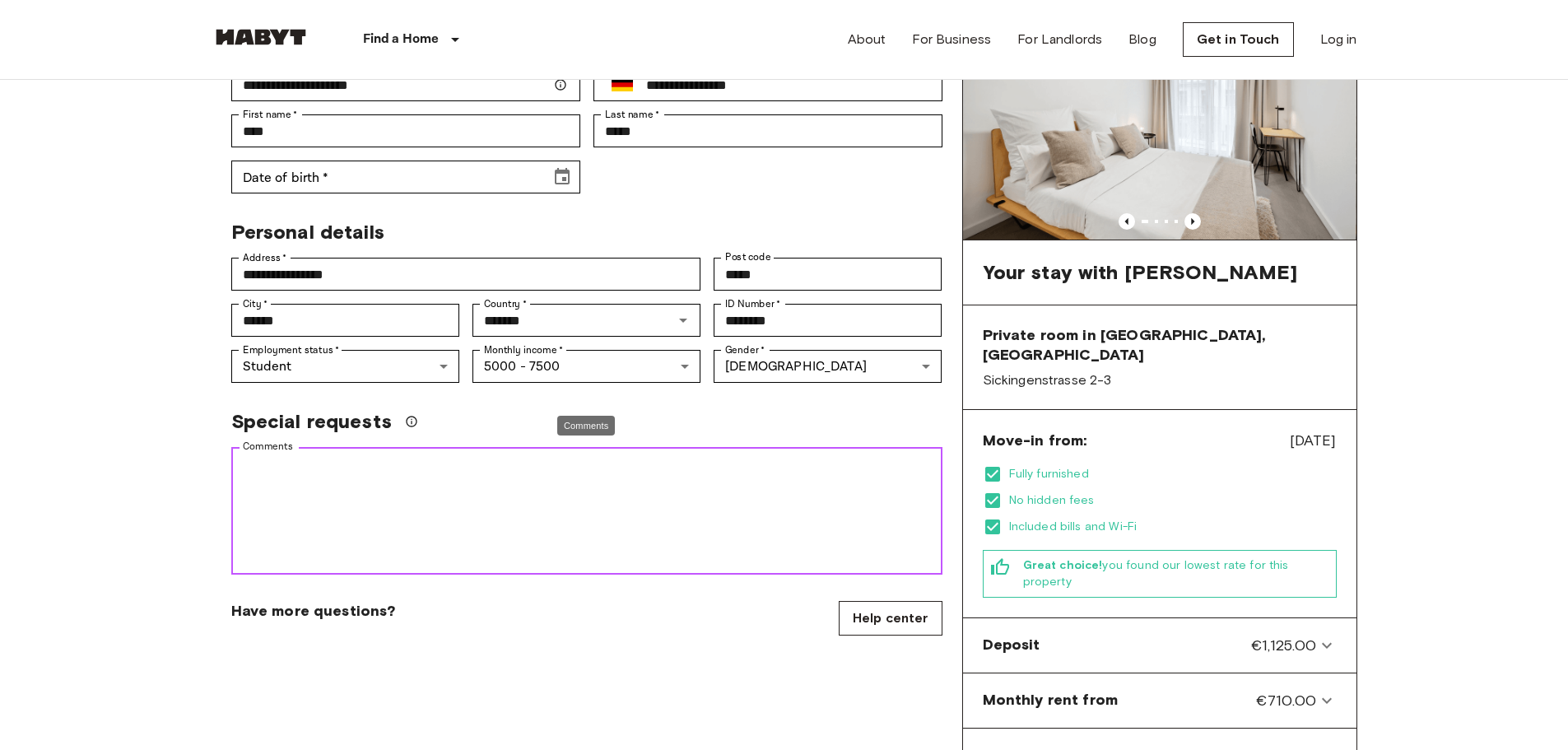
click at [451, 488] on textarea "Comments" at bounding box center [587, 511] width 688 height 113
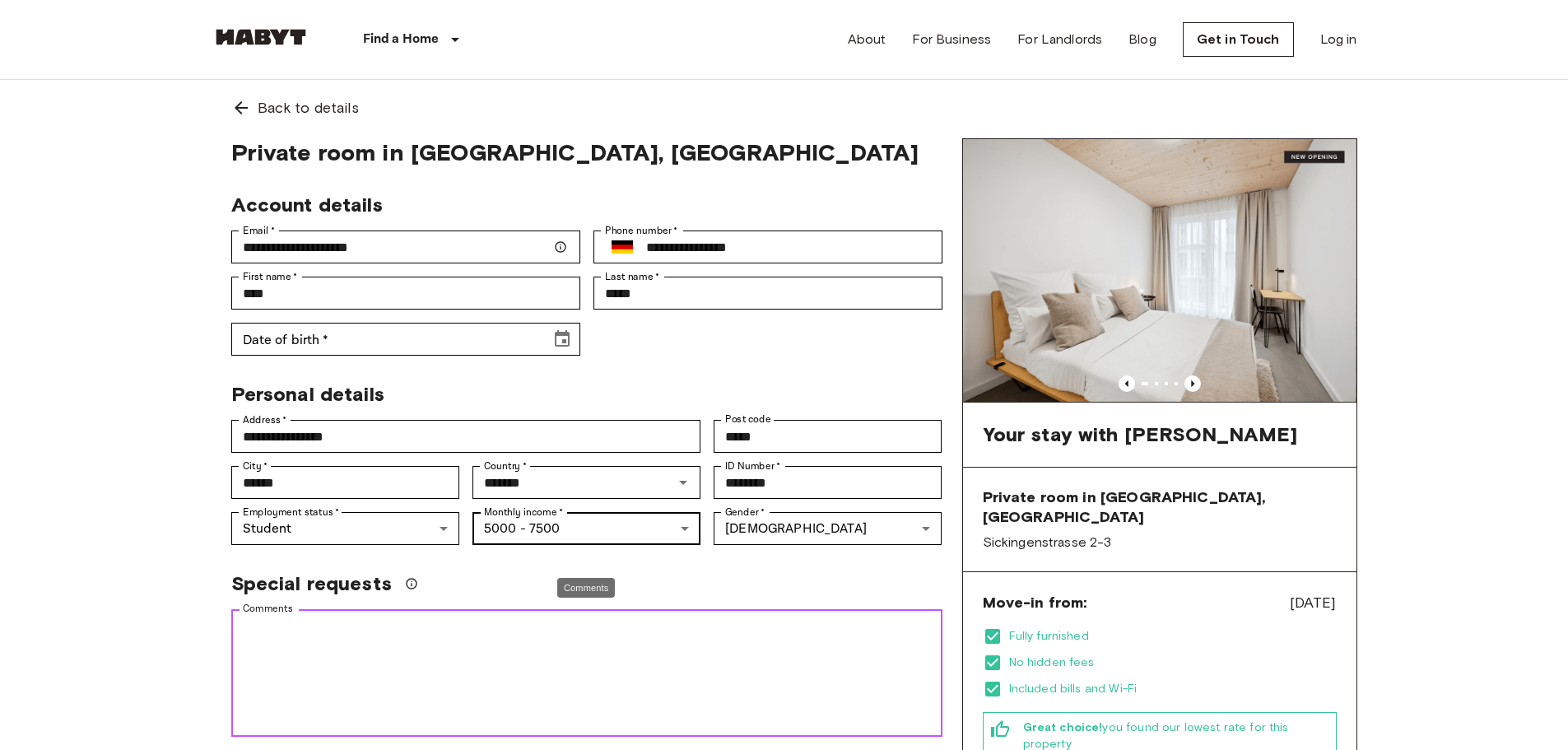
scroll to position [0, 0]
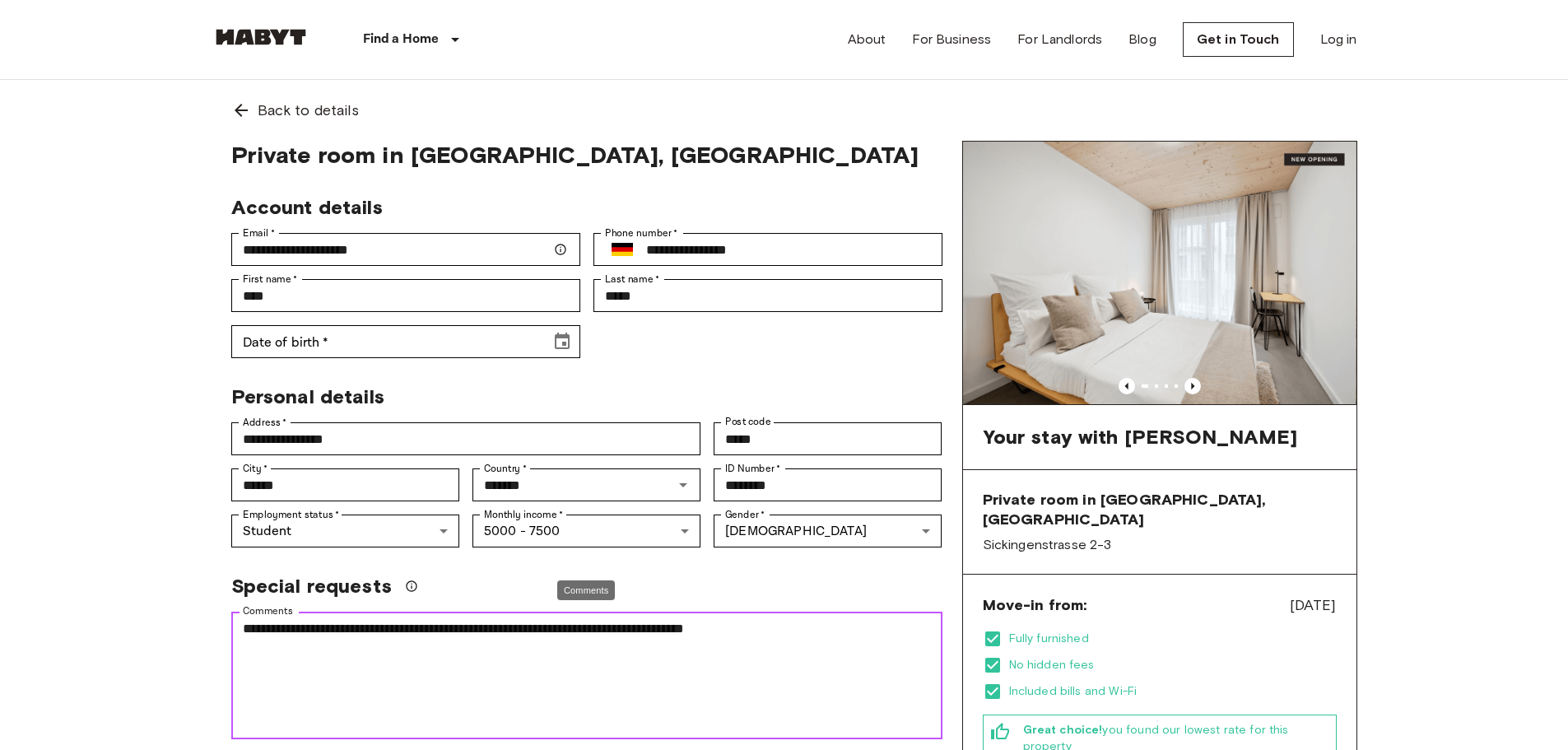
click at [811, 631] on textarea "**********" at bounding box center [587, 676] width 688 height 113
click at [453, 620] on textarea "**********" at bounding box center [587, 676] width 688 height 113
click at [0, 0] on lt-span "******" at bounding box center [0, 0] width 0 height 0
click at [394, 654] on textarea "**********" at bounding box center [587, 676] width 688 height 113
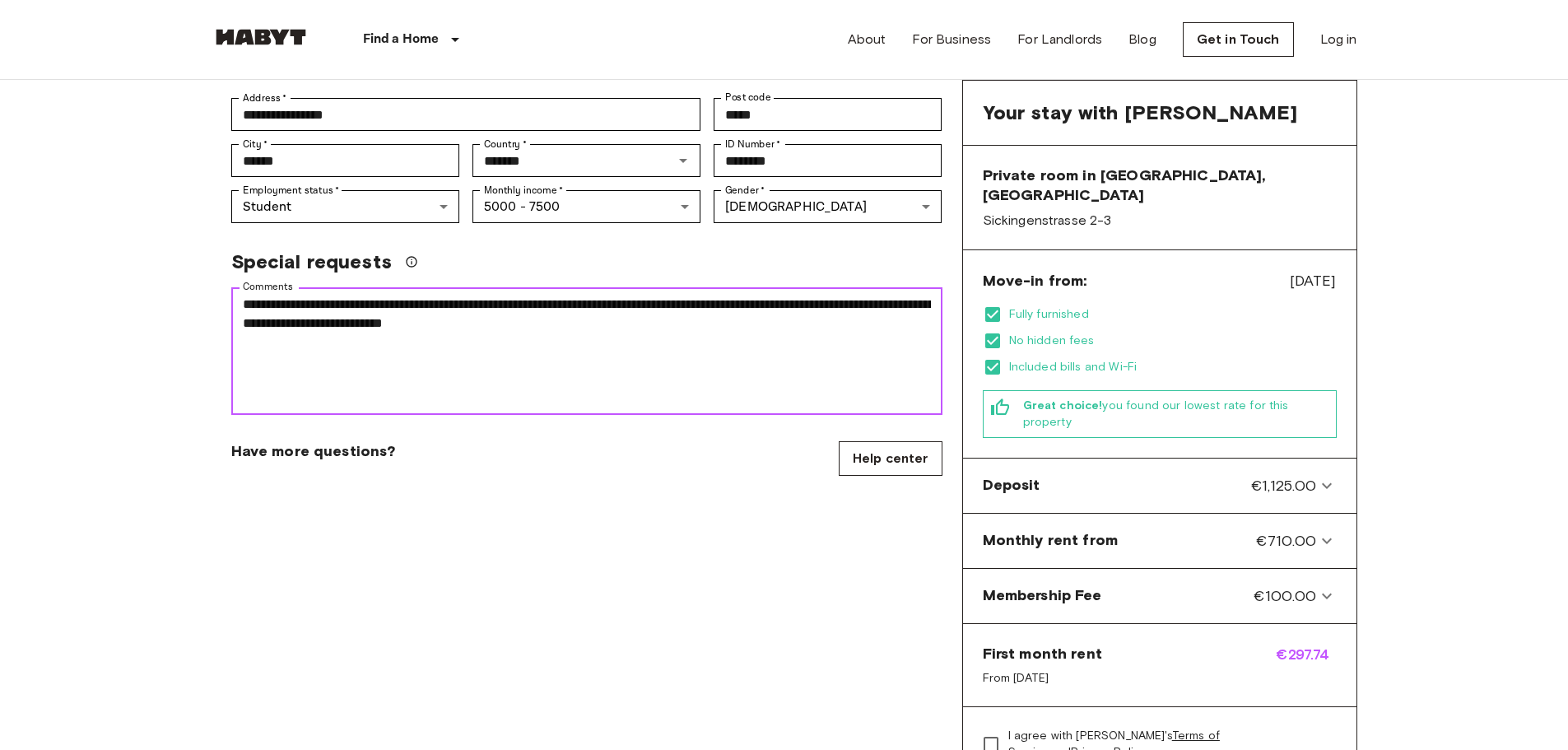
scroll to position [494, 0]
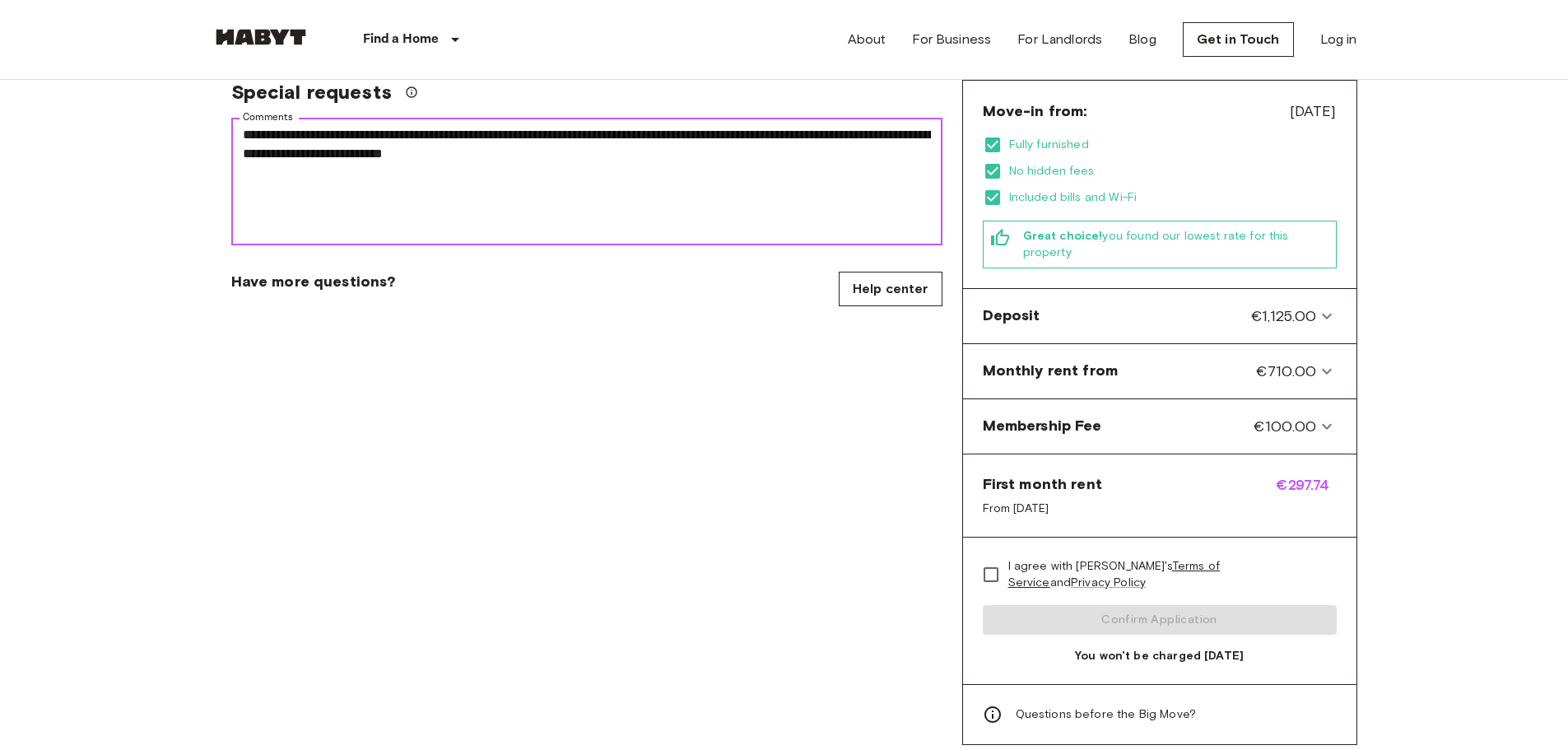
type textarea "**********"
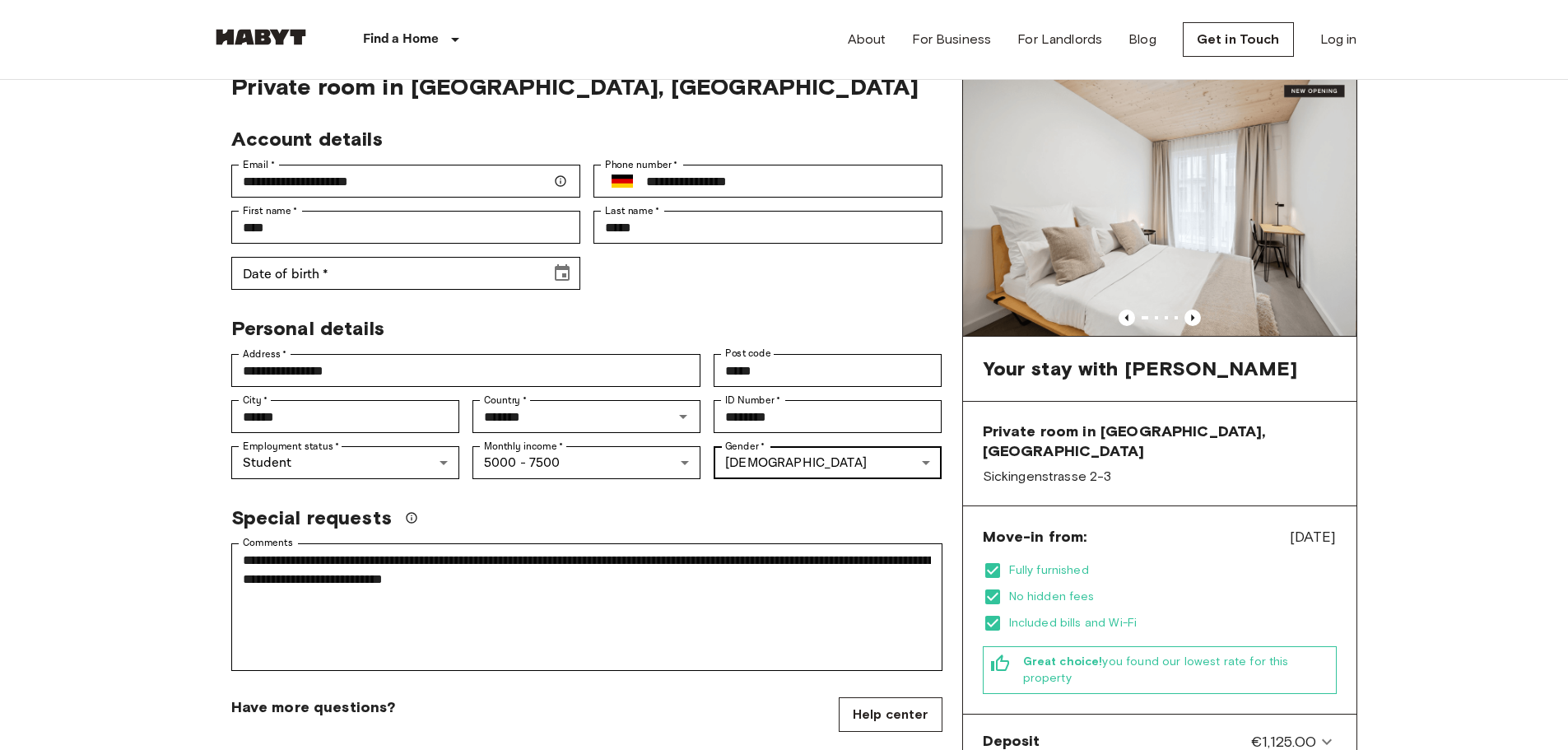
scroll to position [82, 0]
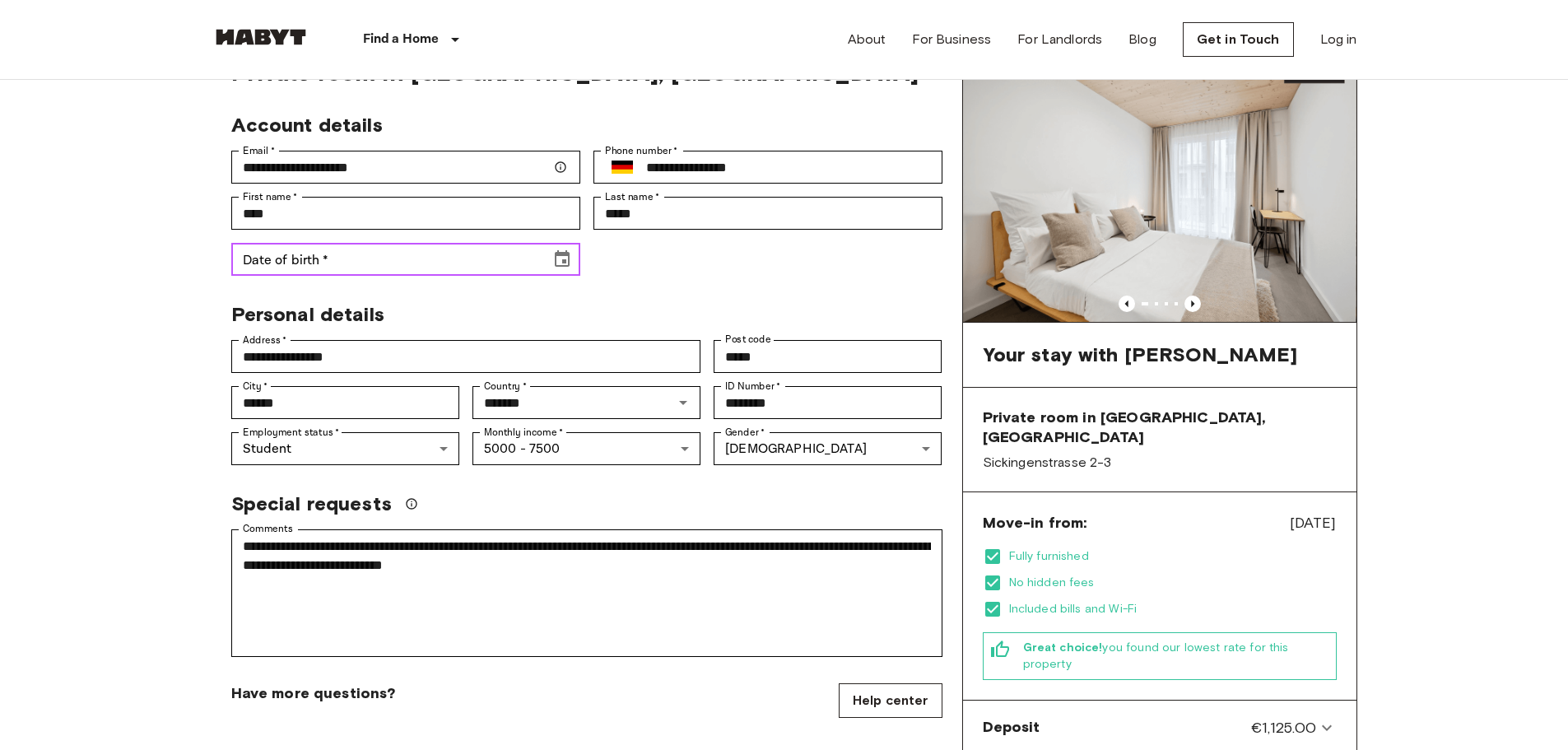
click at [425, 266] on input "Date of birth   *" at bounding box center [385, 259] width 308 height 33
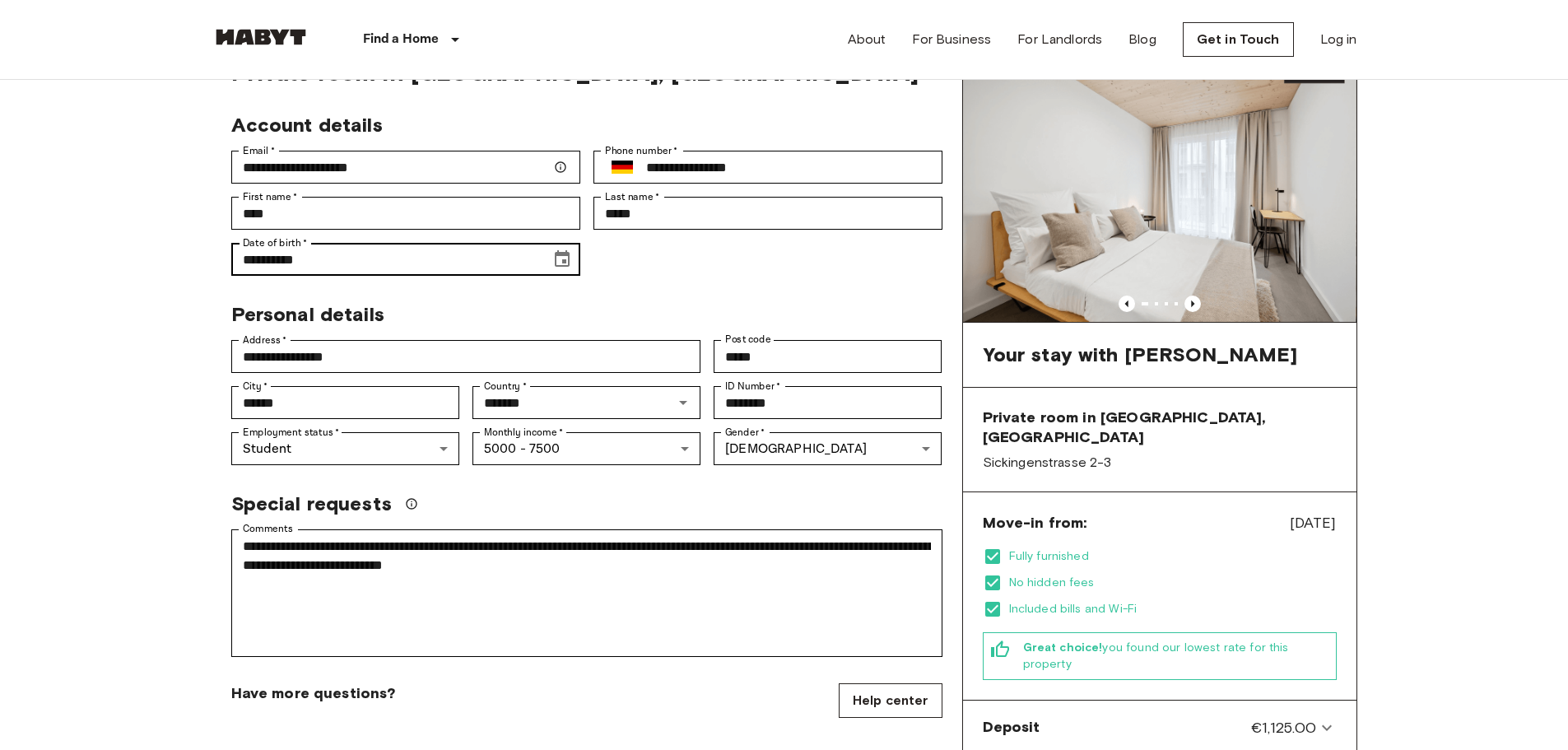
drag, startPoint x: 344, startPoint y: 233, endPoint x: 330, endPoint y: 258, distance: 28.7
click at [318, 255] on div "**********" at bounding box center [399, 253] width 362 height 46
drag, startPoint x: 330, startPoint y: 258, endPoint x: 280, endPoint y: 257, distance: 50.0
click at [280, 257] on input "**********" at bounding box center [385, 259] width 308 height 33
drag, startPoint x: 280, startPoint y: 258, endPoint x: 323, endPoint y: 263, distance: 43.3
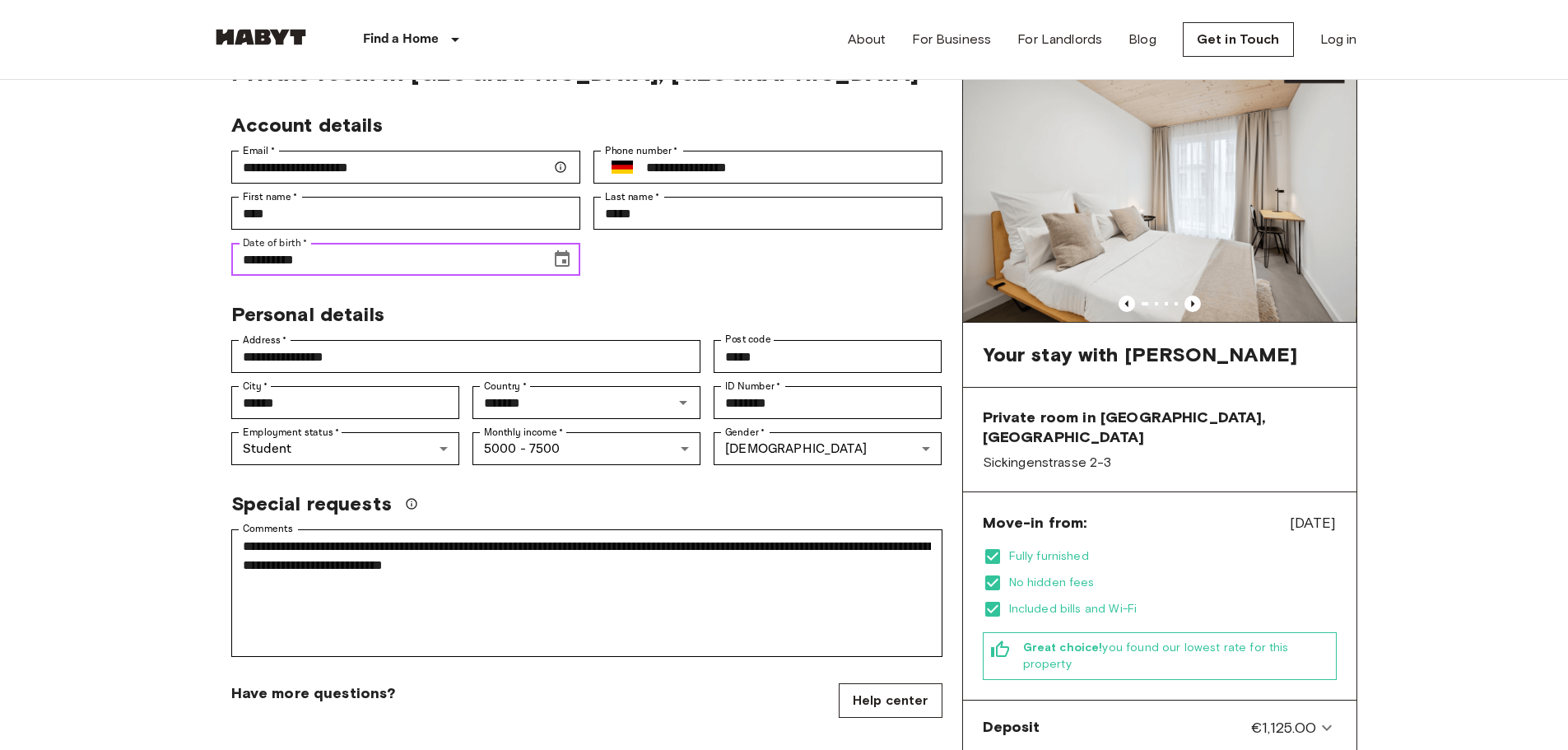
click at [323, 263] on input "**********" at bounding box center [385, 259] width 308 height 33
drag, startPoint x: 282, startPoint y: 264, endPoint x: 310, endPoint y: 264, distance: 28.0
click at [310, 264] on input "**********" at bounding box center [385, 259] width 308 height 33
click at [561, 263] on icon "Choose date, selected date is Nov 30, 1902" at bounding box center [562, 259] width 19 height 19
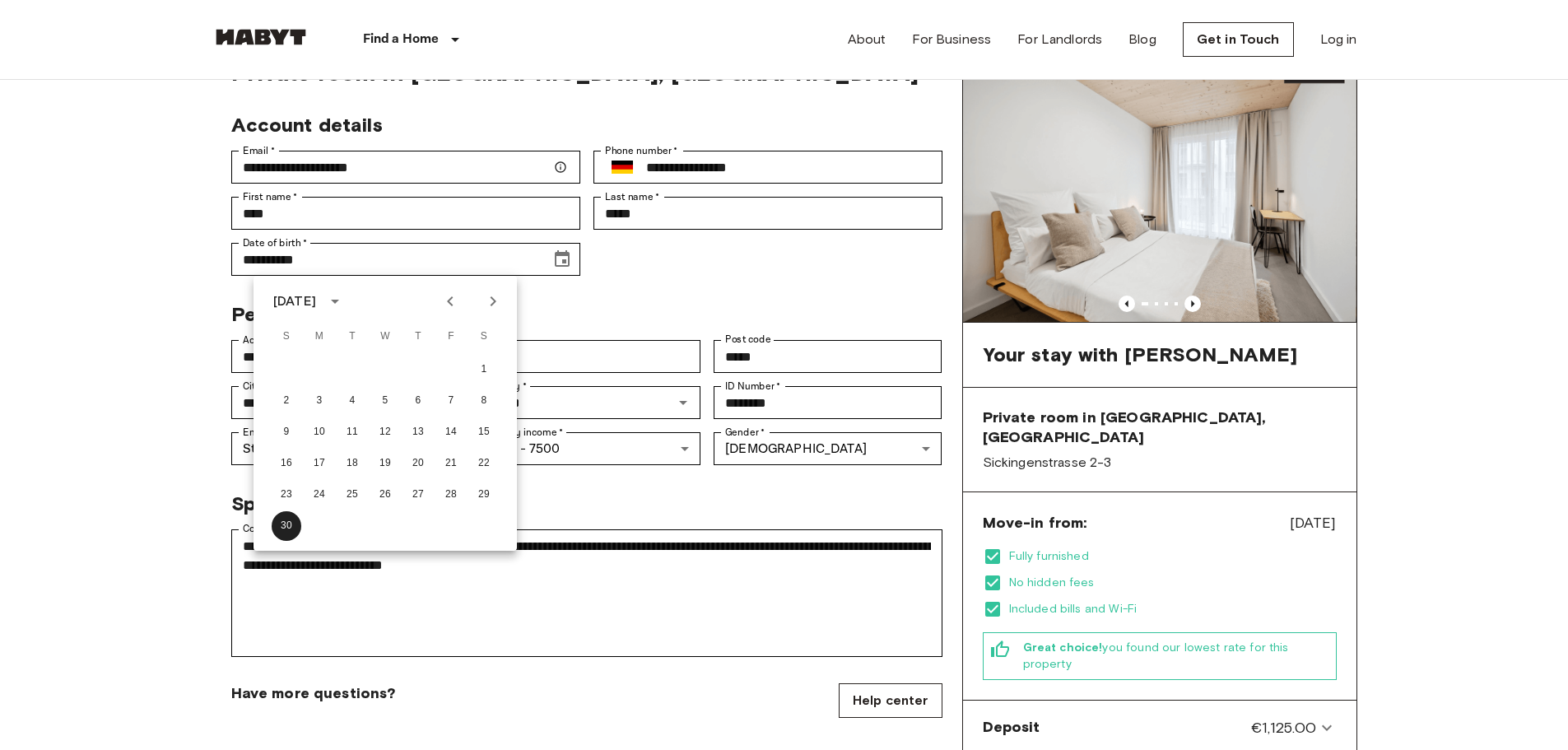
click at [316, 298] on div "November 1902" at bounding box center [294, 301] width 42 height 19
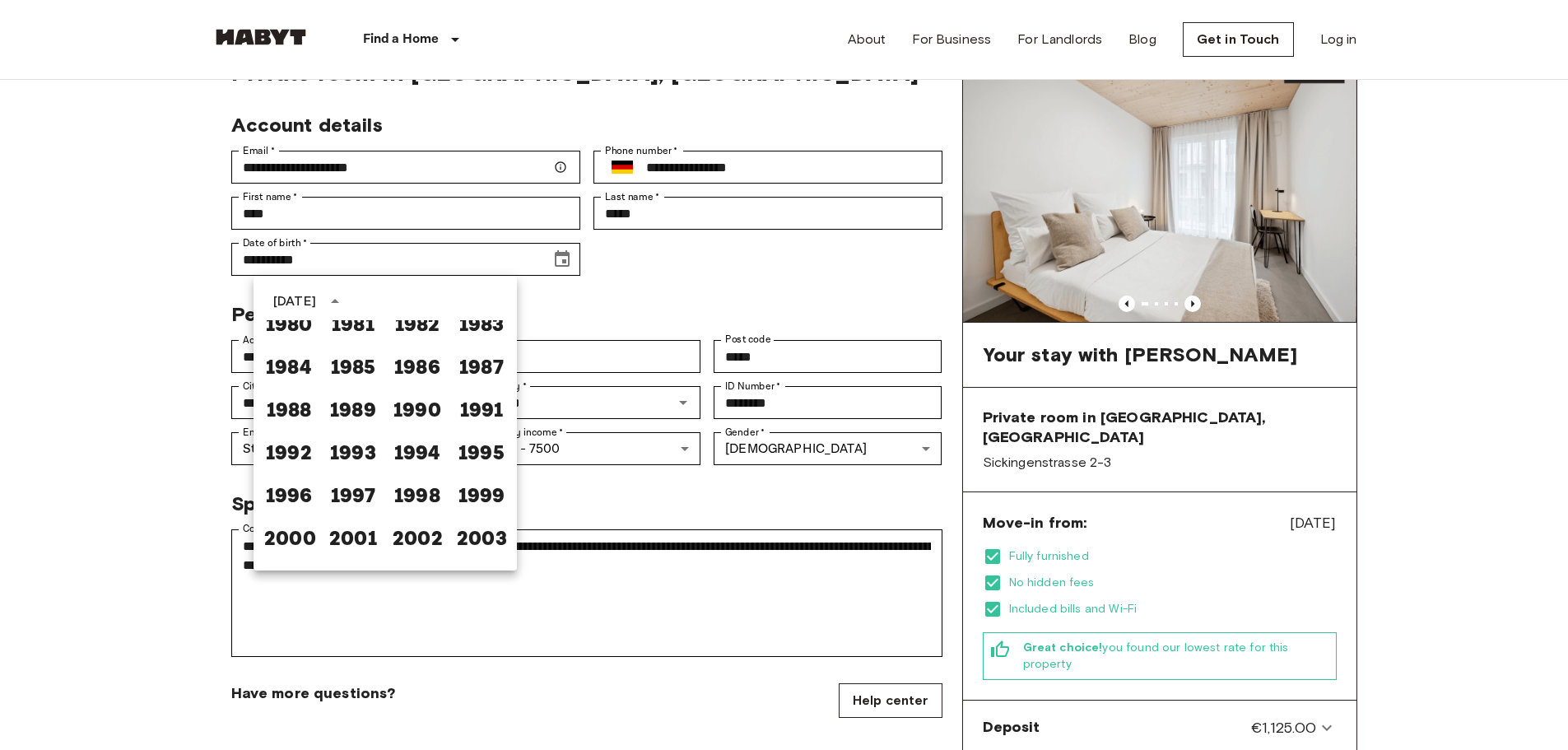
scroll to position [906, 0]
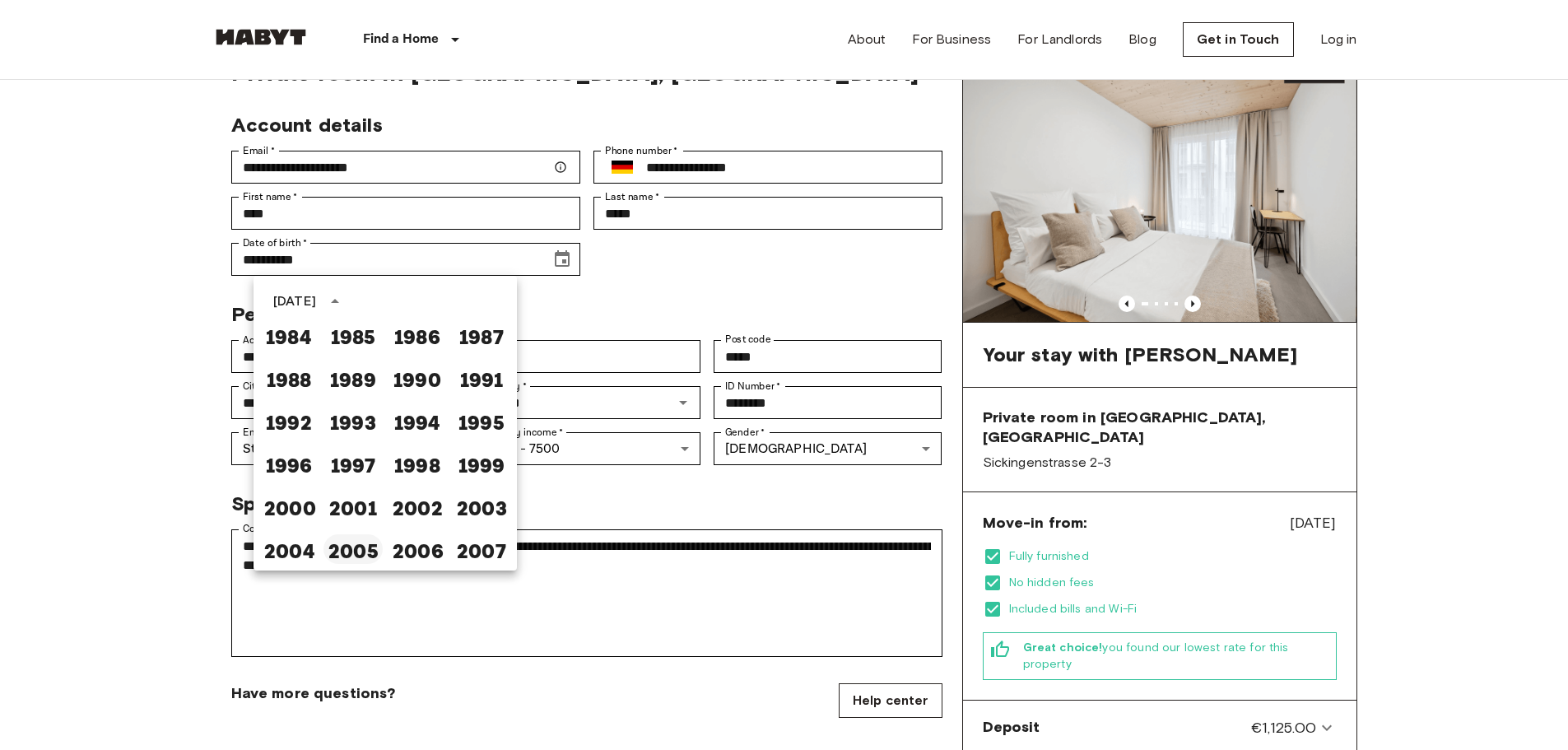
click at [363, 548] on button "2005" at bounding box center [353, 548] width 59 height 29
type input "**********"
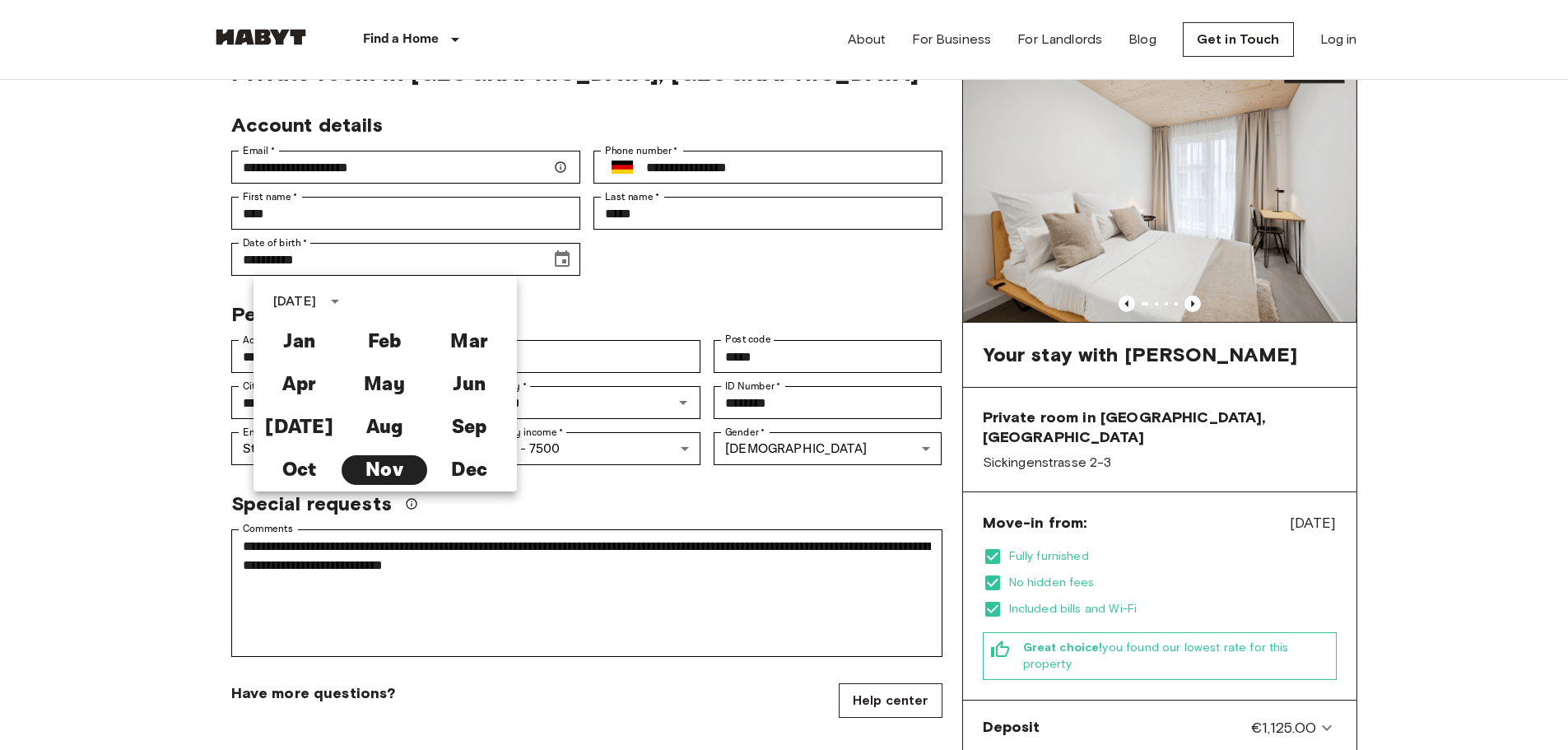
click at [621, 329] on div "**********" at bounding box center [460, 349] width 483 height 46
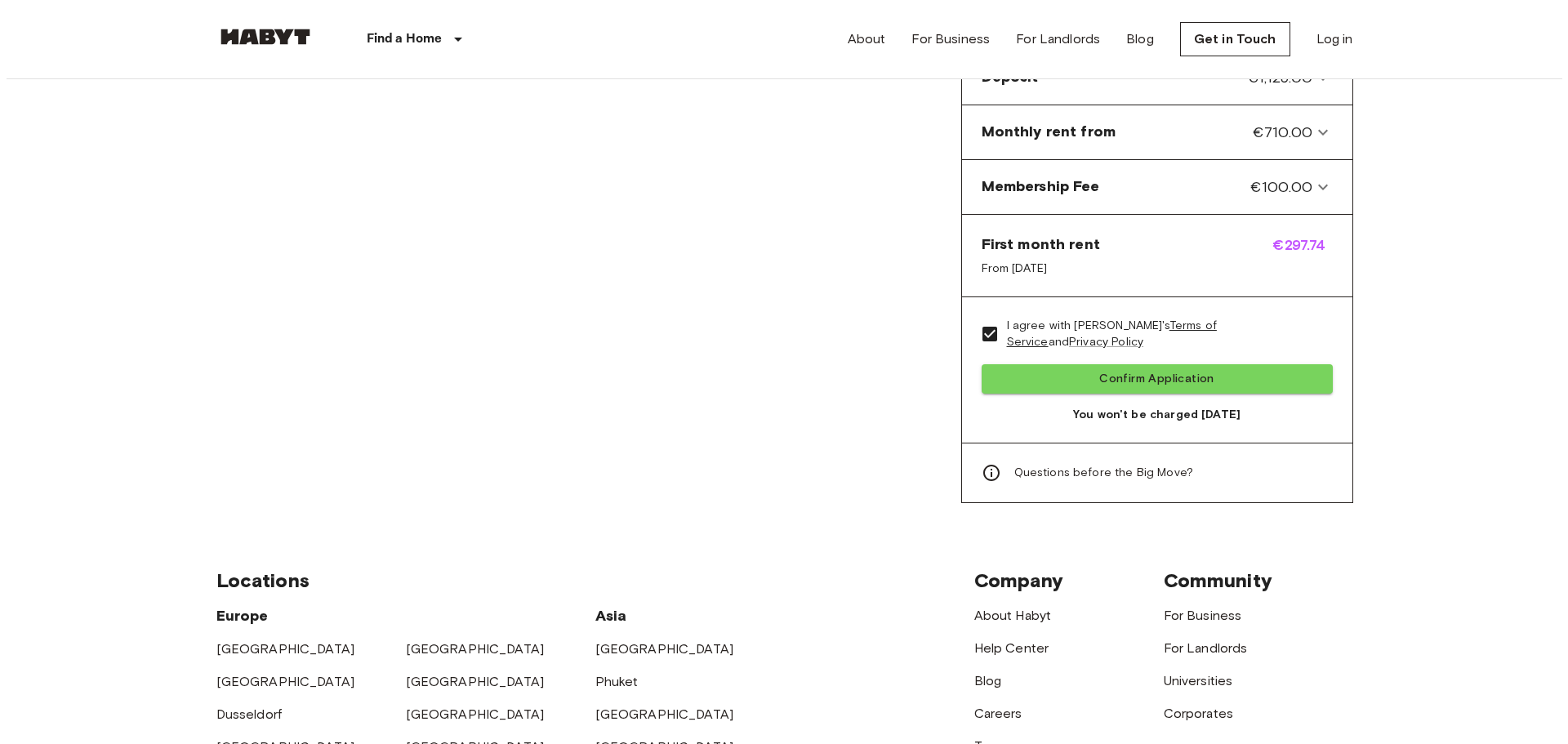
scroll to position [817, 0]
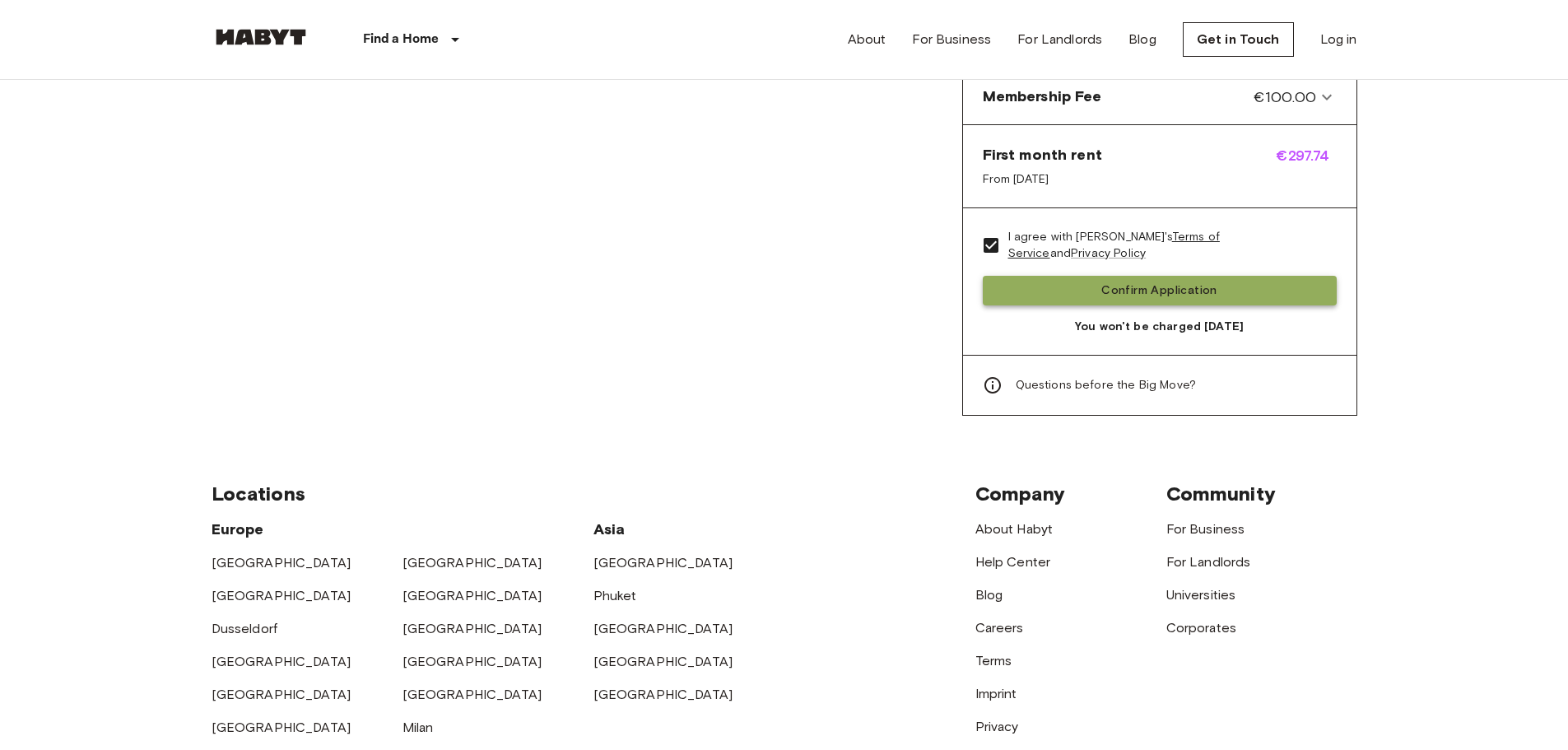
click at [1156, 276] on button "Confirm Application" at bounding box center [1159, 291] width 354 height 30
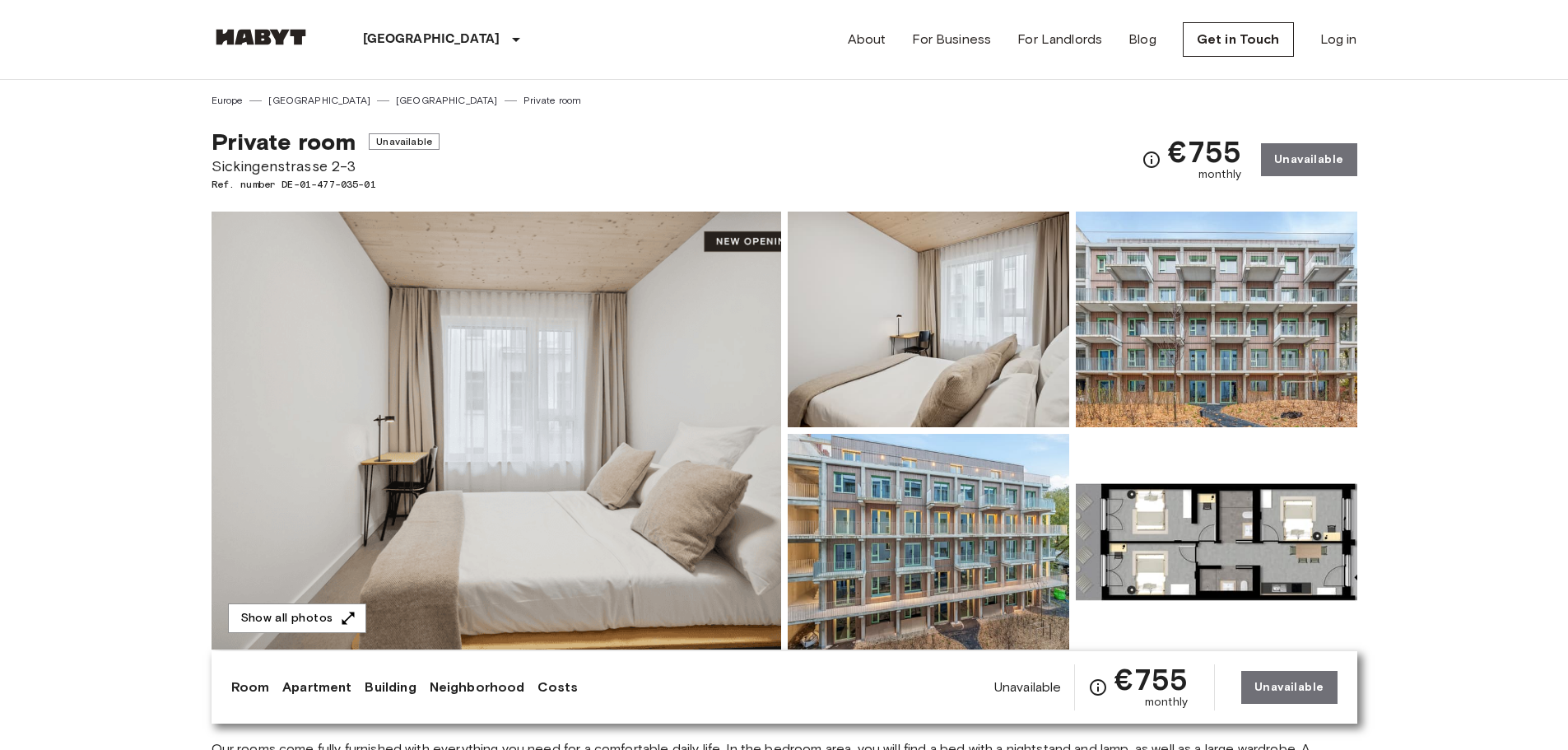
click at [637, 384] on img at bounding box center [496, 430] width 570 height 438
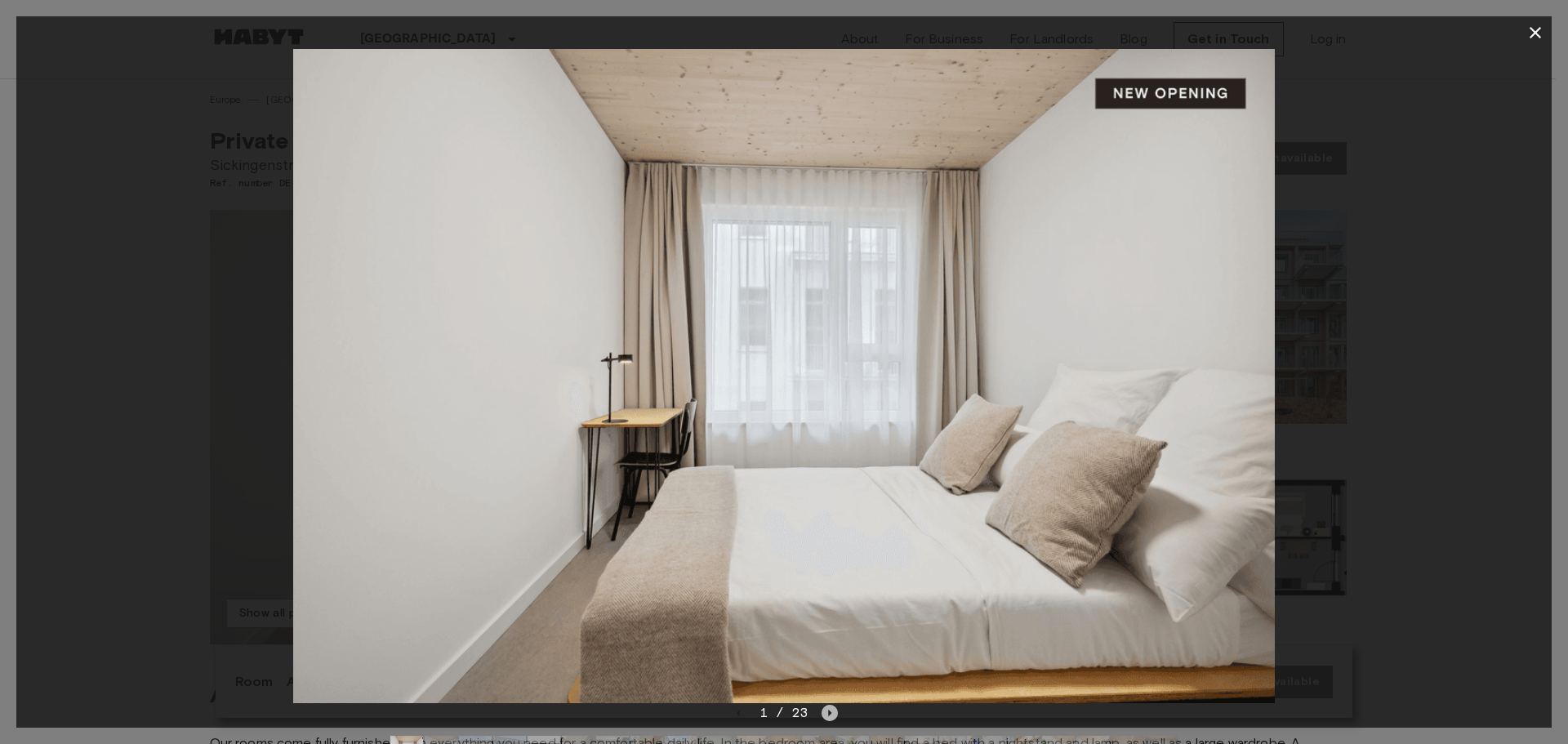
click at [826, 714] on icon "Next image" at bounding box center [829, 712] width 17 height 17
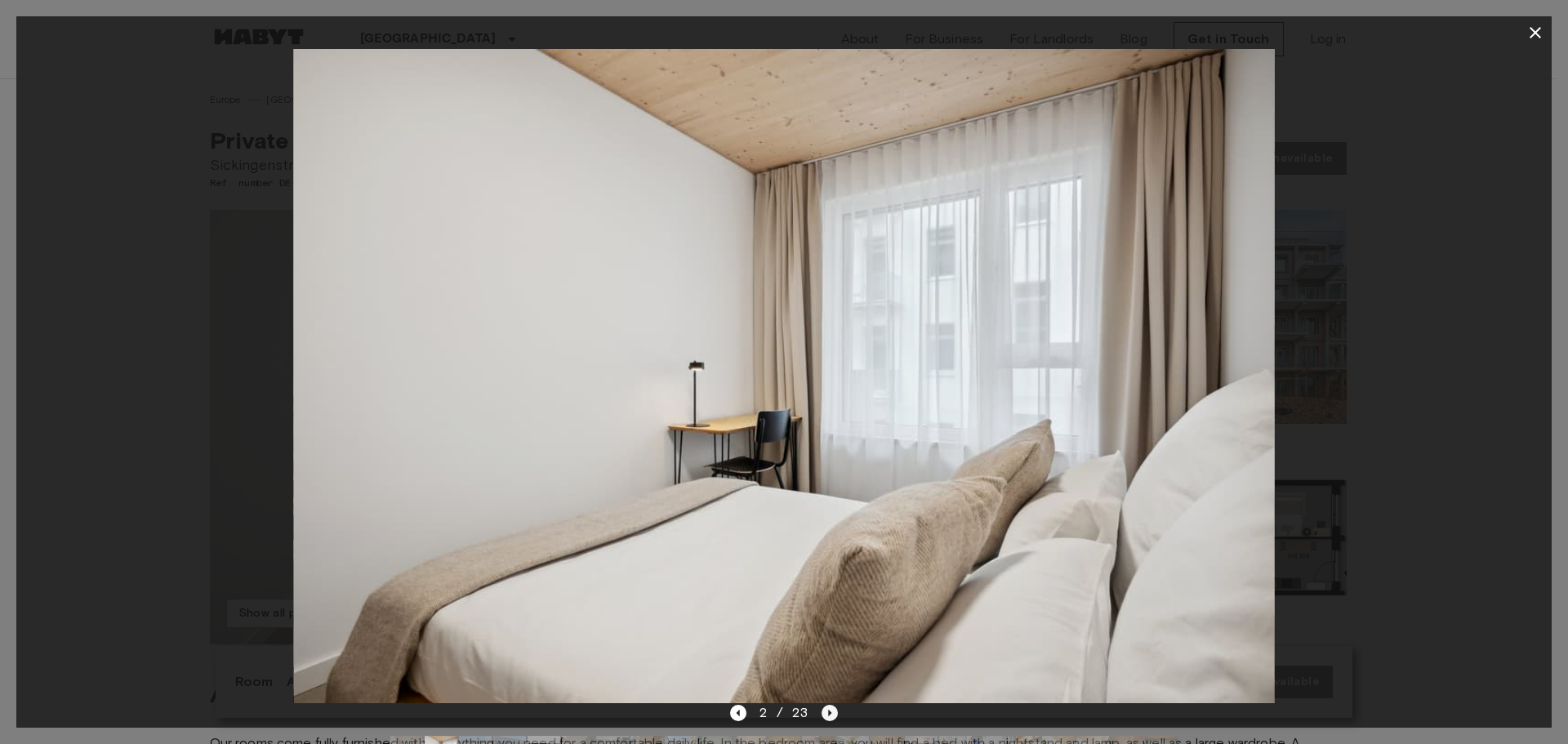
click at [826, 714] on icon "Next image" at bounding box center [829, 712] width 17 height 17
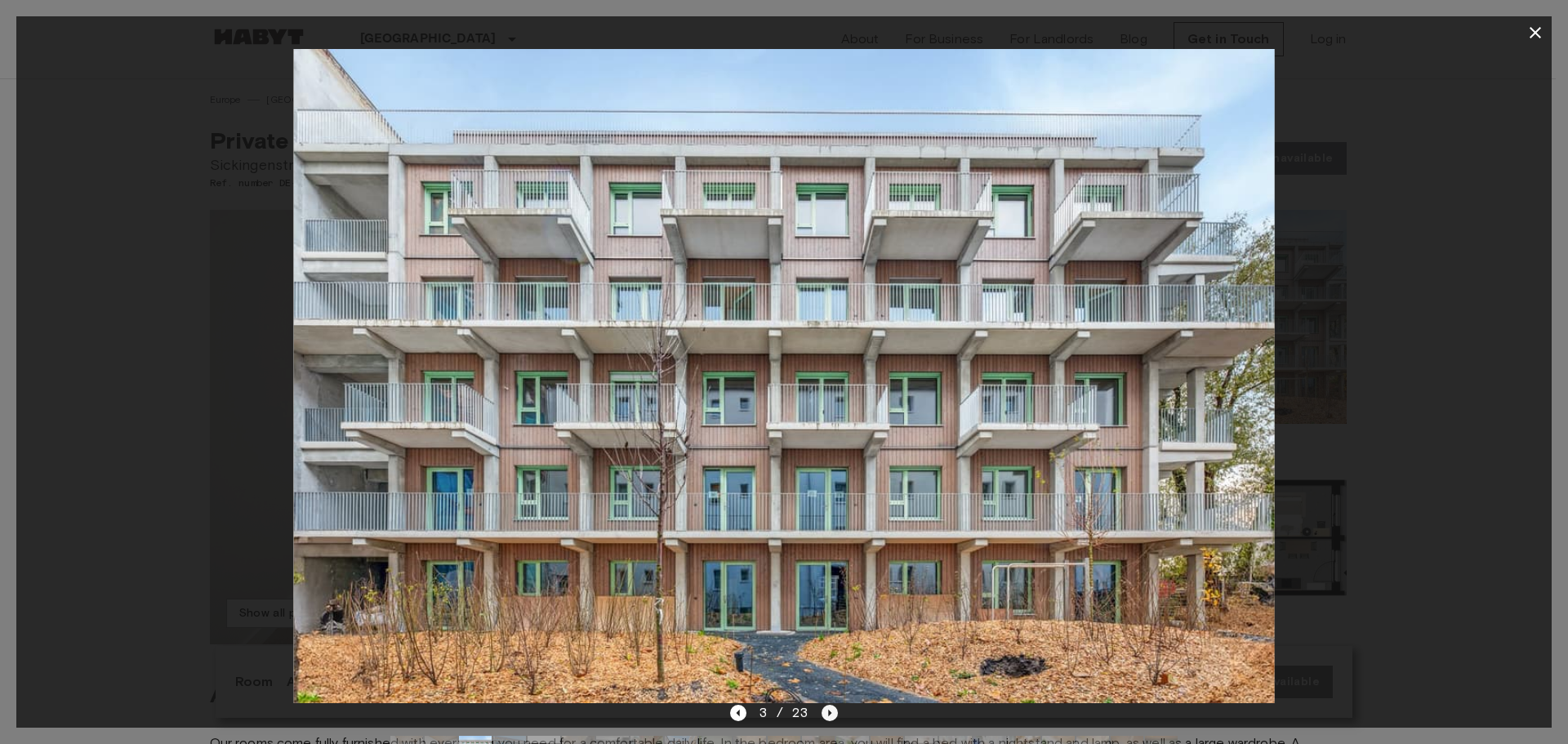
click at [826, 714] on icon "Next image" at bounding box center [829, 712] width 17 height 17
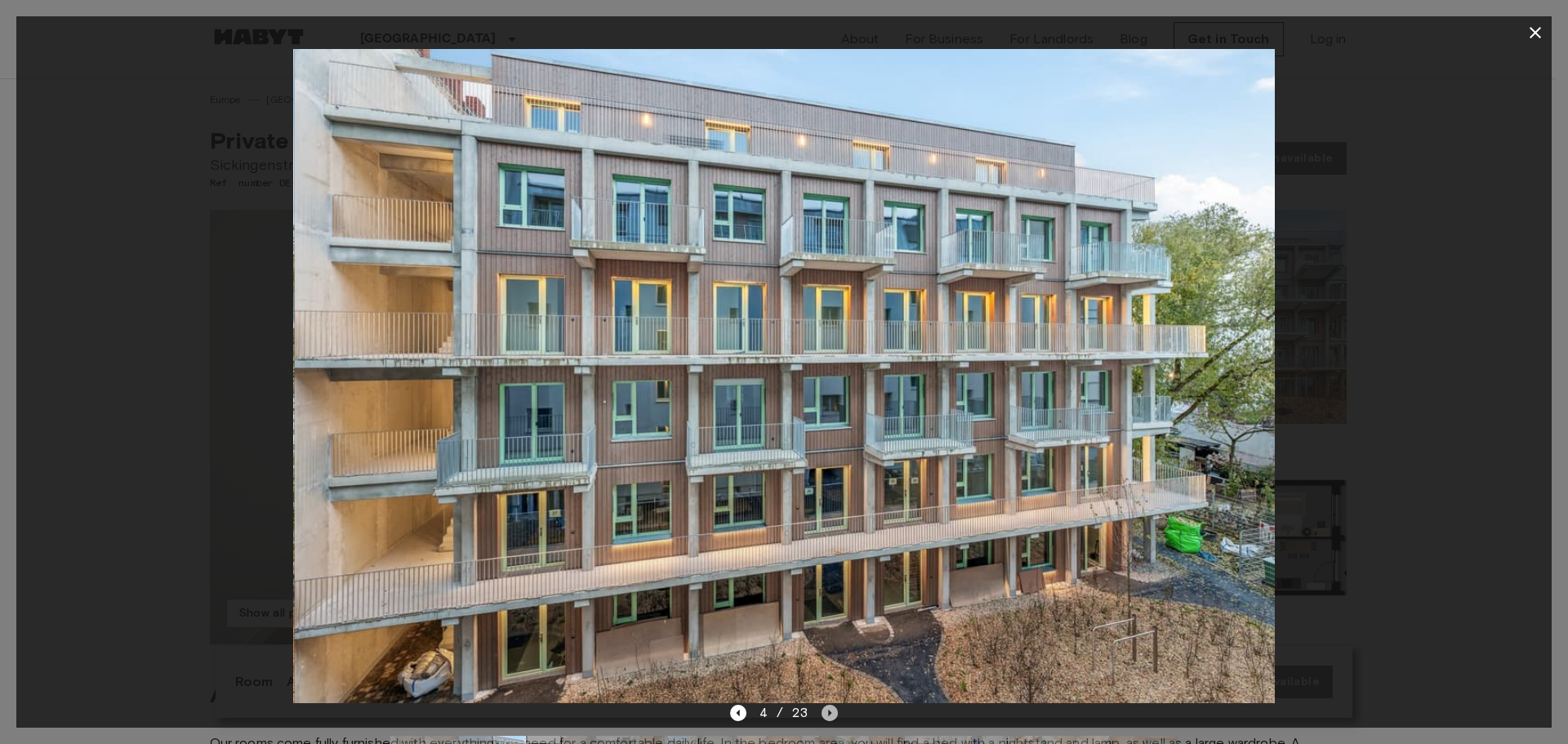
click at [826, 714] on icon "Next image" at bounding box center [829, 712] width 17 height 17
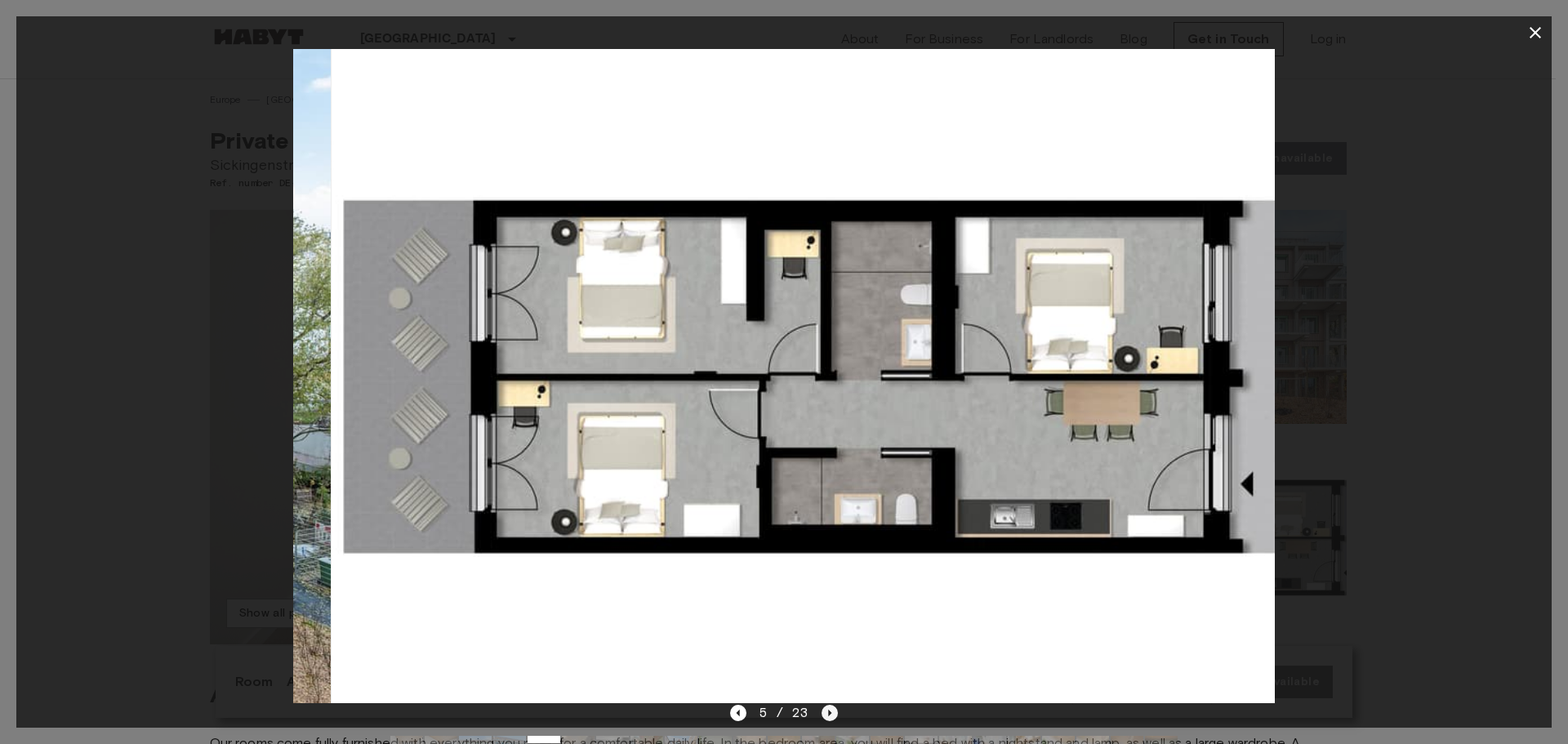
click at [826, 714] on icon "Next image" at bounding box center [829, 712] width 17 height 17
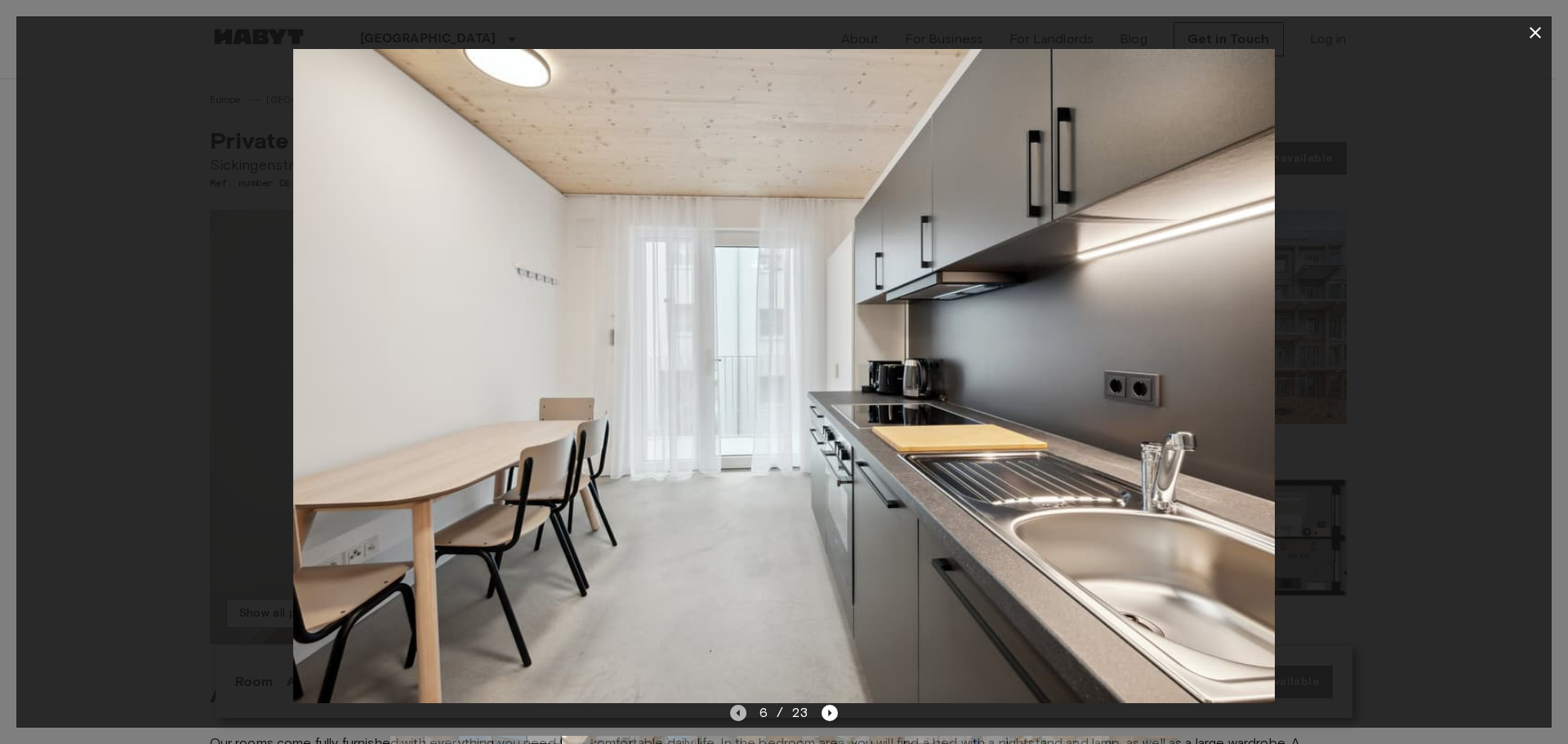
click at [737, 712] on icon "Previous image" at bounding box center [737, 712] width 4 height 6
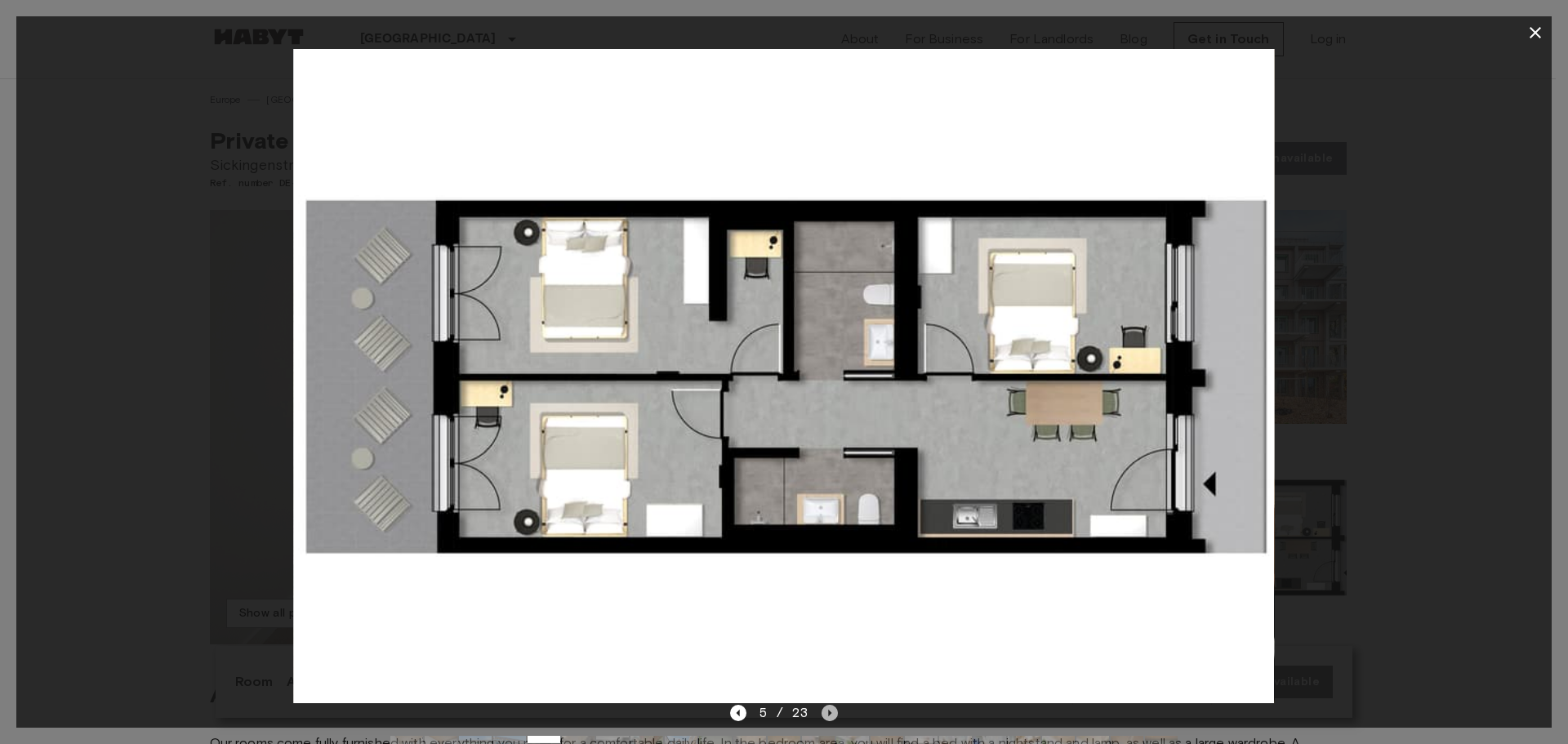
click at [827, 716] on icon "Next image" at bounding box center [829, 712] width 17 height 17
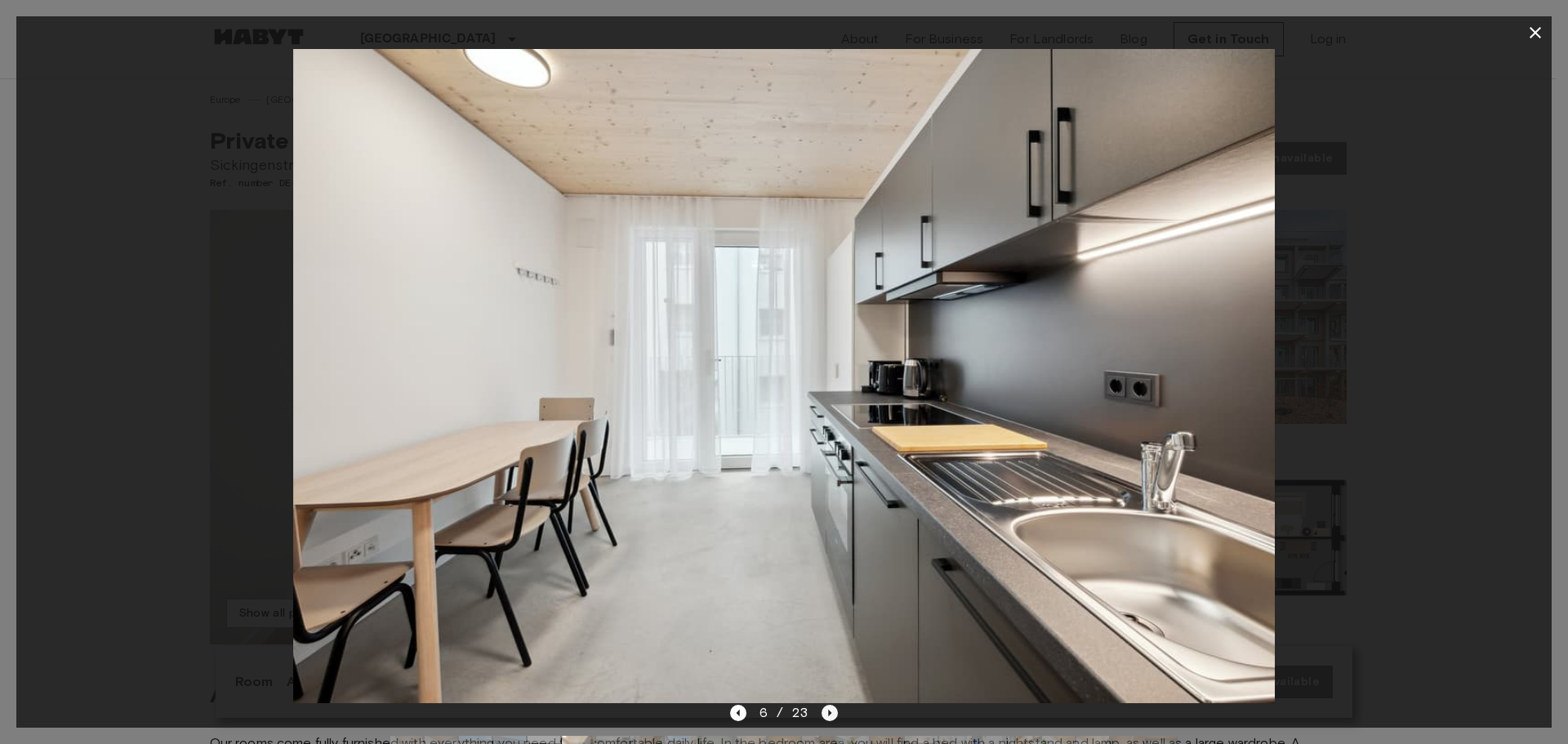
click at [827, 716] on icon "Next image" at bounding box center [829, 712] width 17 height 17
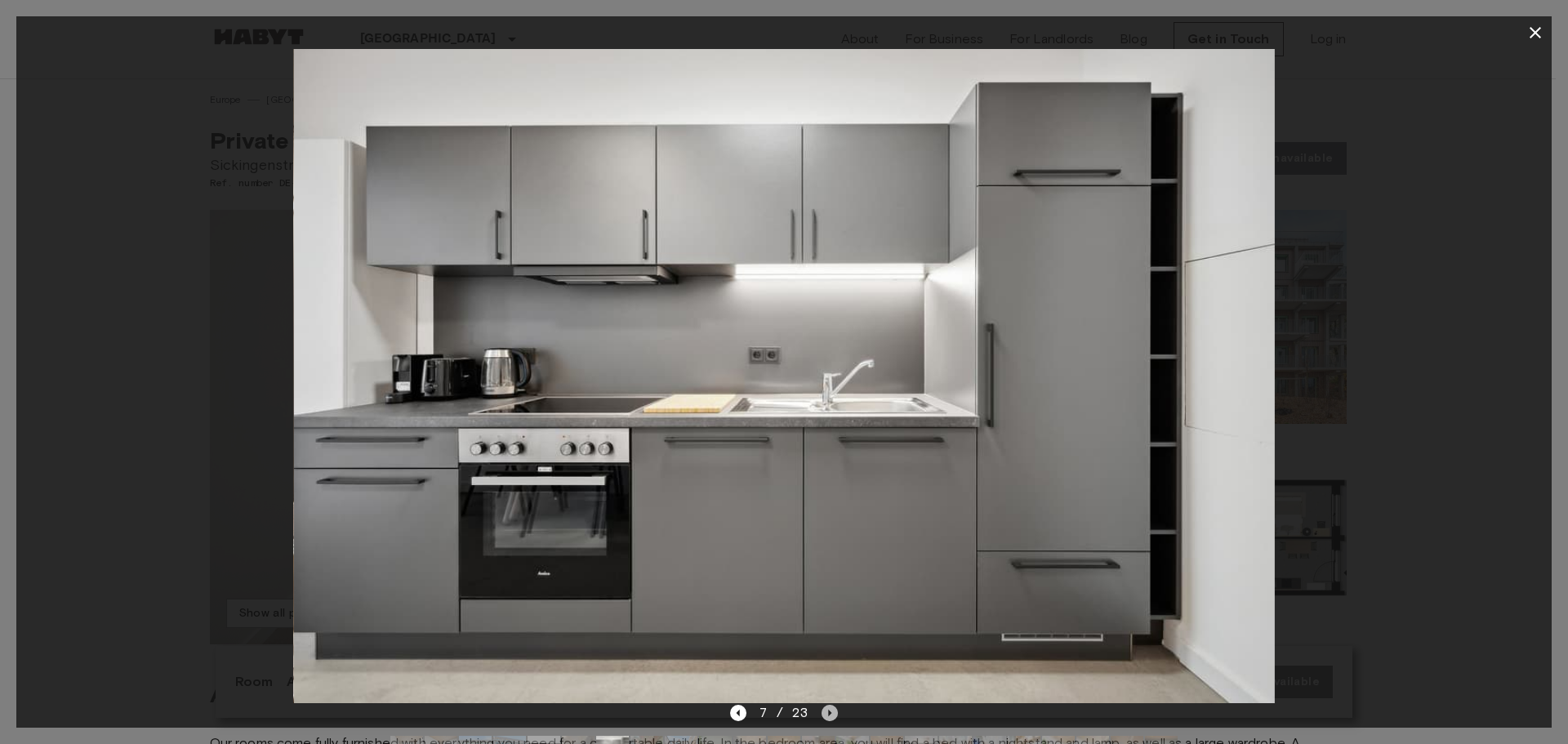
click at [827, 716] on icon "Next image" at bounding box center [829, 712] width 17 height 17
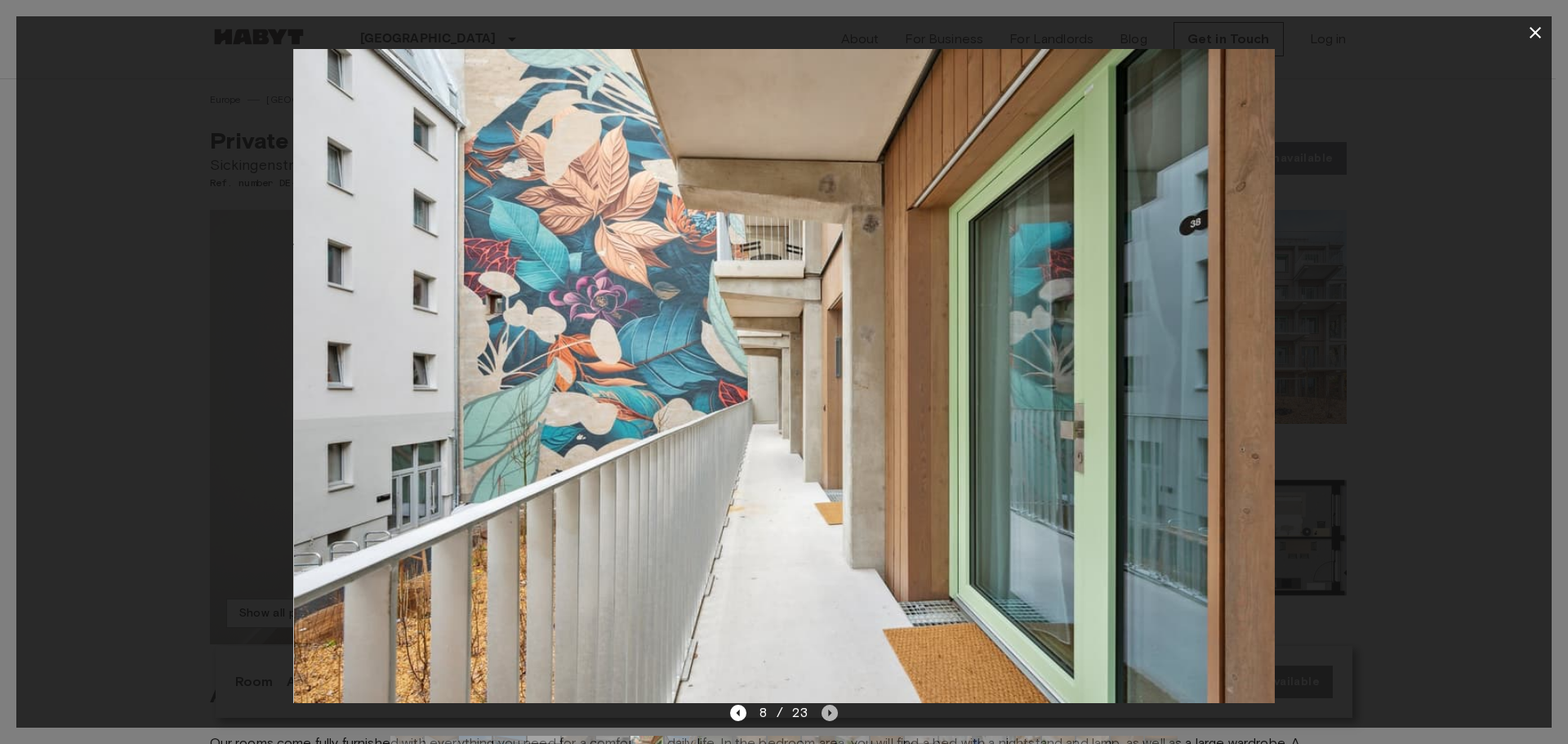
click at [827, 715] on icon "Next image" at bounding box center [829, 712] width 17 height 17
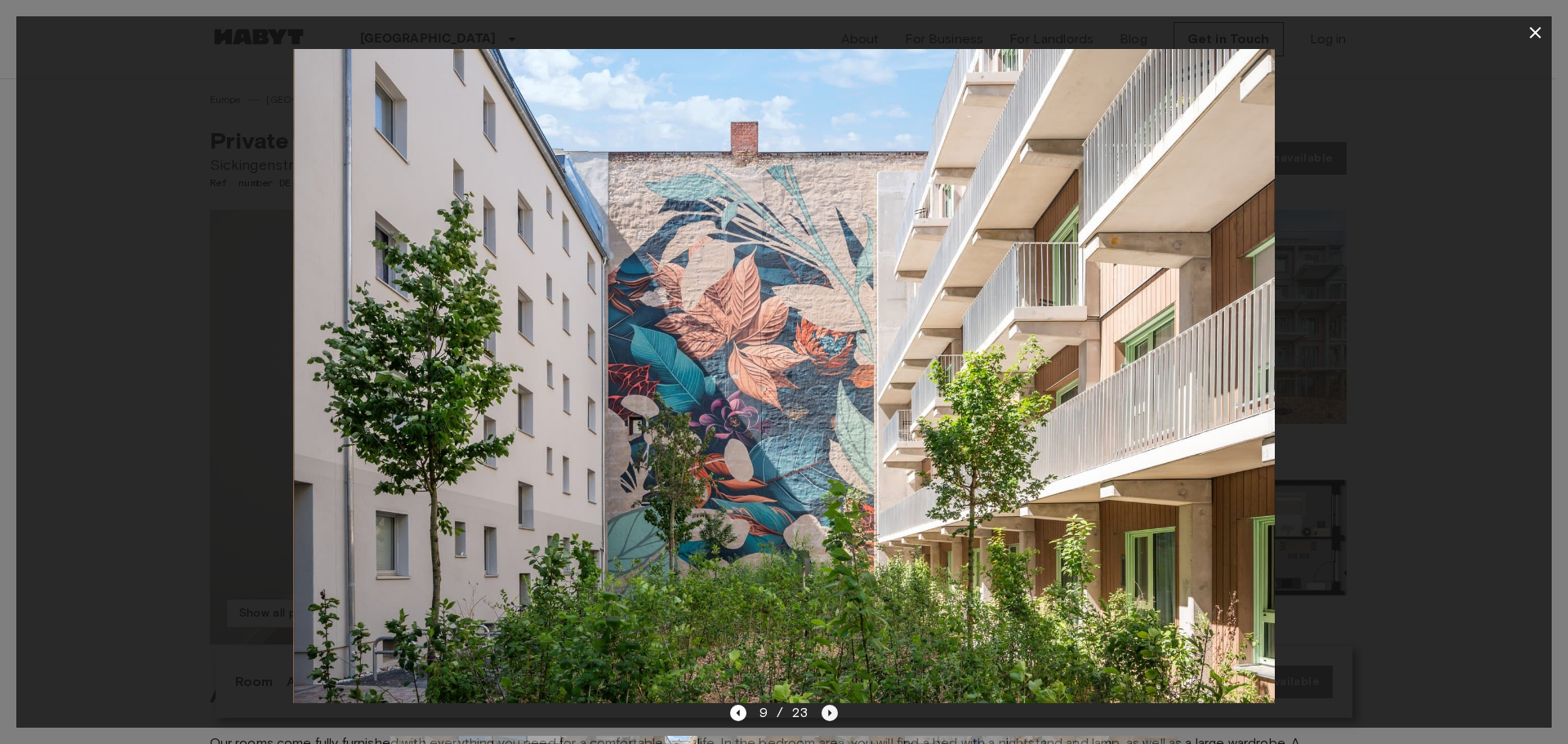
click at [827, 715] on icon "Next image" at bounding box center [829, 712] width 17 height 17
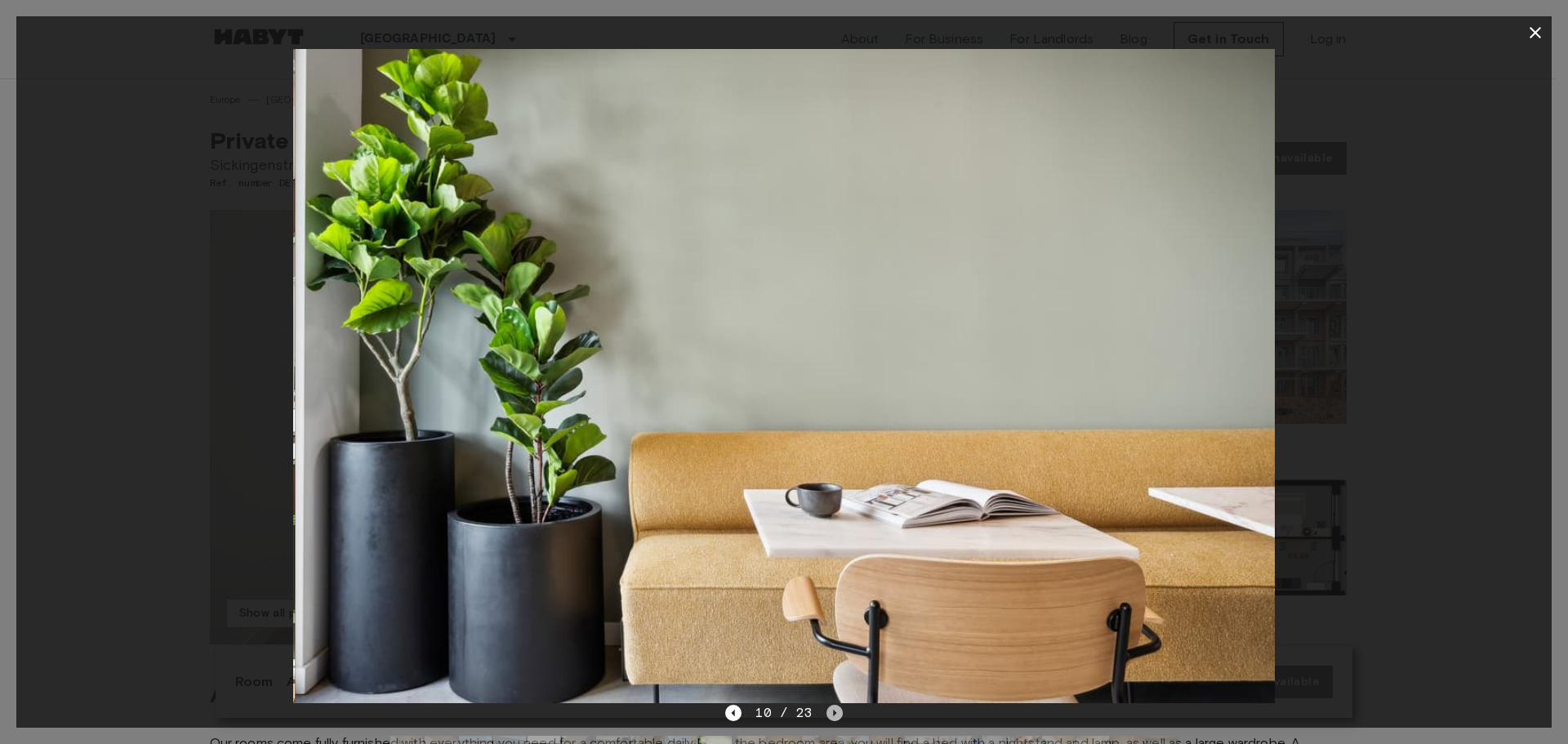
click at [827, 715] on icon "Next image" at bounding box center [834, 712] width 17 height 17
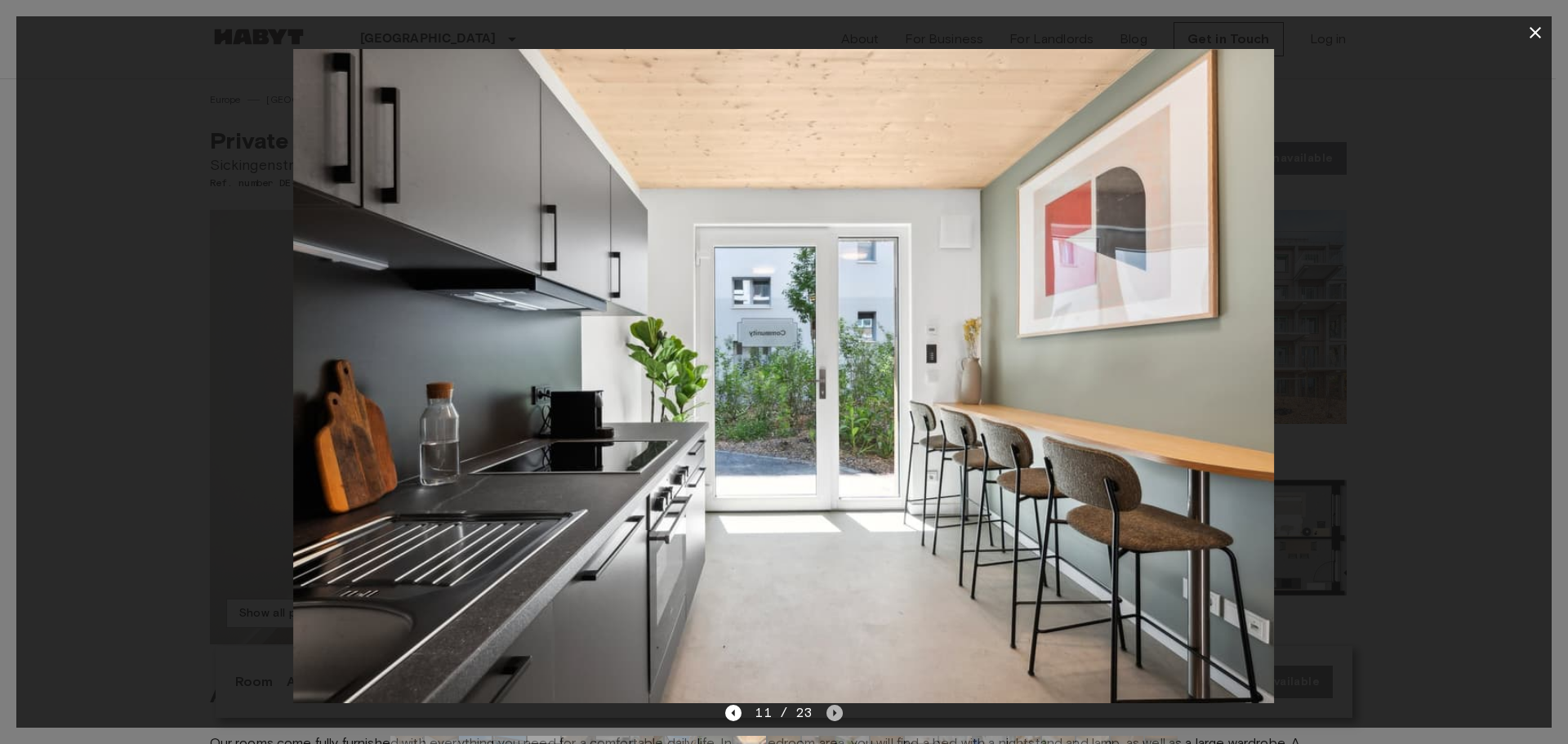
click at [827, 715] on icon "Next image" at bounding box center [834, 712] width 17 height 17
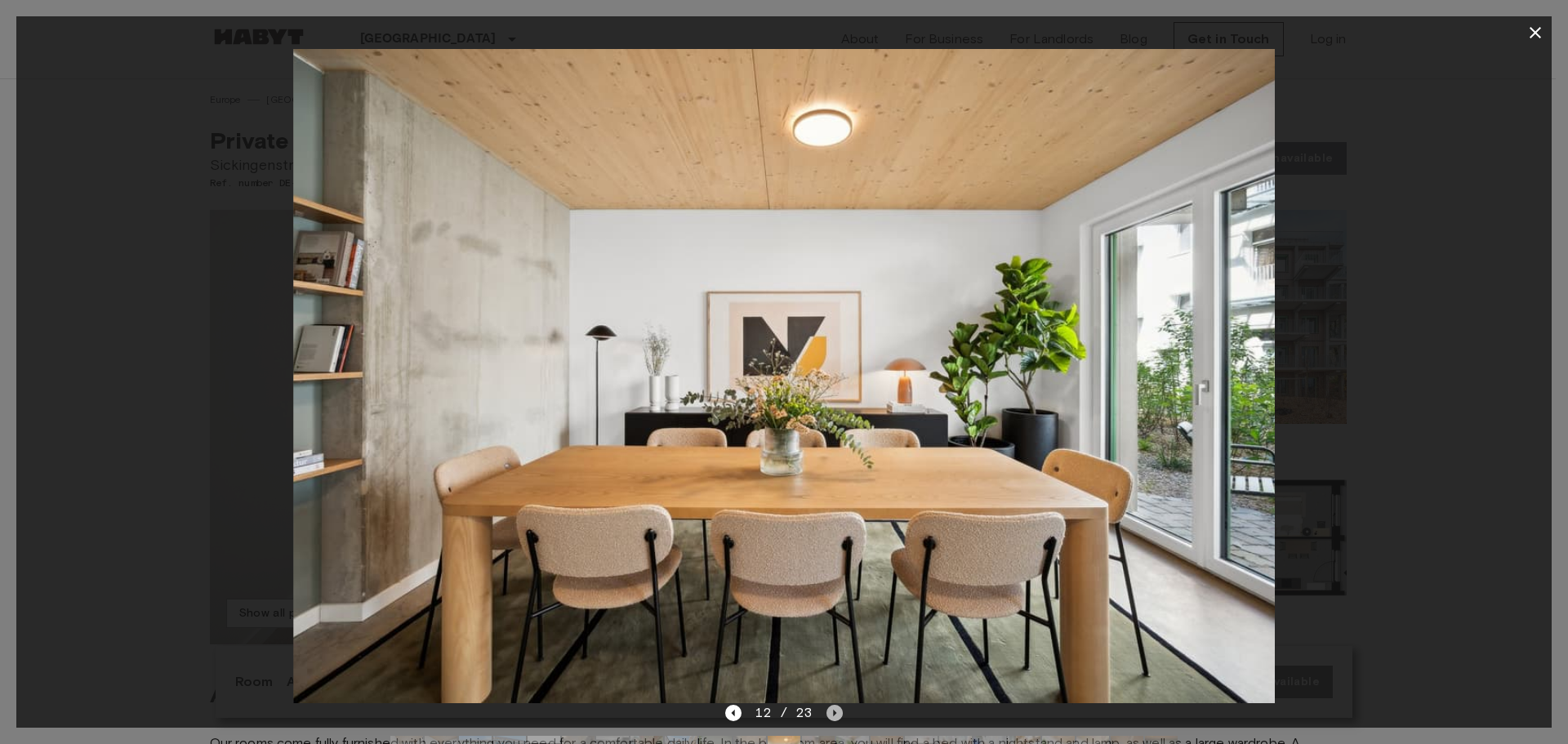
click at [827, 715] on icon "Next image" at bounding box center [834, 712] width 17 height 17
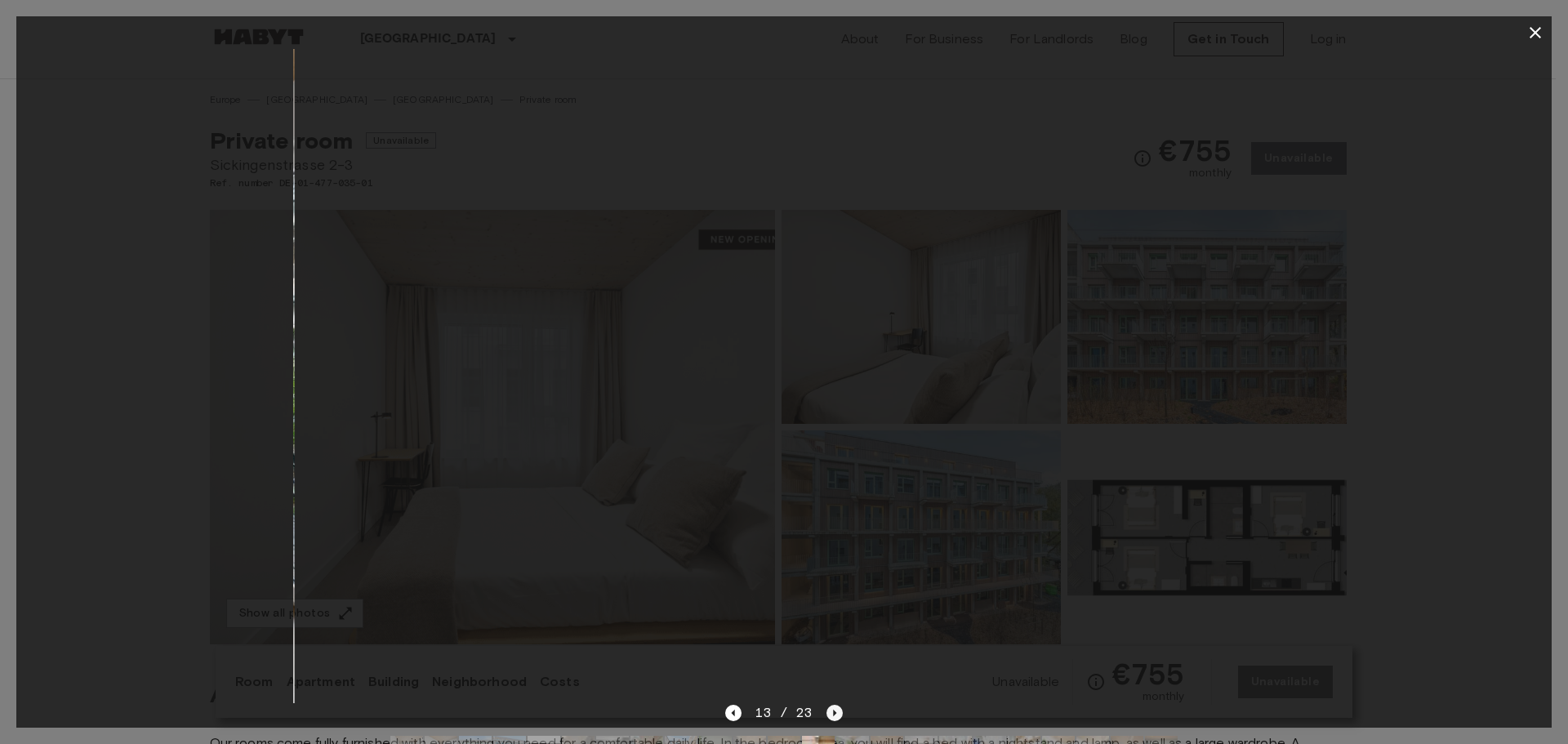
click at [827, 714] on icon "Next image" at bounding box center [834, 712] width 17 height 17
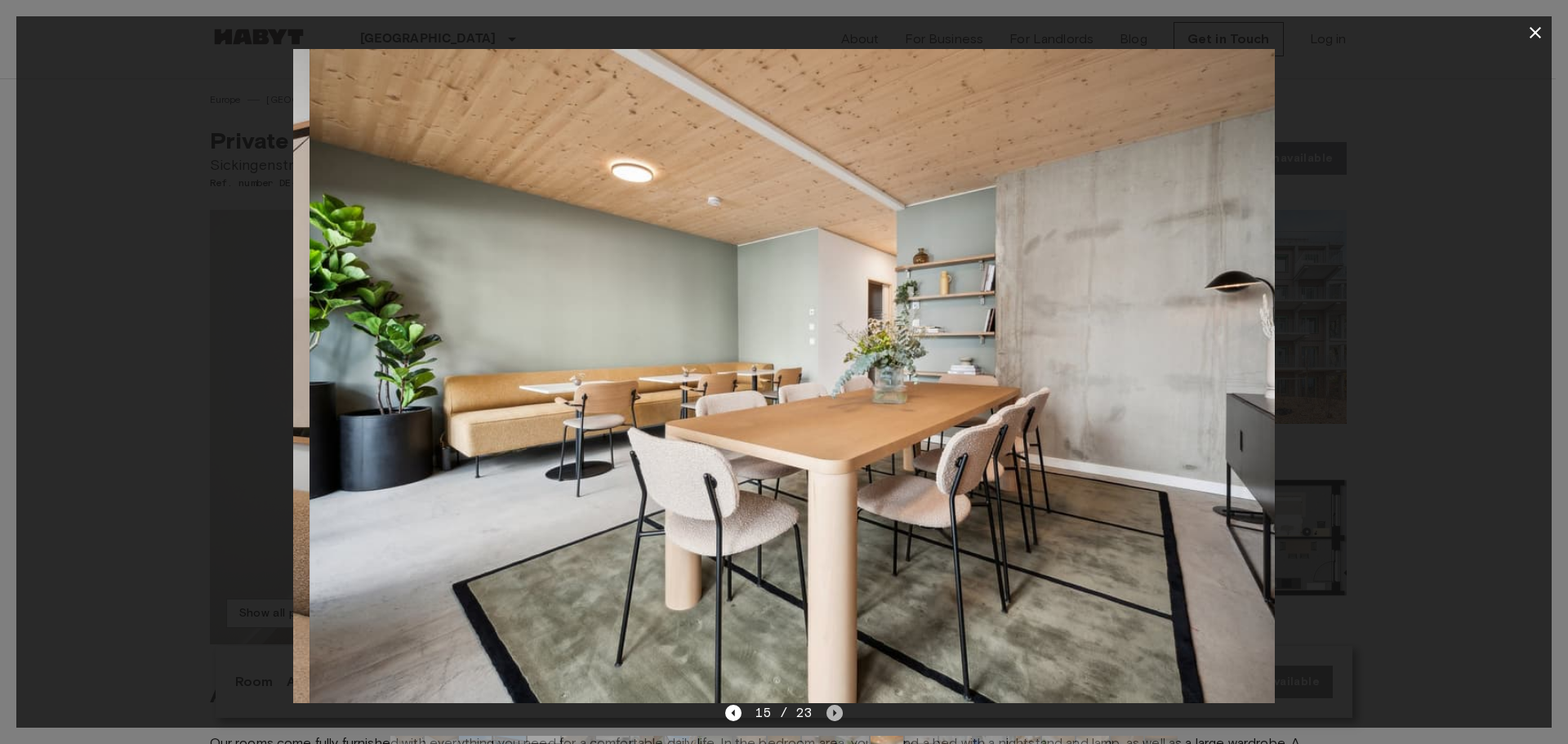
click at [827, 714] on icon "Next image" at bounding box center [834, 712] width 17 height 17
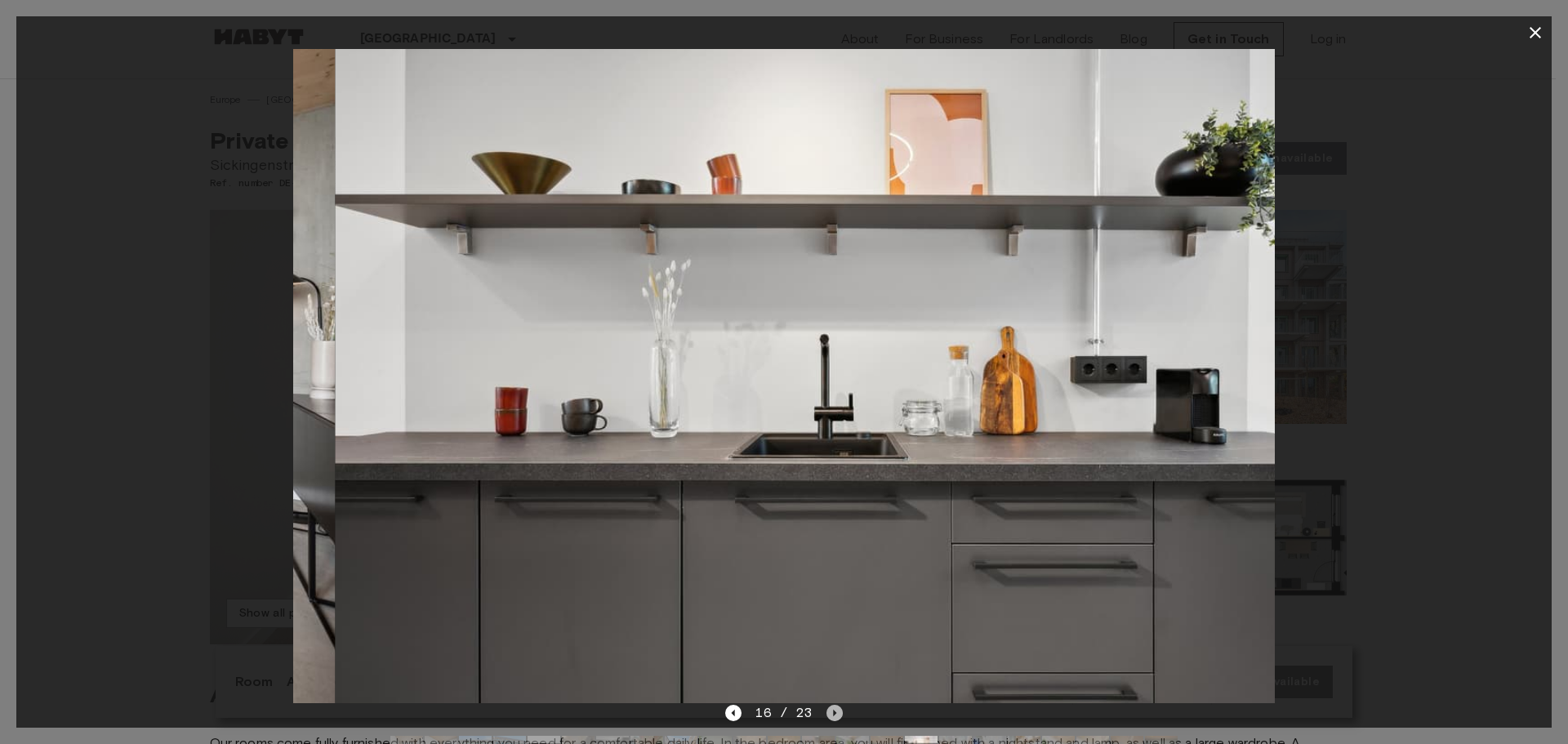
click at [827, 714] on icon "Next image" at bounding box center [834, 712] width 17 height 17
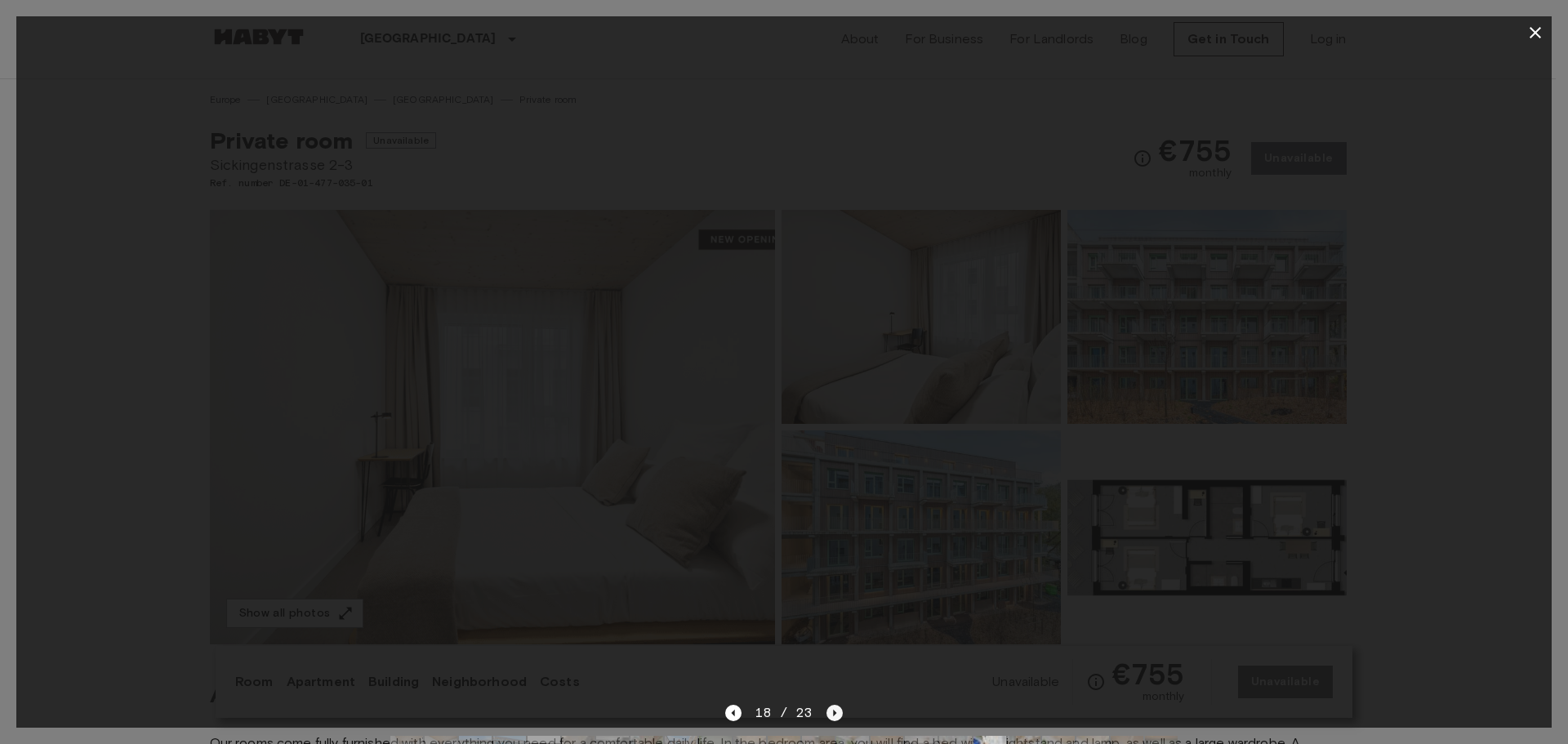
click at [827, 714] on icon "Next image" at bounding box center [834, 712] width 17 height 17
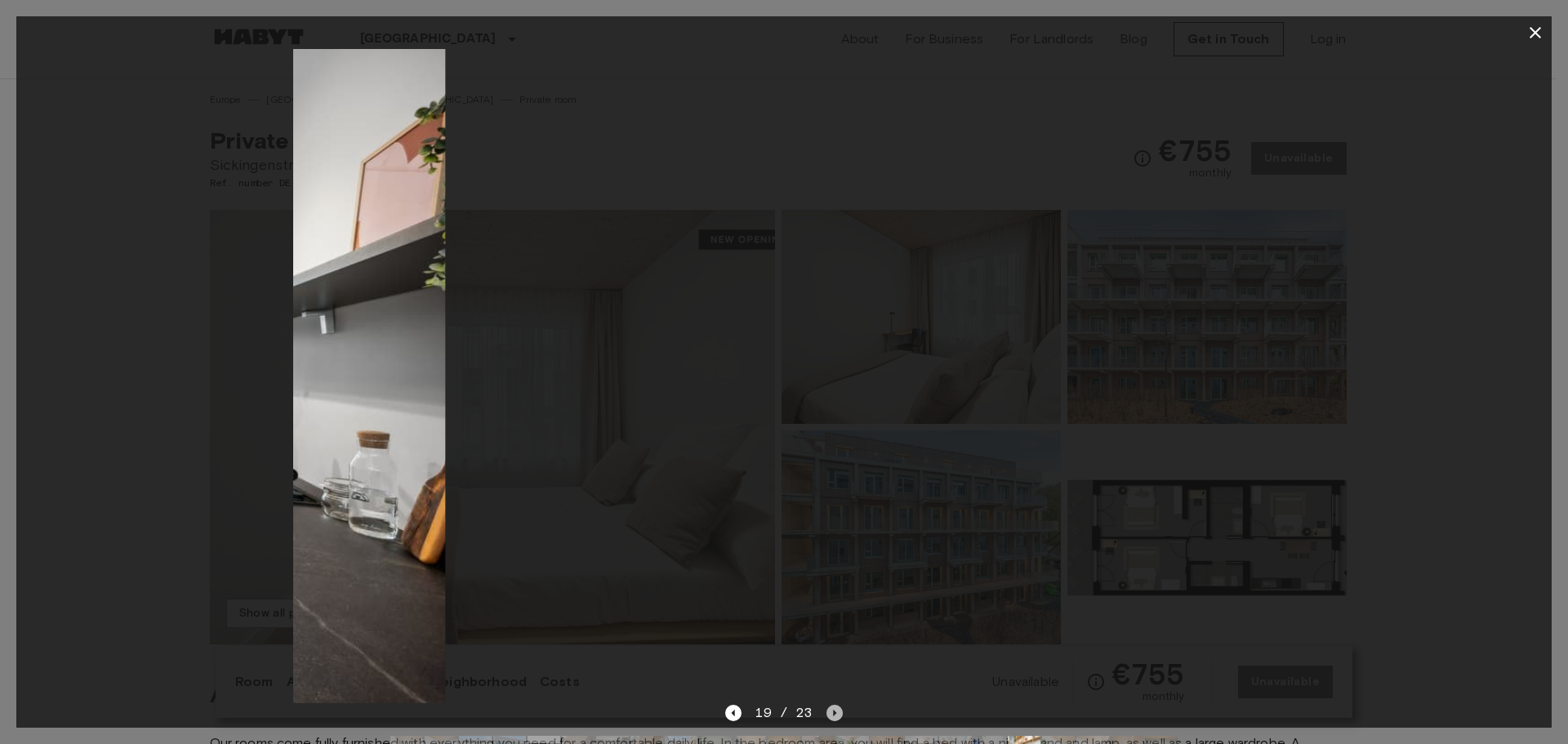
click at [827, 714] on icon "Next image" at bounding box center [834, 712] width 17 height 17
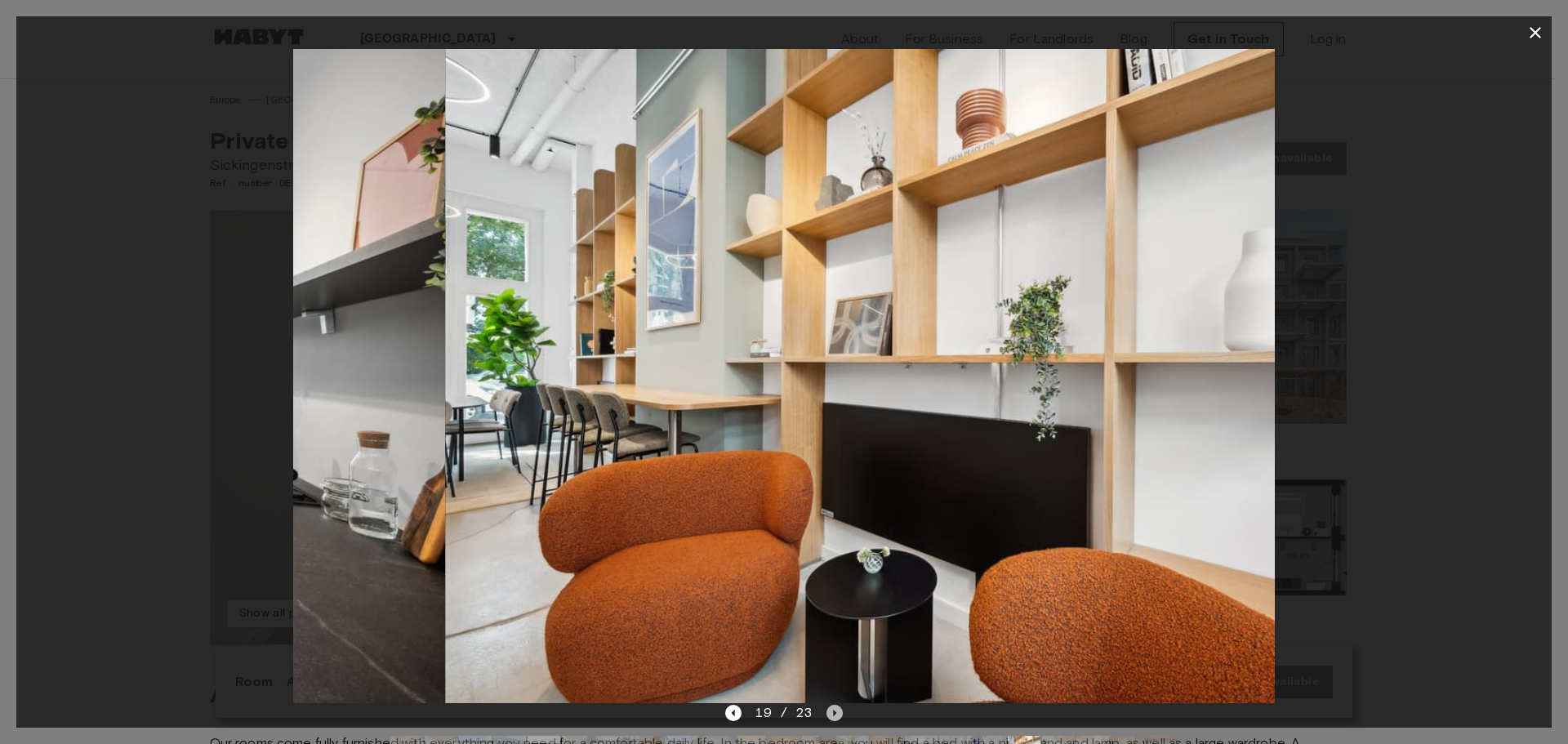
click at [827, 714] on icon "Next image" at bounding box center [834, 712] width 17 height 17
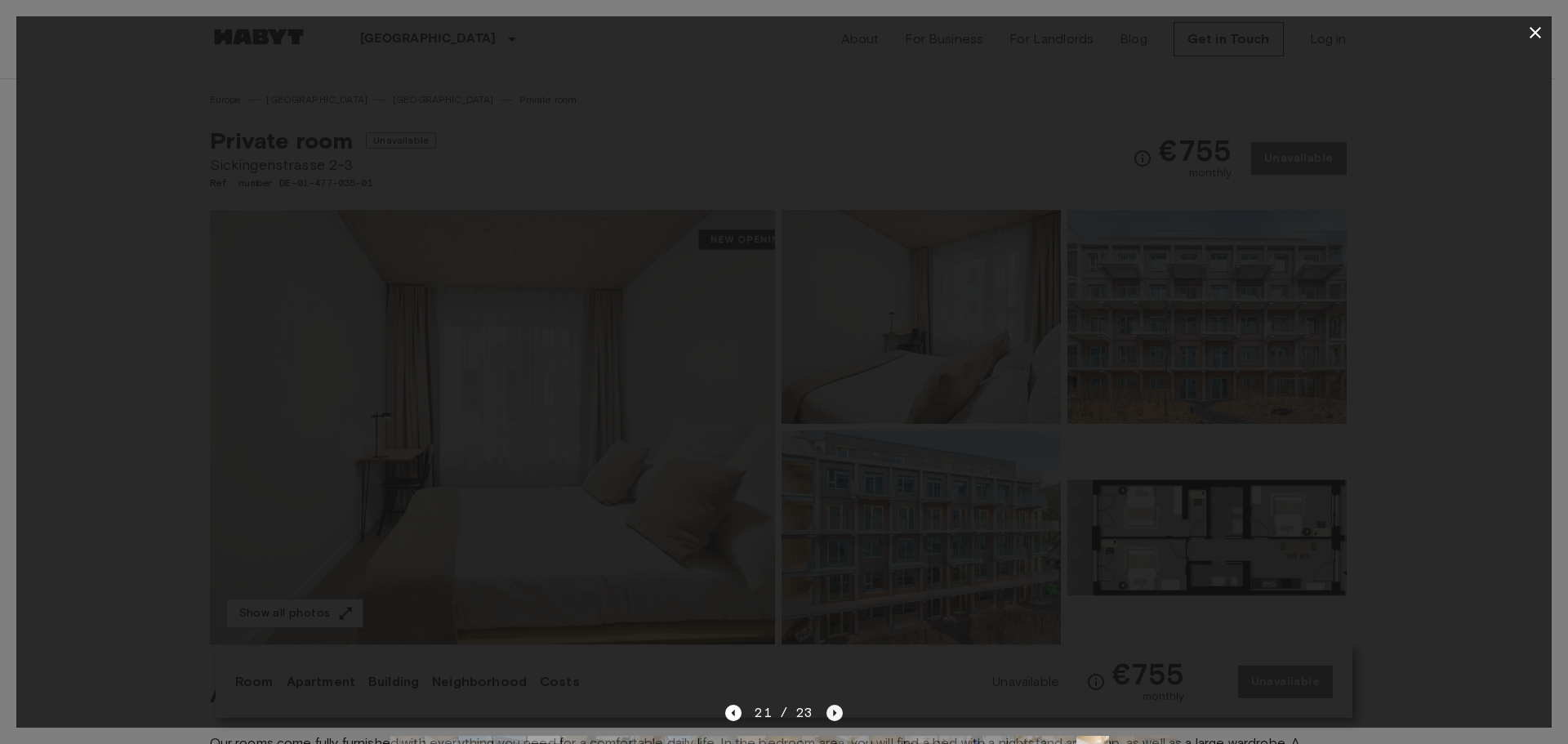
click at [827, 714] on icon "Next image" at bounding box center [834, 712] width 17 height 17
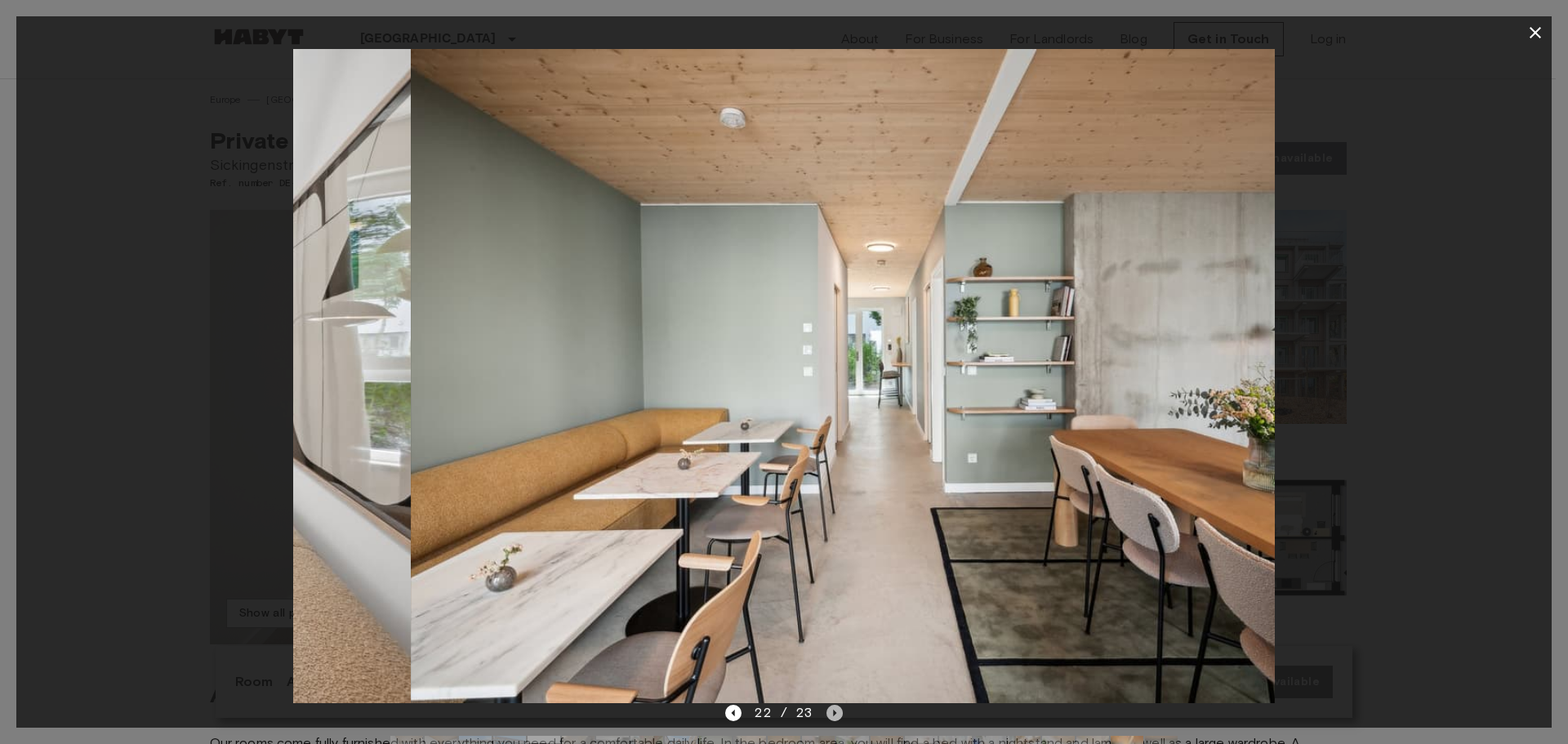
click at [827, 714] on icon "Next image" at bounding box center [834, 712] width 17 height 17
click at [827, 714] on div "22 / 23" at bounding box center [783, 712] width 117 height 19
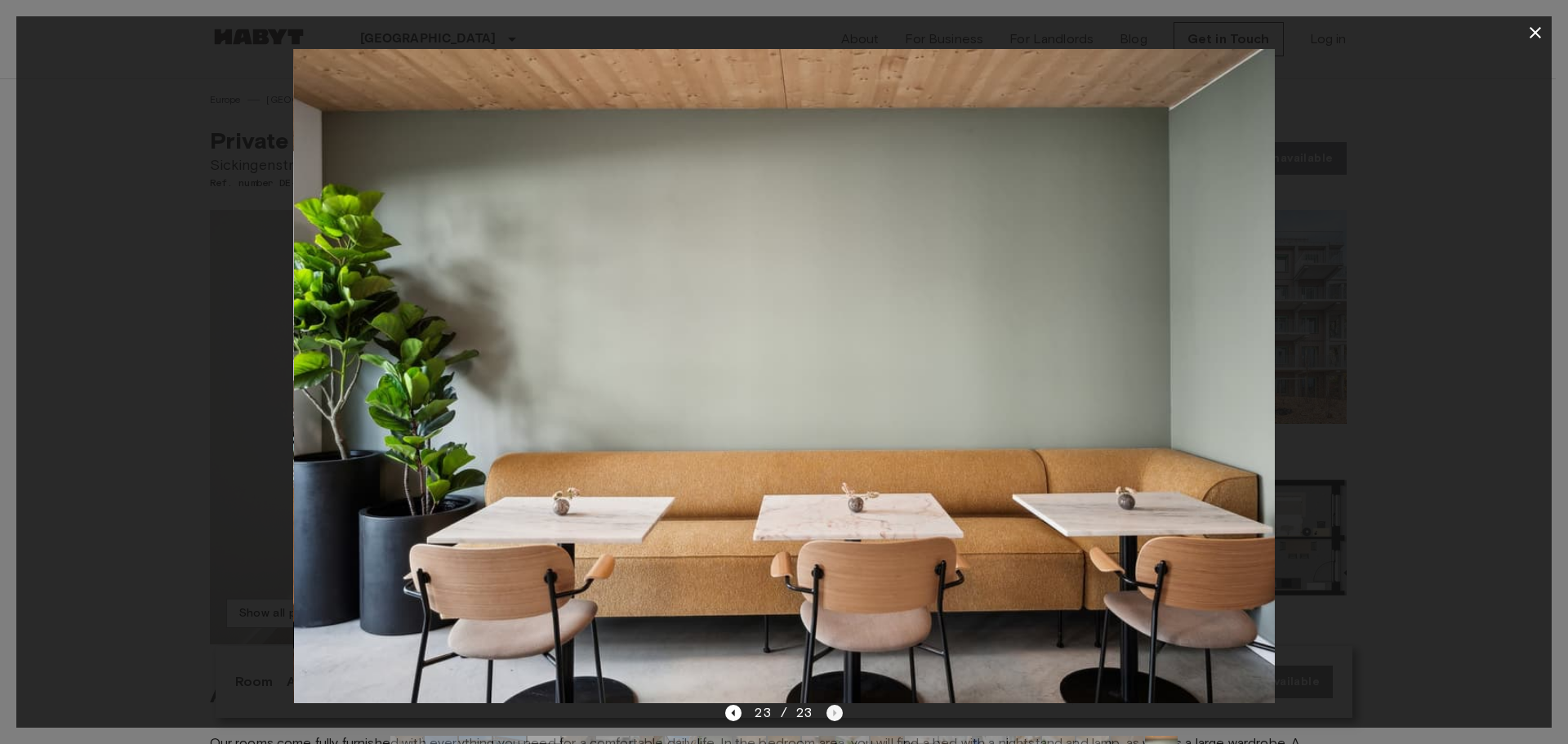
click at [827, 714] on div "23 / 23" at bounding box center [783, 712] width 117 height 19
click at [748, 717] on div "23 / 23" at bounding box center [783, 712] width 117 height 19
click at [744, 716] on div "23 / 23" at bounding box center [783, 712] width 117 height 19
click at [743, 715] on div "23 / 23" at bounding box center [783, 712] width 117 height 19
click at [739, 710] on icon "Previous image" at bounding box center [733, 712] width 17 height 17
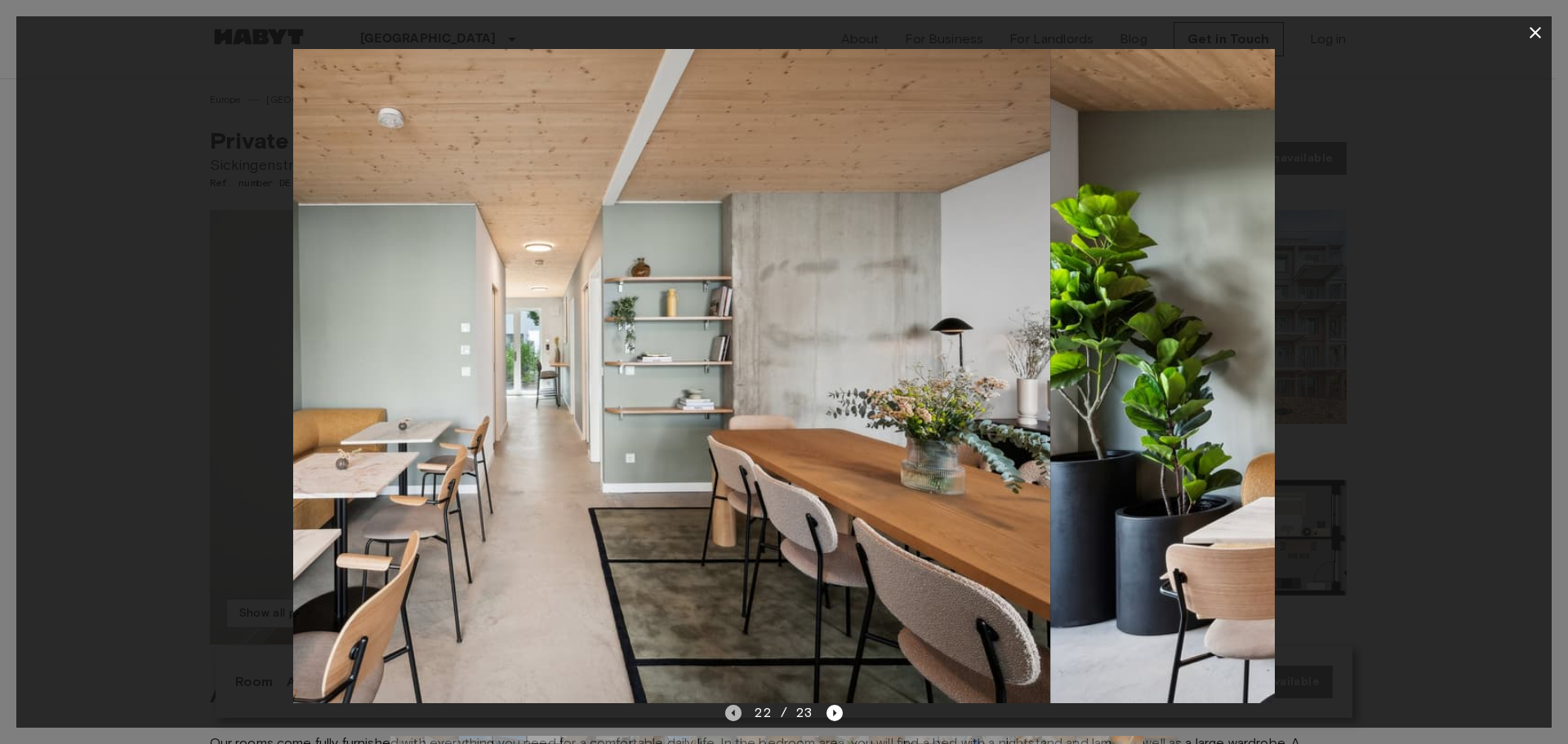
click at [739, 710] on icon "Previous image" at bounding box center [733, 712] width 17 height 17
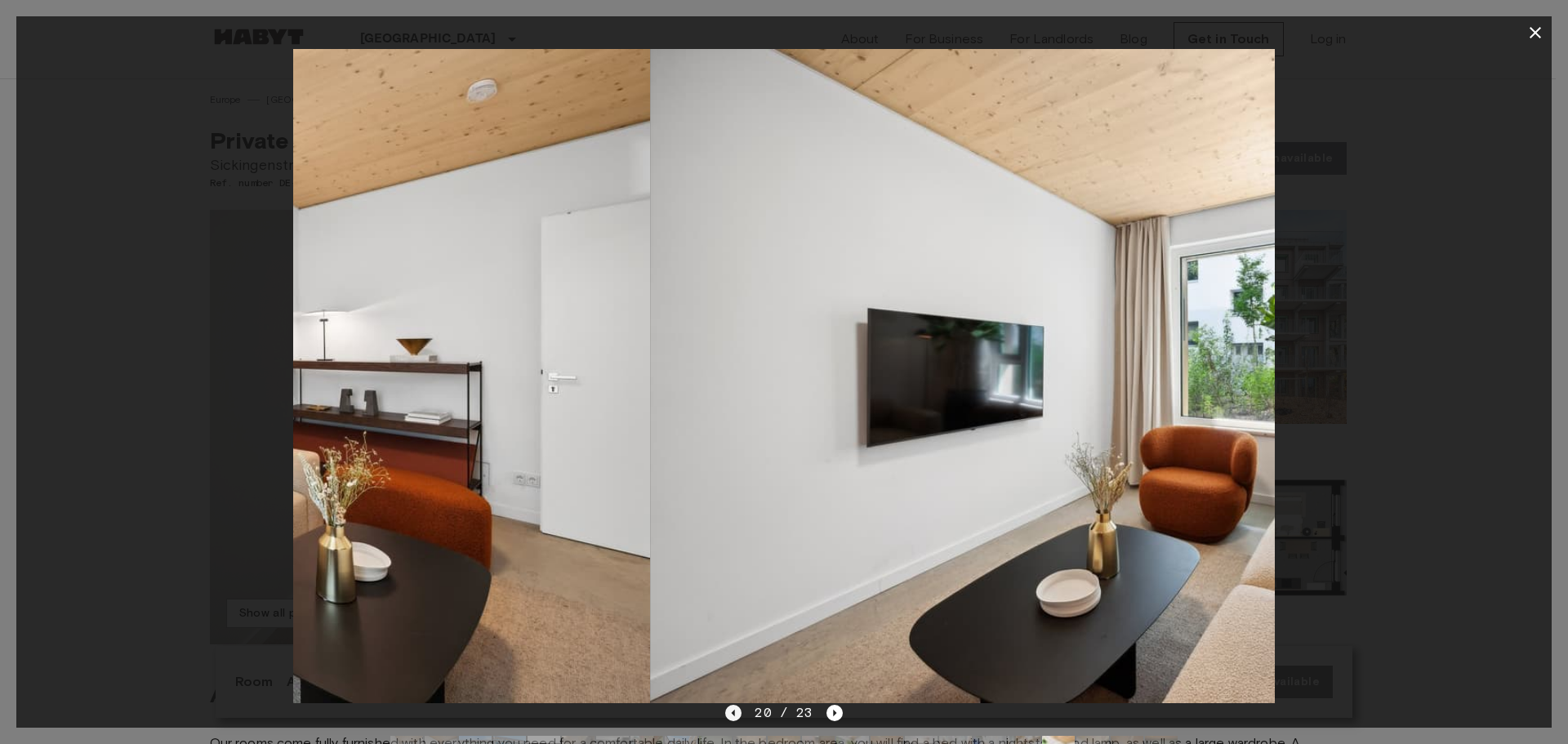
click at [739, 710] on icon "Previous image" at bounding box center [733, 712] width 17 height 17
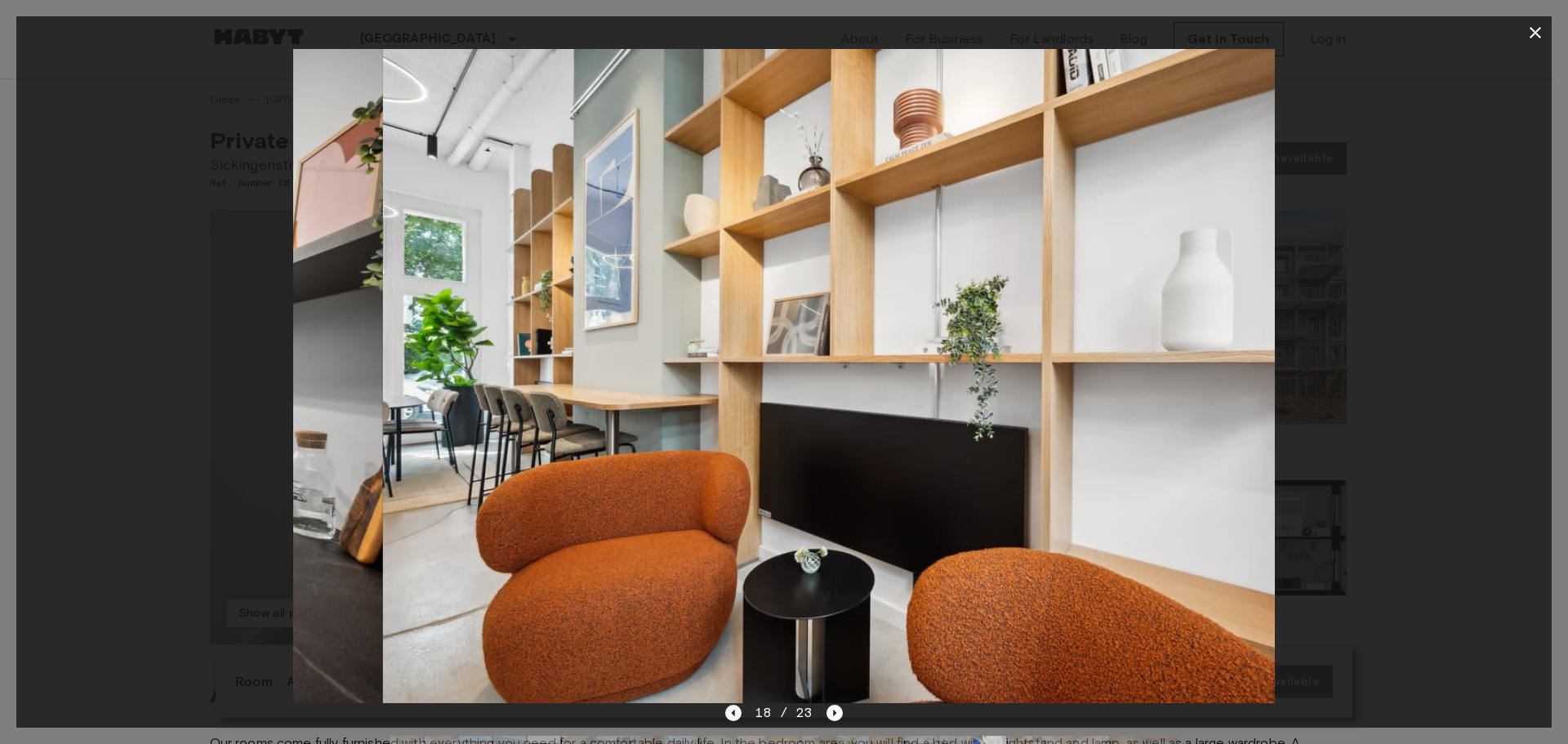
click at [739, 710] on icon "Previous image" at bounding box center [733, 712] width 17 height 17
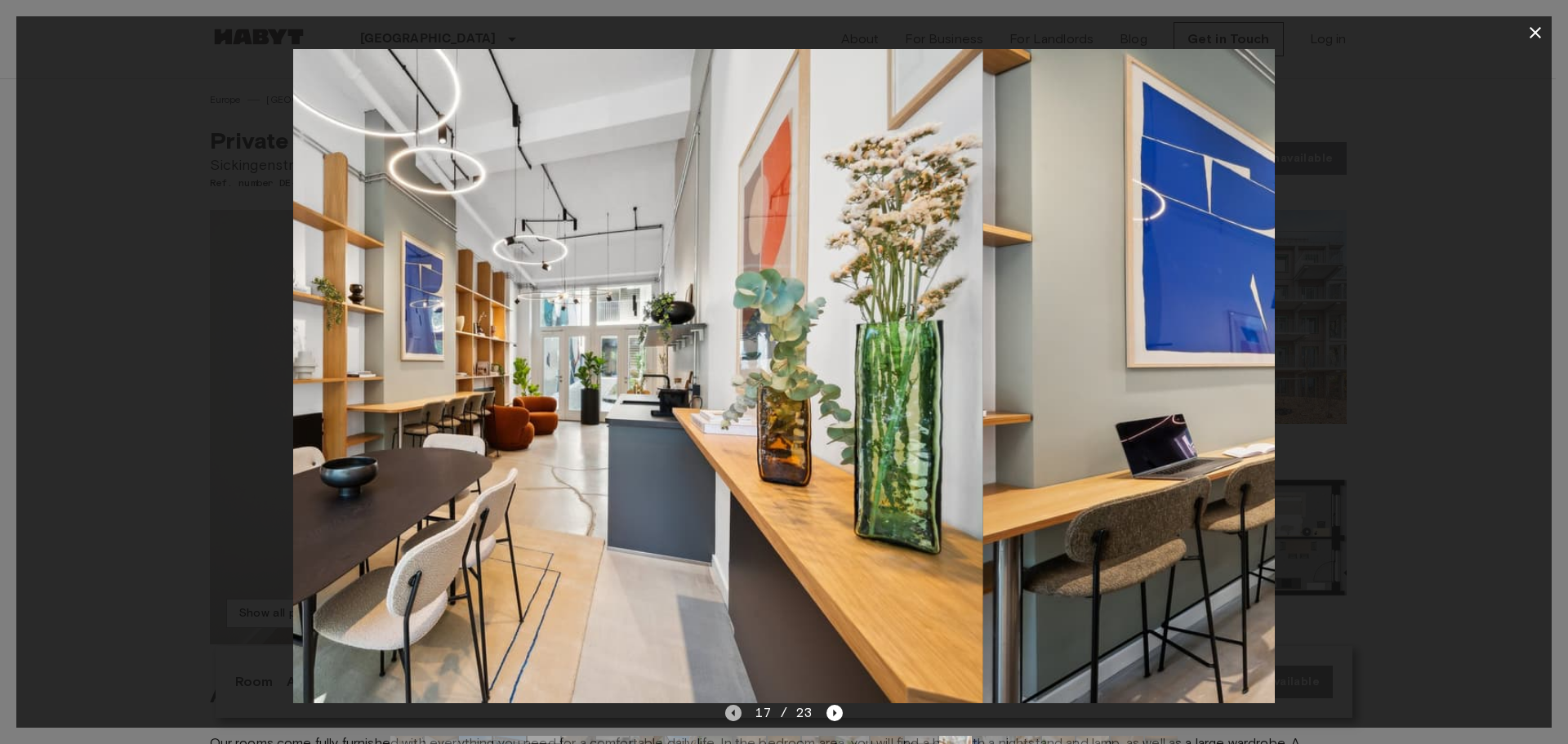
click at [739, 710] on icon "Previous image" at bounding box center [733, 712] width 17 height 17
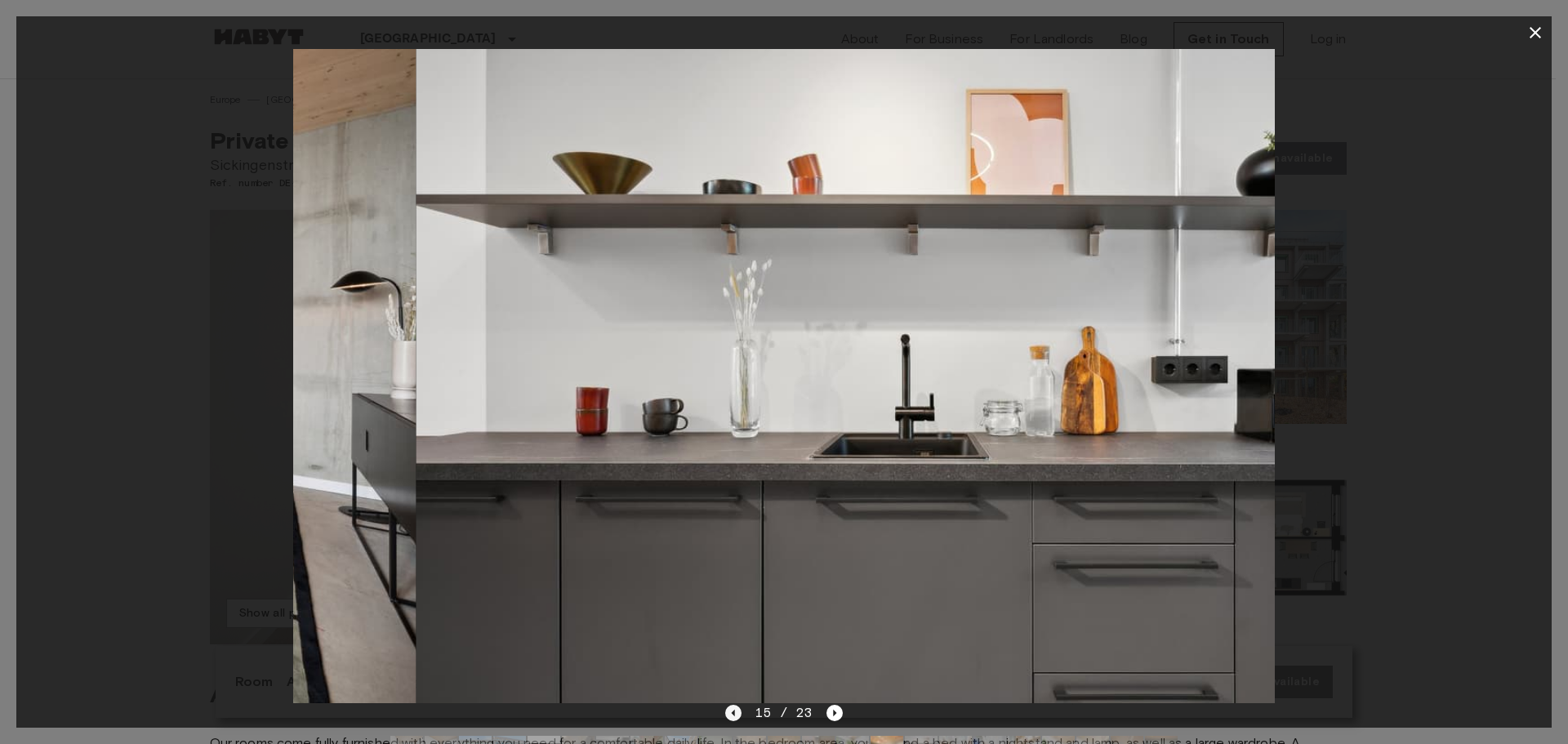
click at [739, 710] on icon "Previous image" at bounding box center [733, 712] width 17 height 17
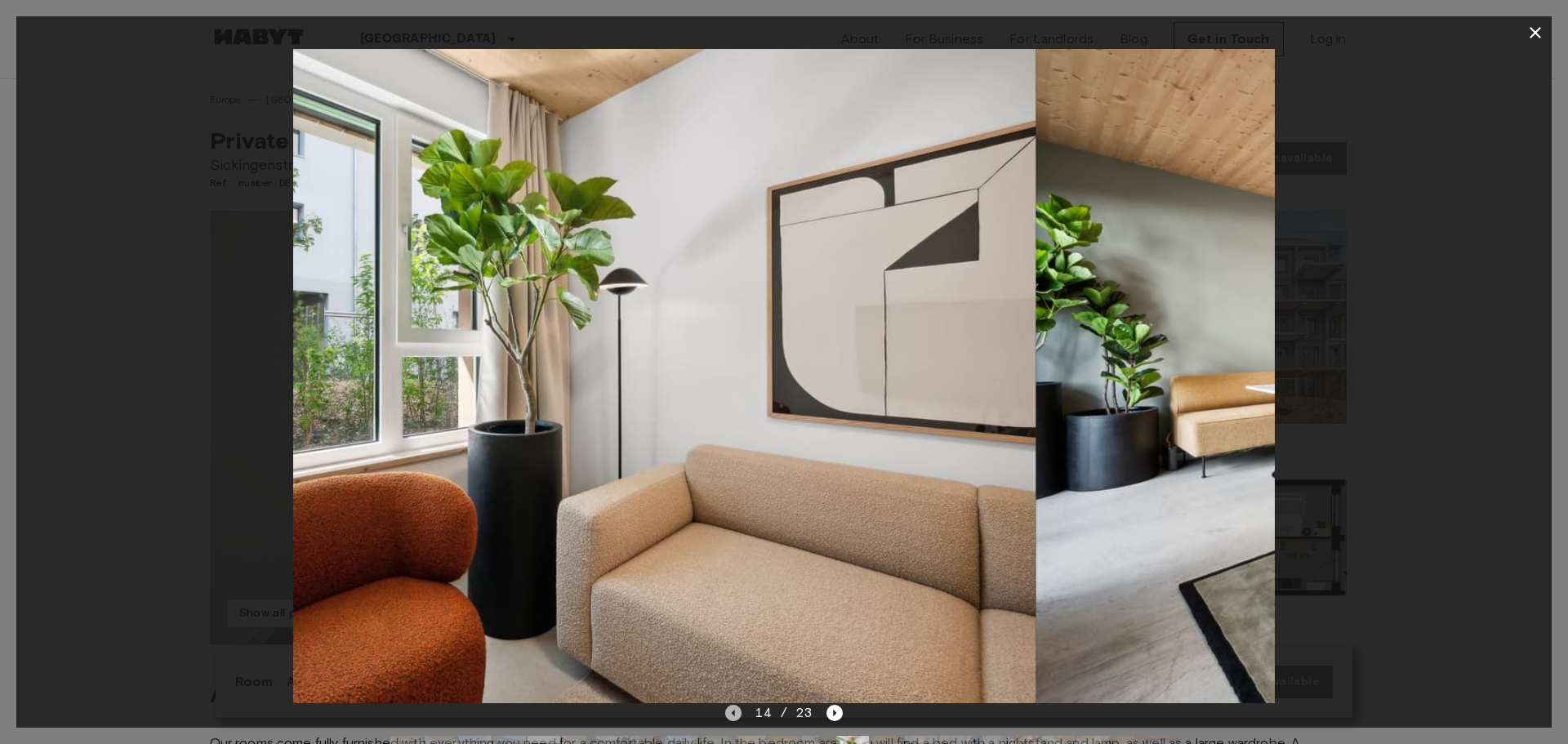
click at [739, 710] on icon "Previous image" at bounding box center [733, 712] width 17 height 17
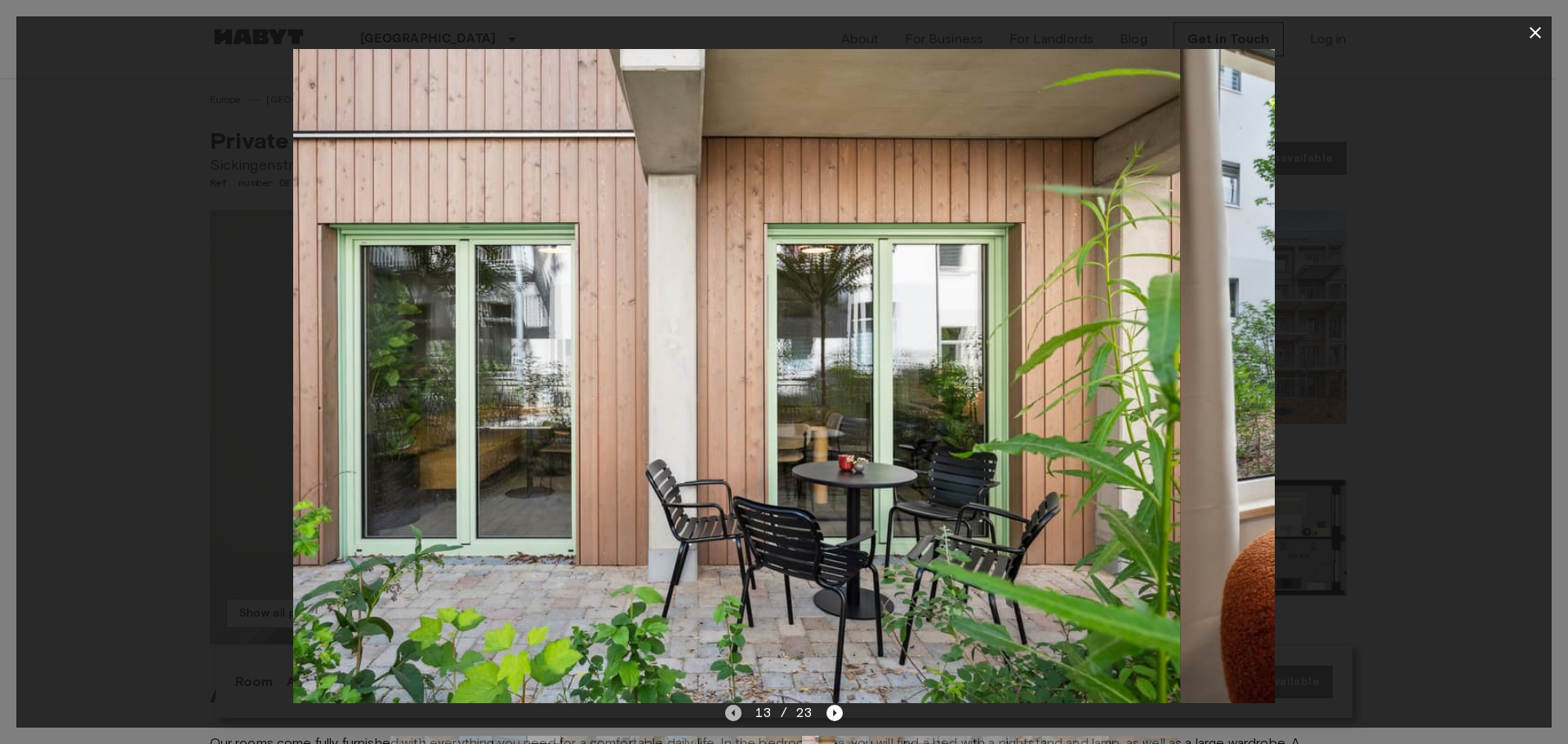
click at [739, 710] on icon "Previous image" at bounding box center [733, 712] width 17 height 17
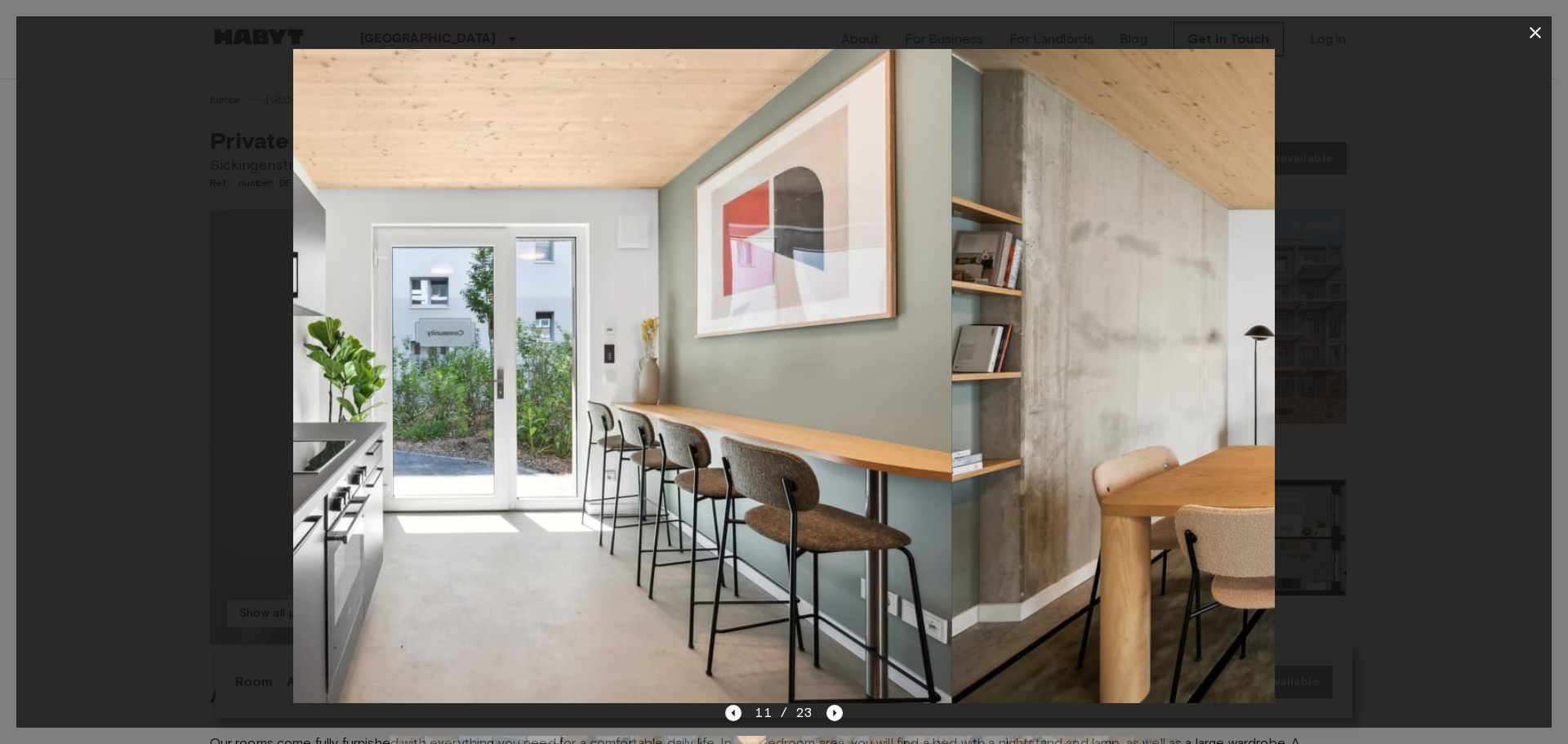
click at [739, 710] on icon "Previous image" at bounding box center [733, 712] width 17 height 17
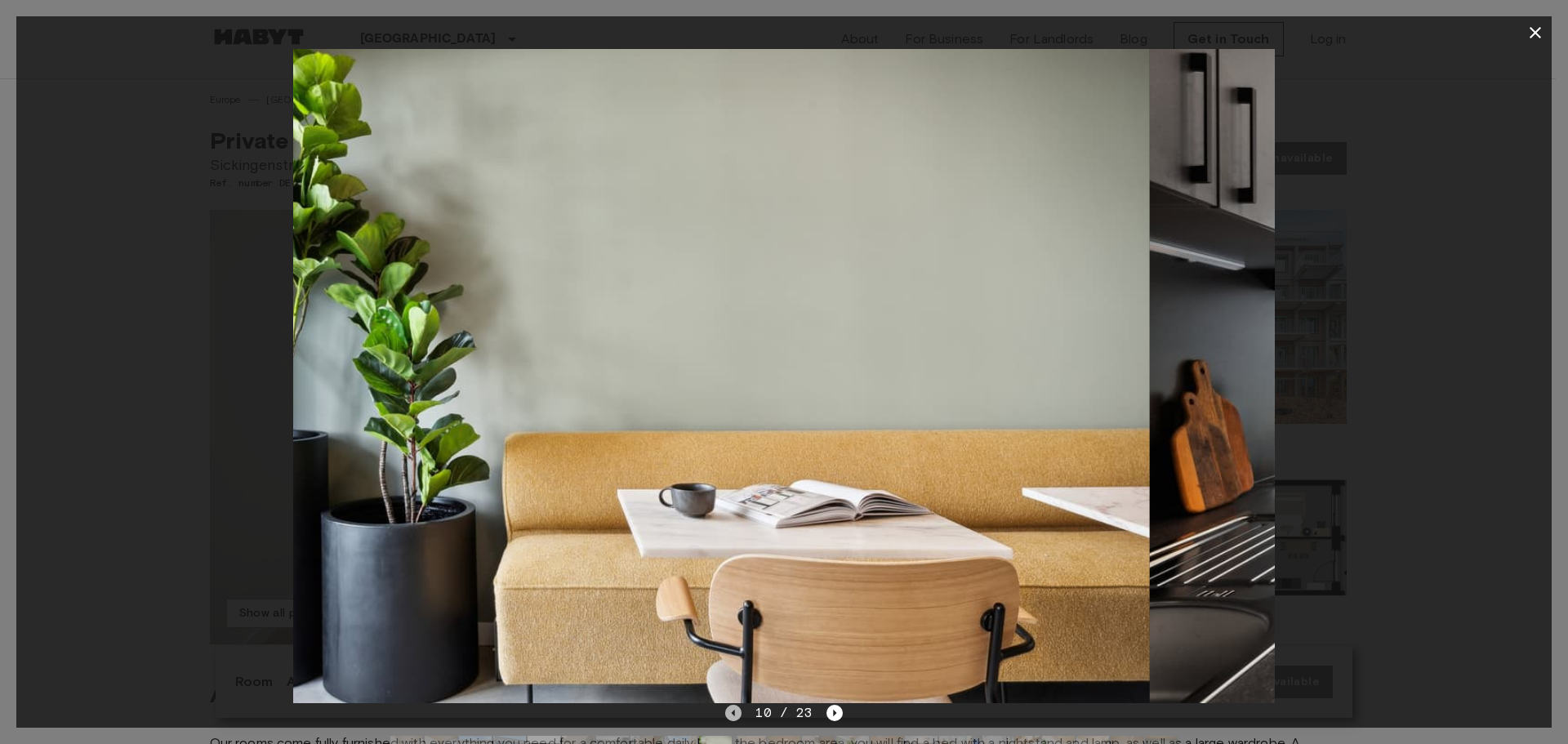
click at [739, 710] on icon "Previous image" at bounding box center [733, 712] width 17 height 17
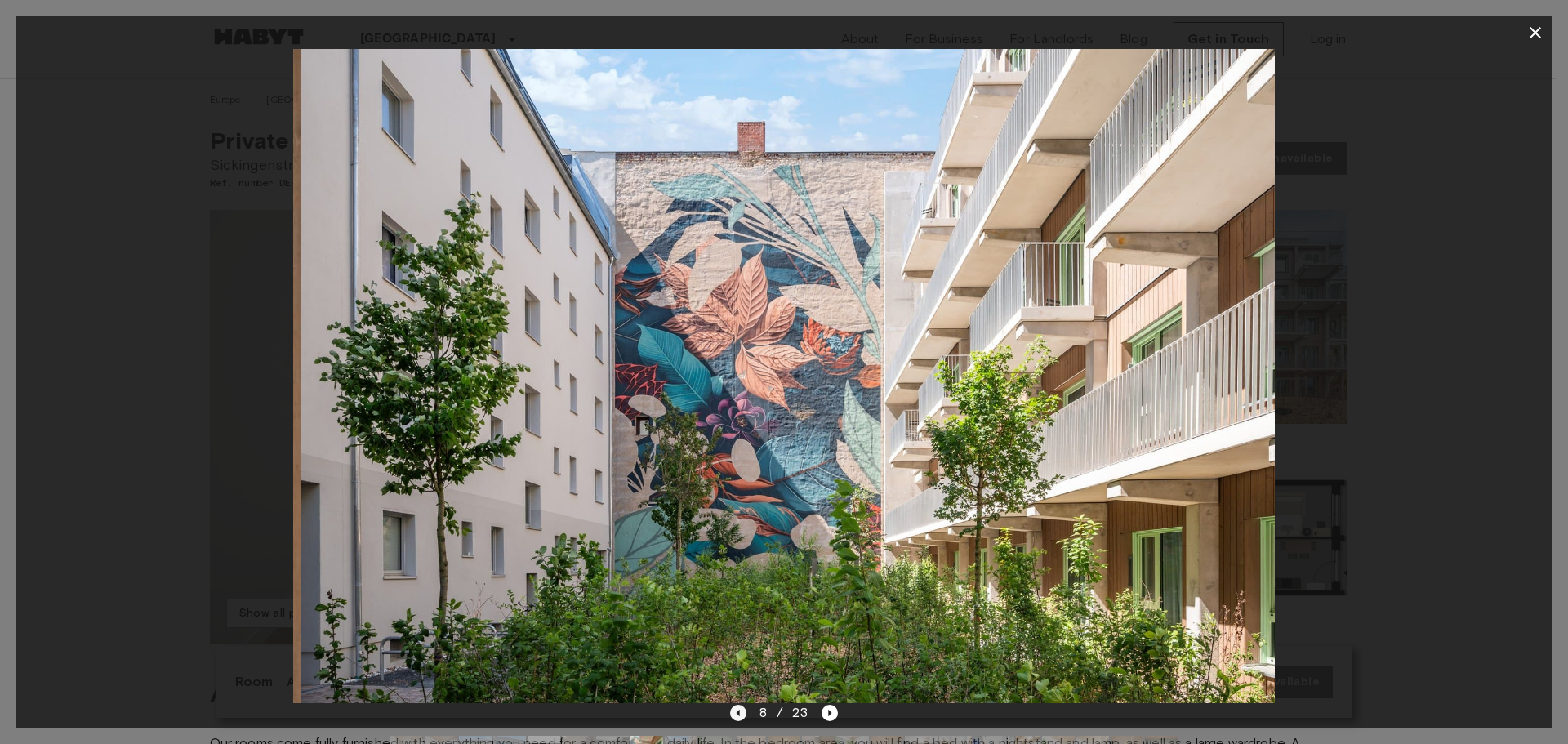
click at [739, 710] on icon "Previous image" at bounding box center [738, 712] width 17 height 17
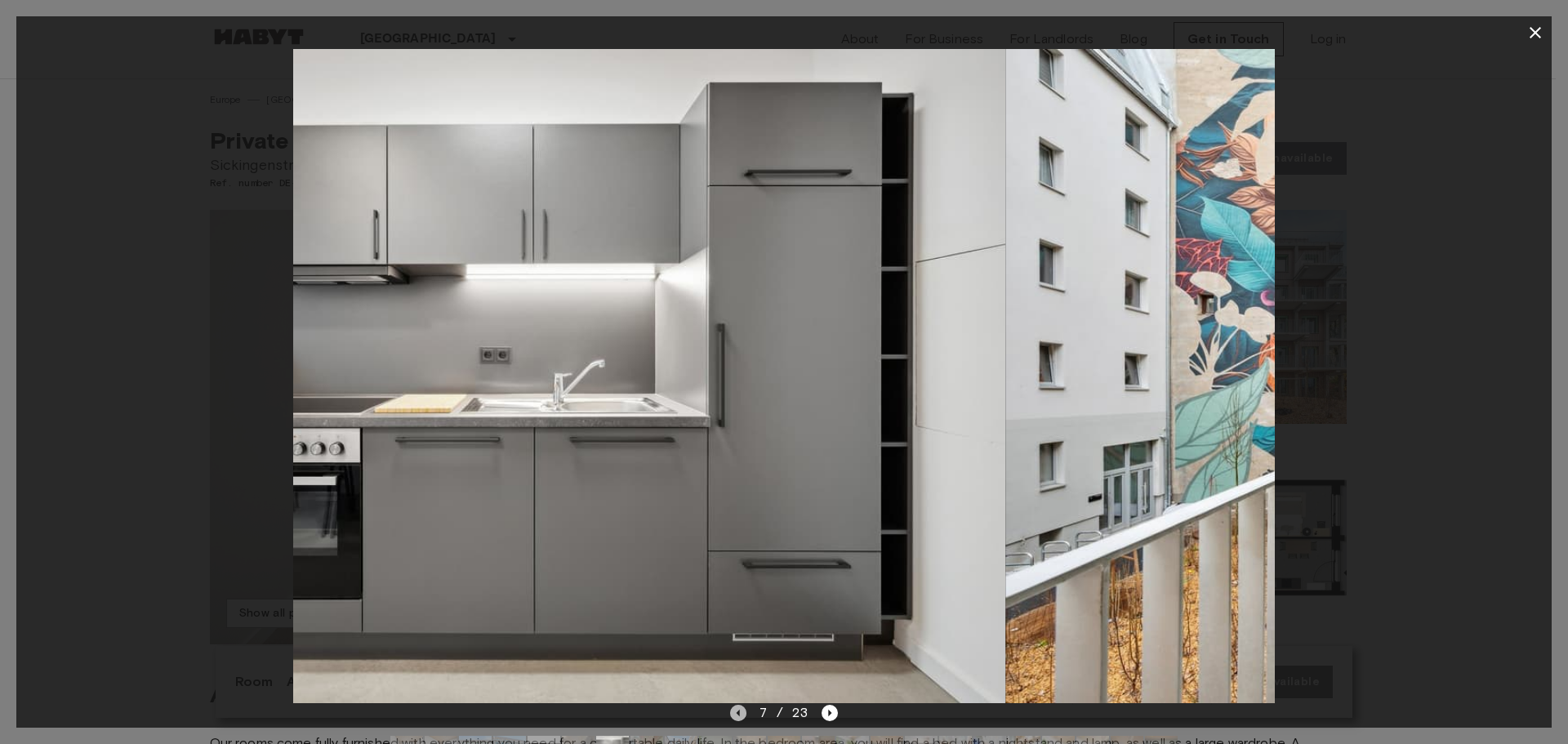
click at [739, 710] on icon "Previous image" at bounding box center [738, 712] width 17 height 17
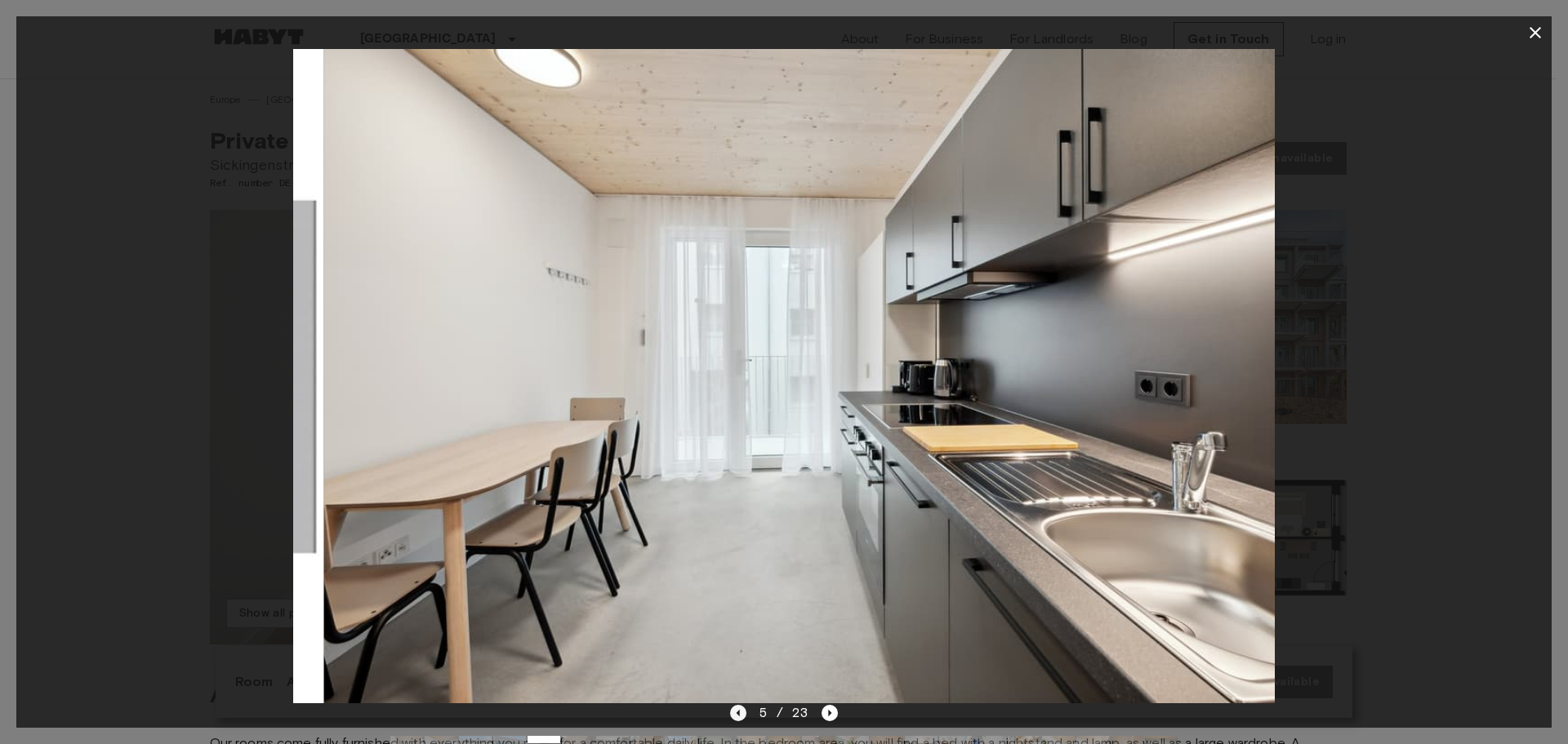
click at [739, 710] on icon "Previous image" at bounding box center [738, 712] width 17 height 17
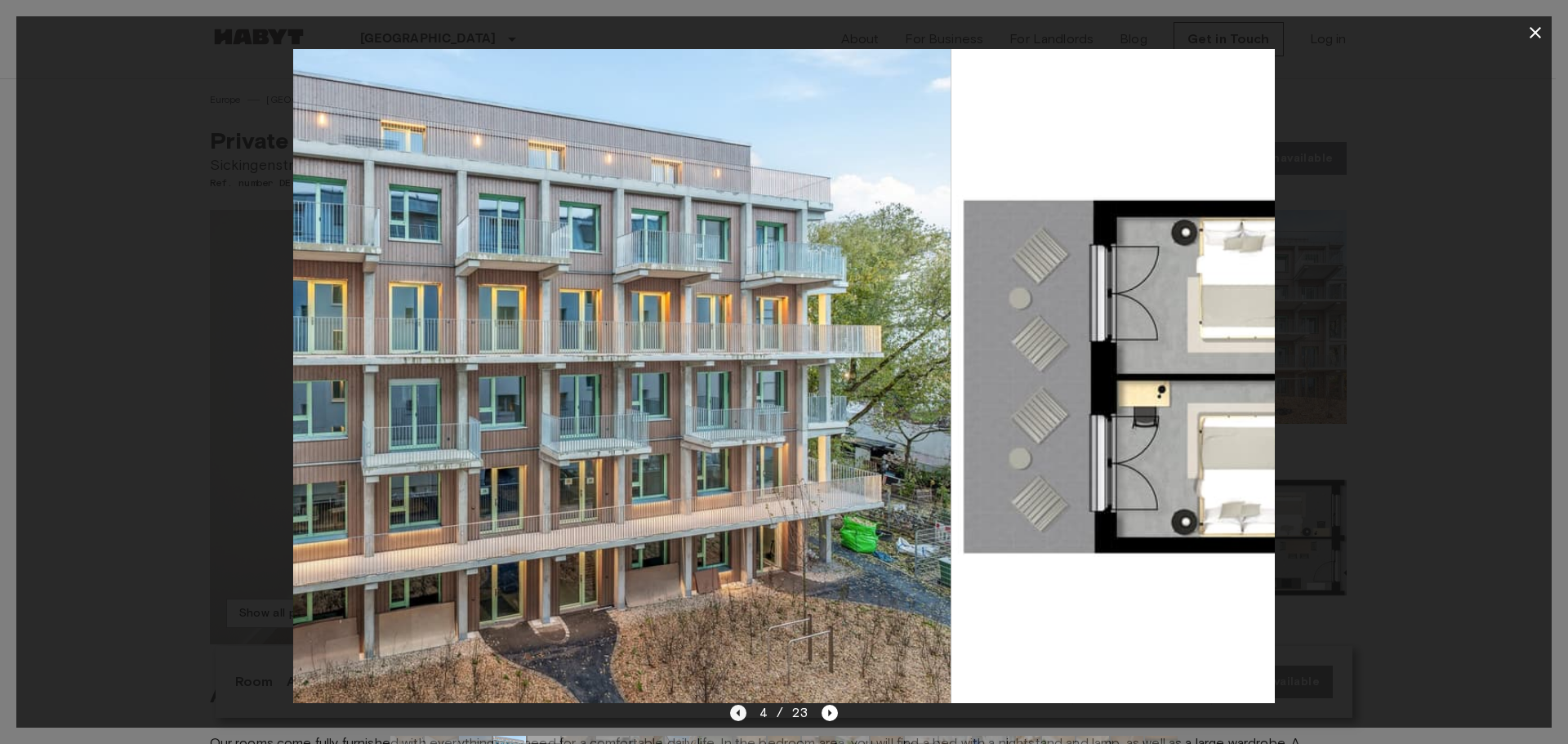
click at [739, 710] on icon "Previous image" at bounding box center [738, 712] width 17 height 17
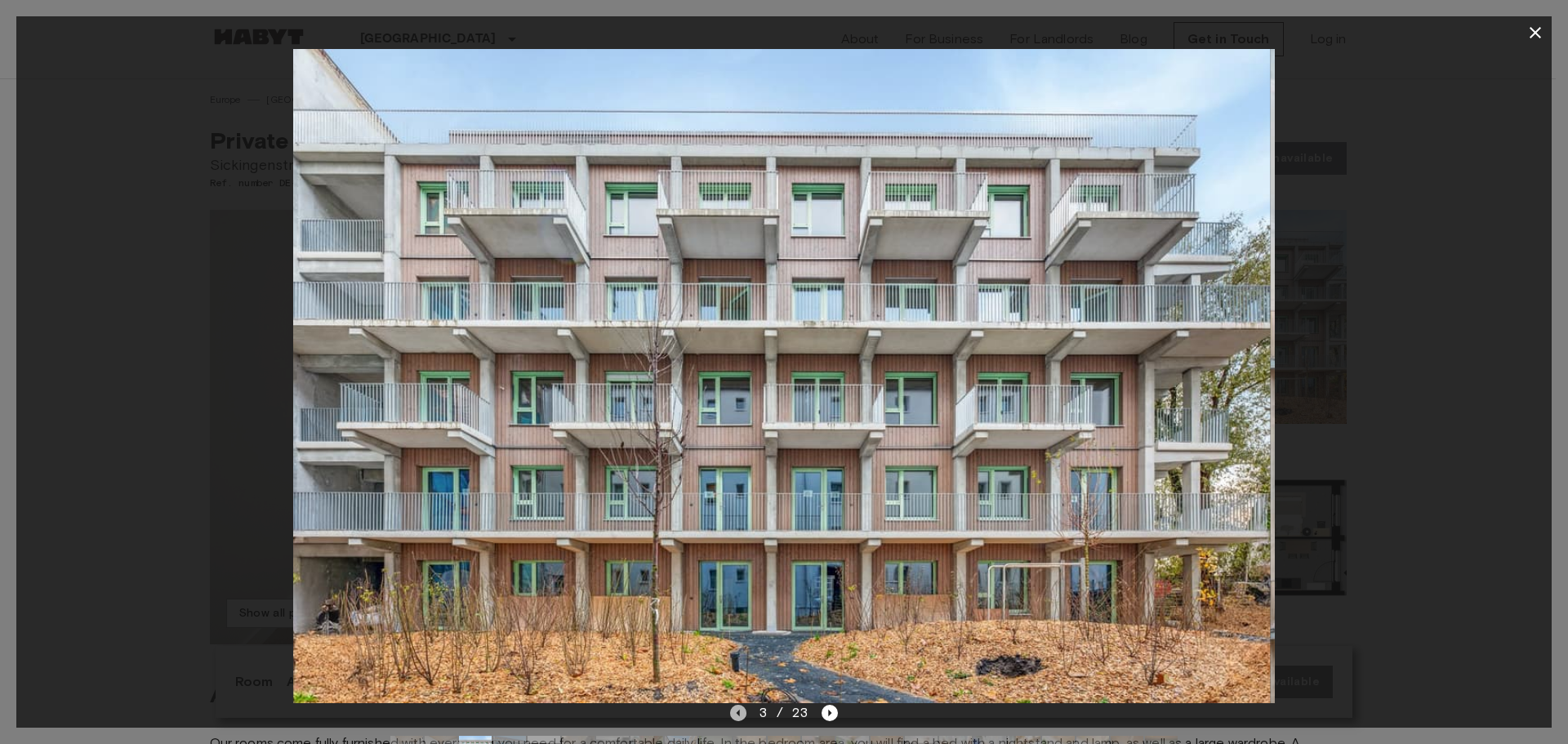
click at [739, 710] on icon "Previous image" at bounding box center [738, 712] width 17 height 17
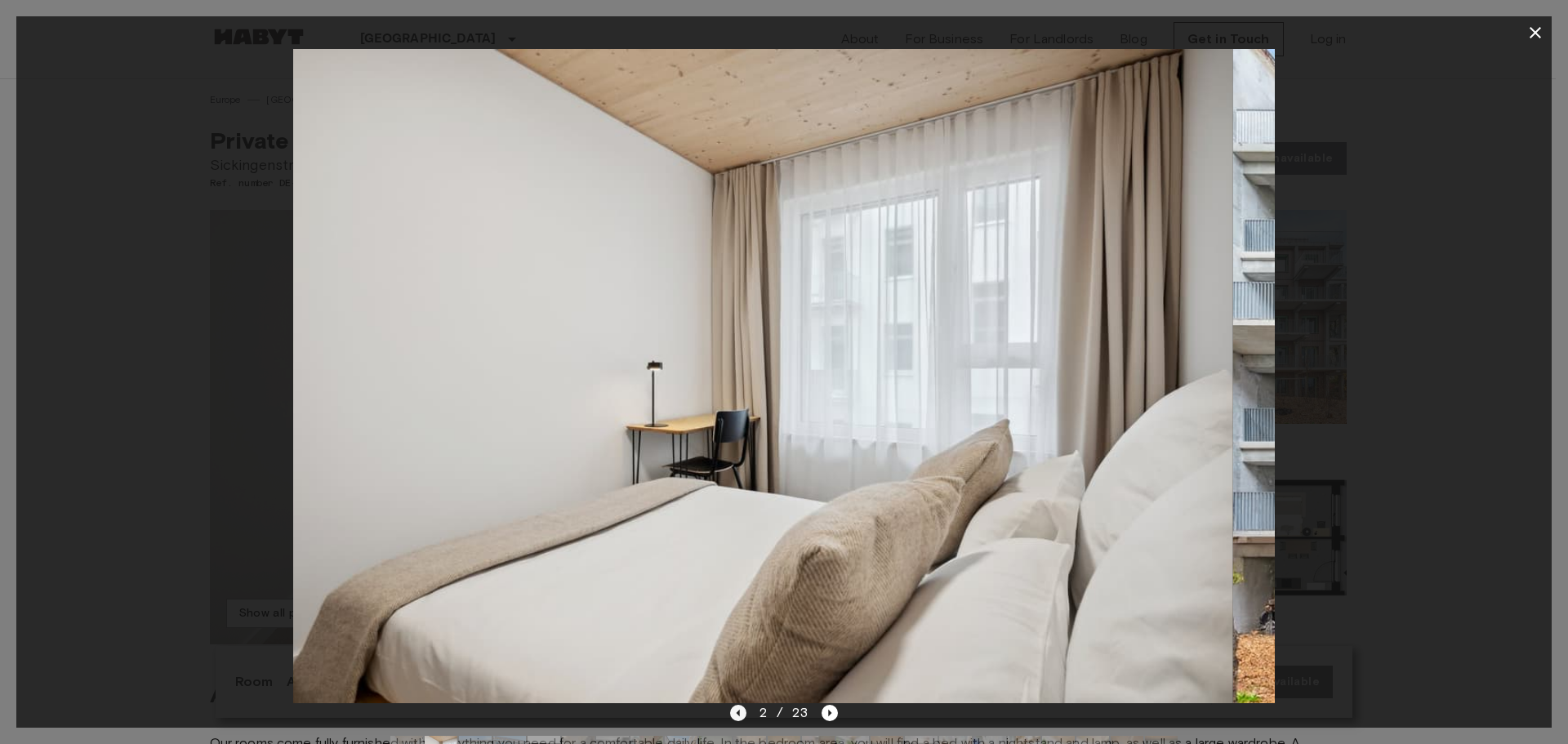
click at [739, 710] on icon "Previous image" at bounding box center [738, 712] width 17 height 17
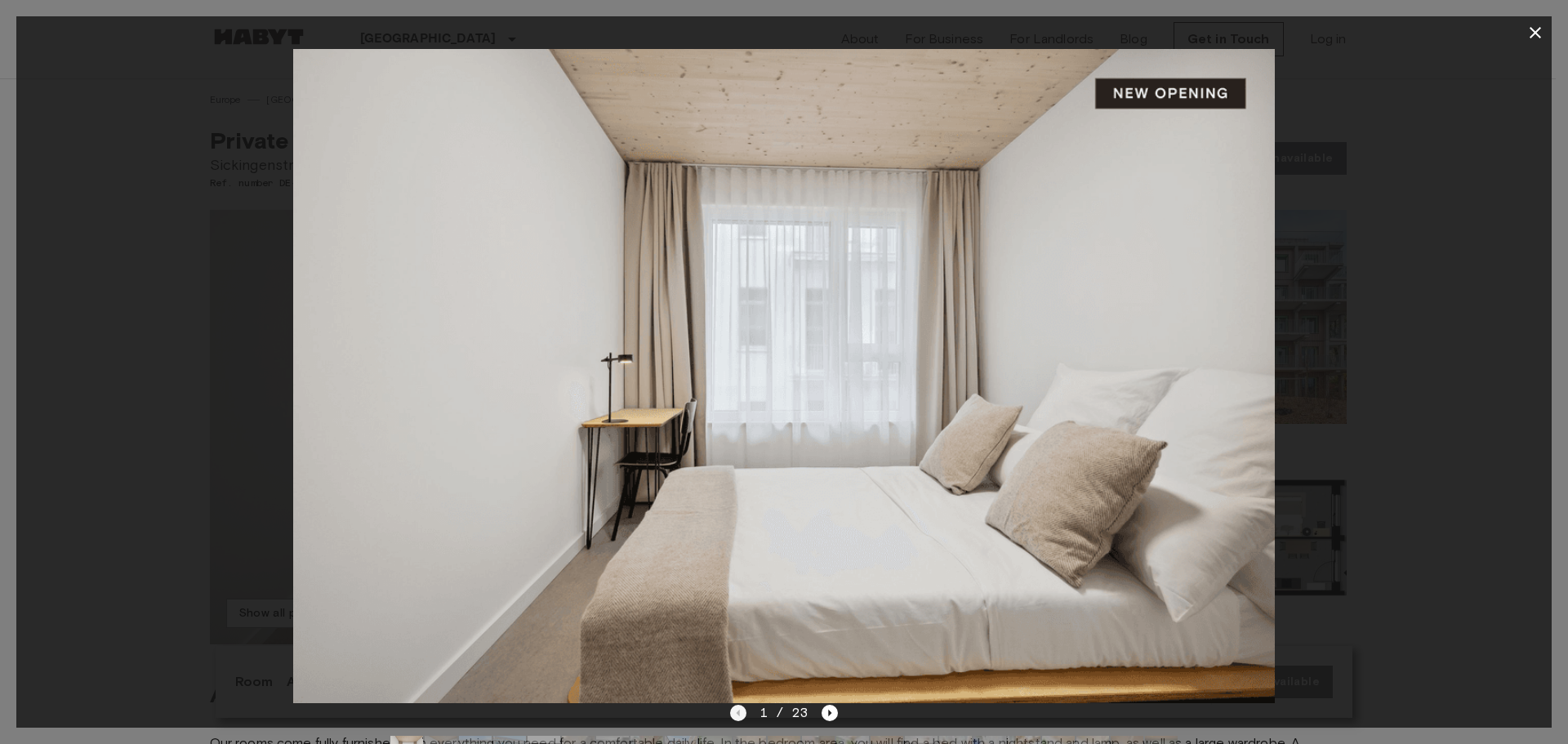
click at [739, 710] on div "1 / 23" at bounding box center [784, 712] width 109 height 19
click at [827, 709] on icon "Next image" at bounding box center [829, 712] width 17 height 17
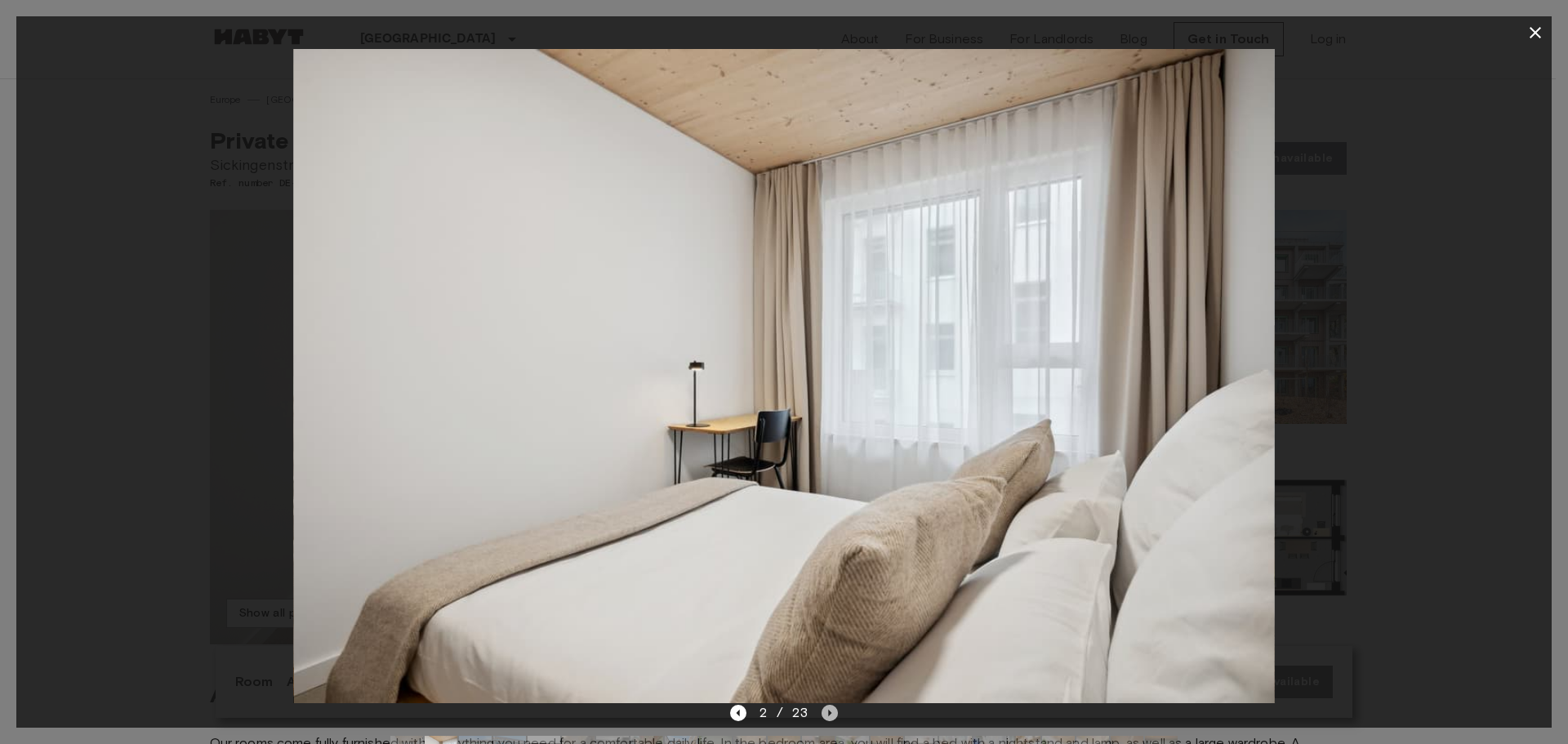
click at [827, 709] on icon "Next image" at bounding box center [829, 712] width 17 height 17
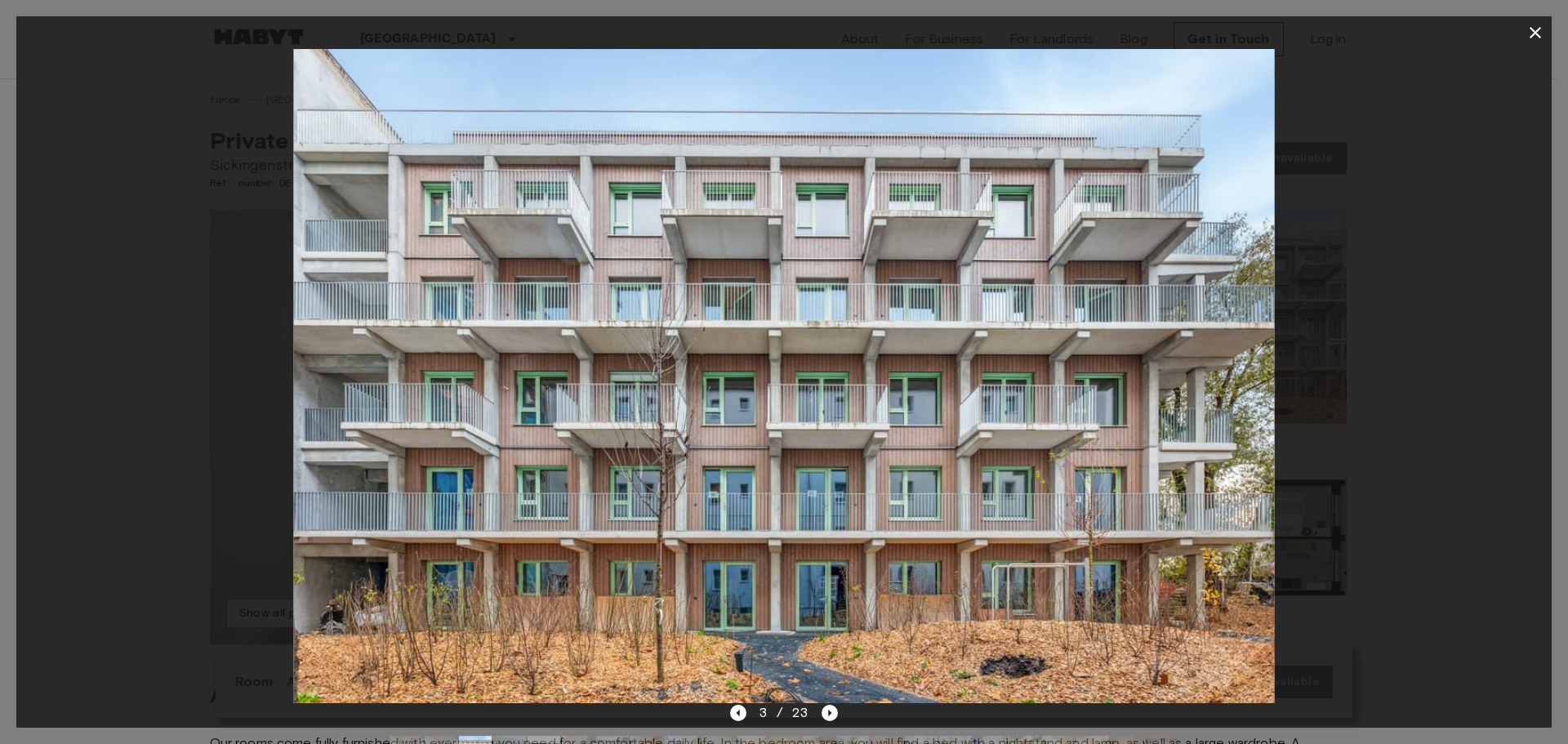
click at [1536, 23] on icon "button" at bounding box center [1535, 32] width 19 height 19
